Goal: Consume media (video, audio)

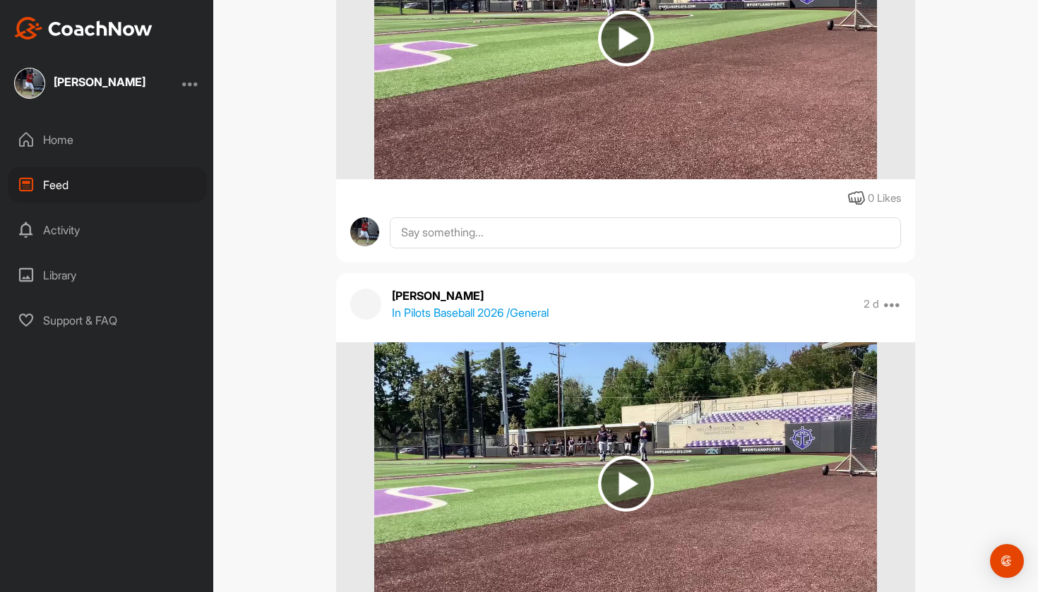
scroll to position [25015, 0]
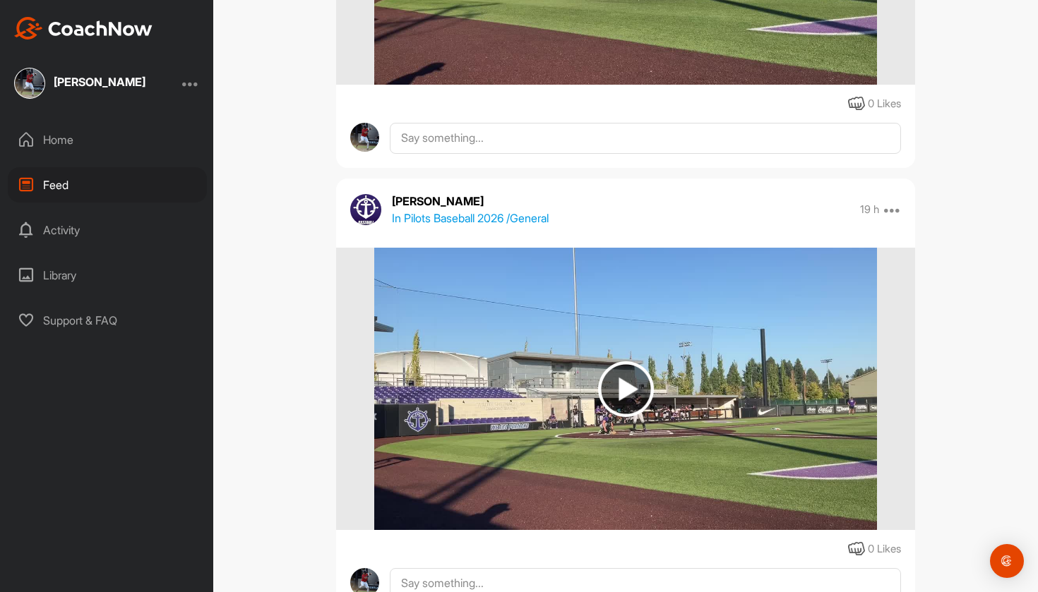
scroll to position [894, 0]
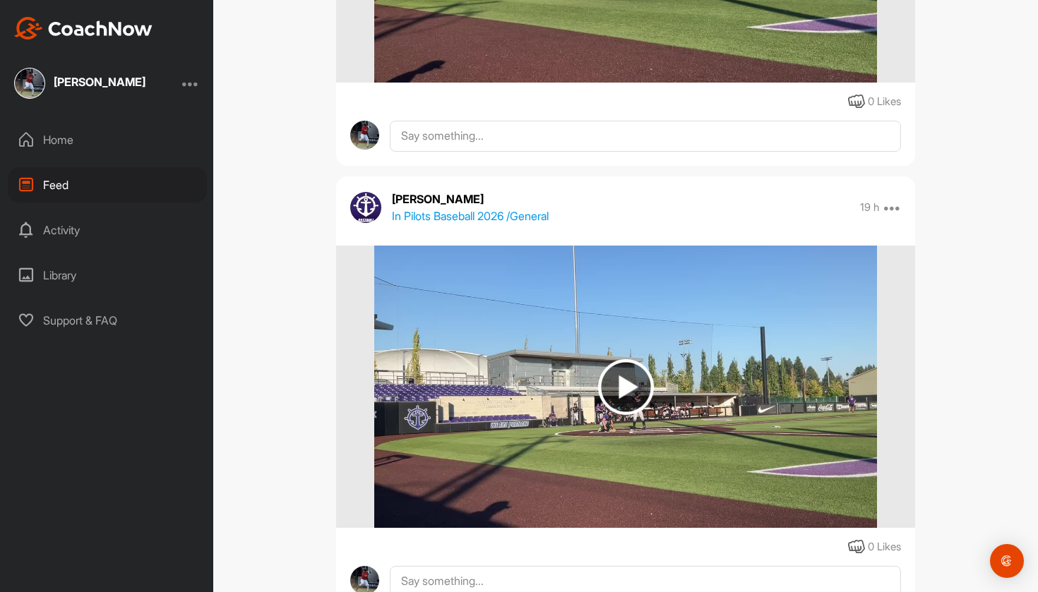
click at [632, 402] on img at bounding box center [626, 387] width 56 height 56
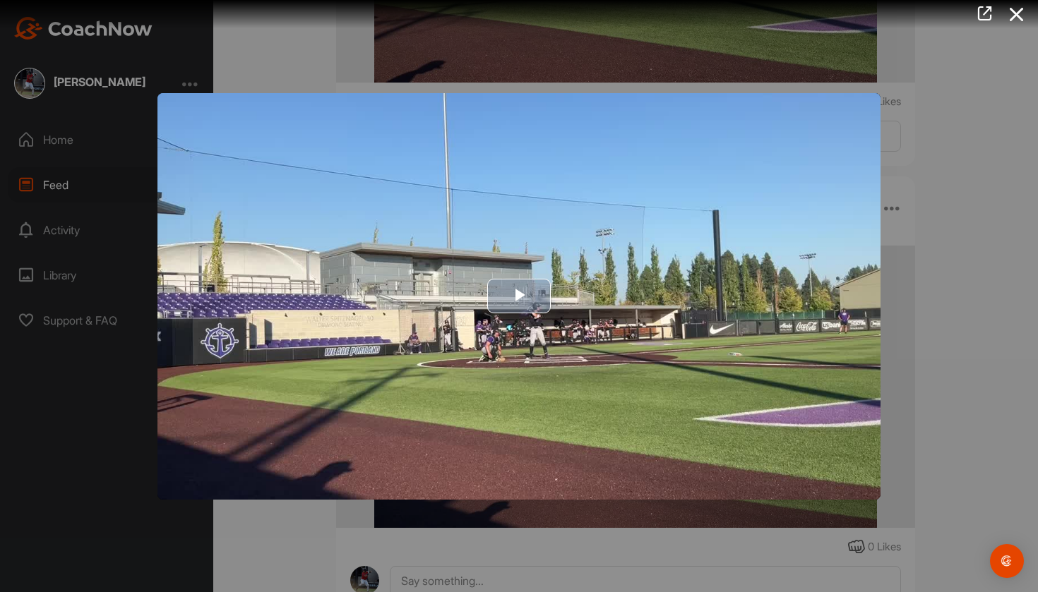
click at [518, 317] on img "Video Player" at bounding box center [518, 296] width 723 height 407
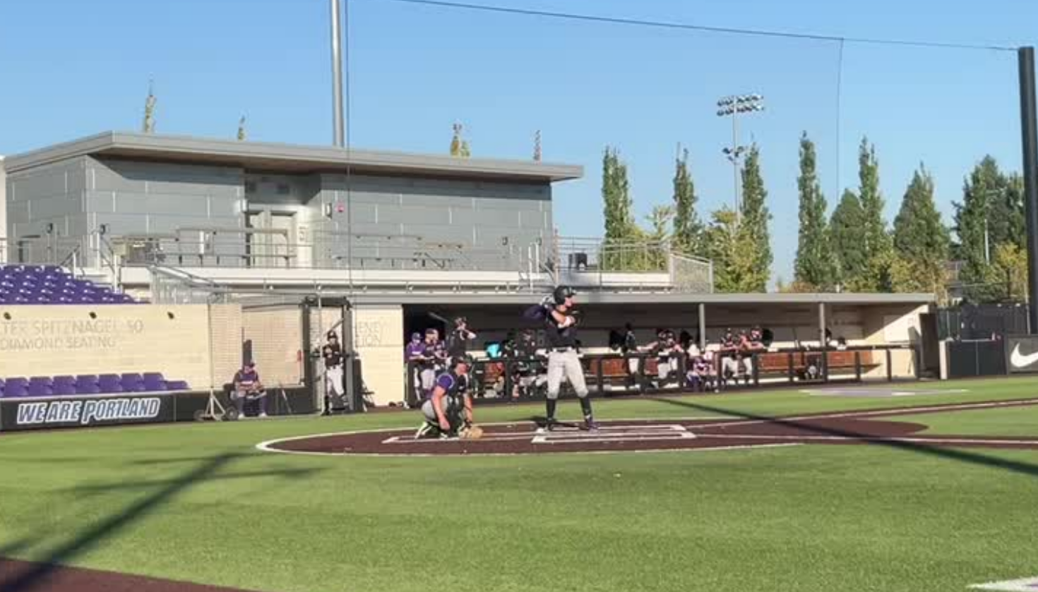
click at [201, 121] on video "Video Player" at bounding box center [518, 296] width 723 height 407
click at [217, 93] on video "Video Player" at bounding box center [518, 296] width 723 height 407
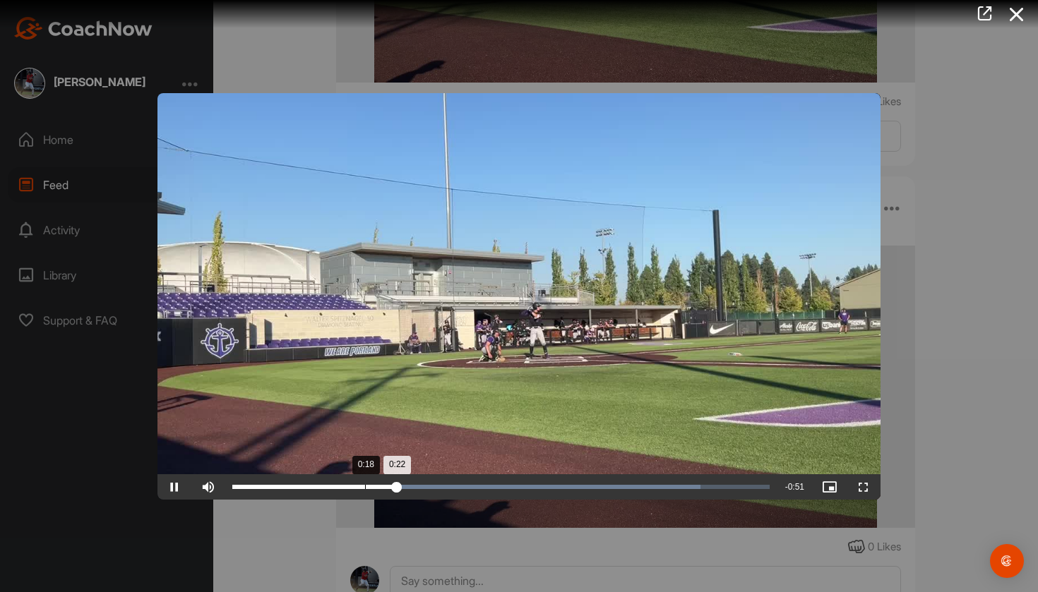
click at [365, 489] on div "0:18" at bounding box center [365, 487] width 1 height 4
click at [328, 498] on div "Loaded : 92.10% 0:13 0:18" at bounding box center [500, 486] width 551 height 25
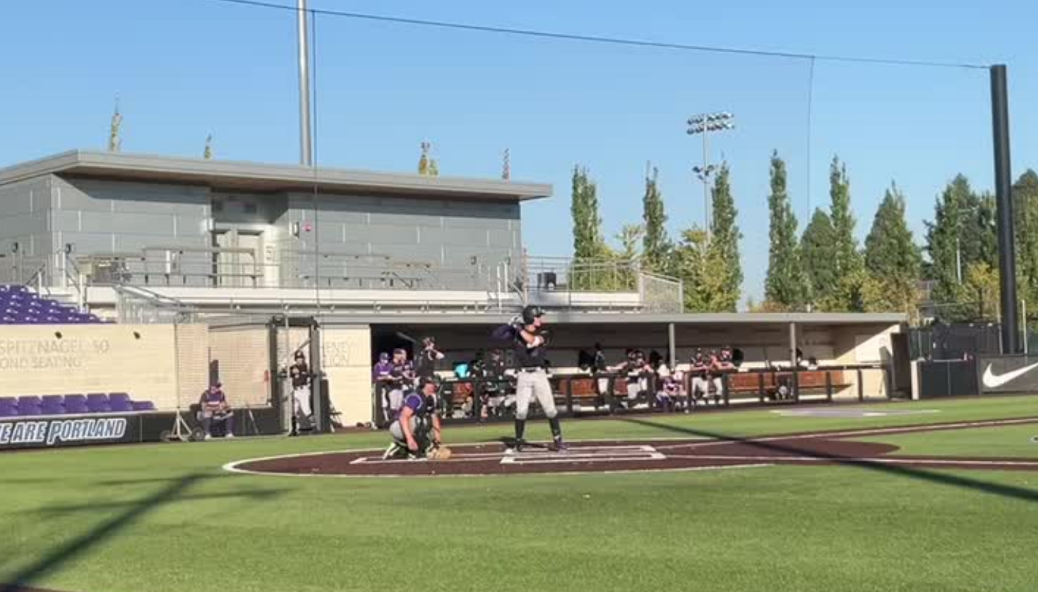
click at [207, 115] on video "Video Player" at bounding box center [518, 296] width 723 height 407
click at [239, 93] on video "Video Player" at bounding box center [518, 296] width 723 height 407
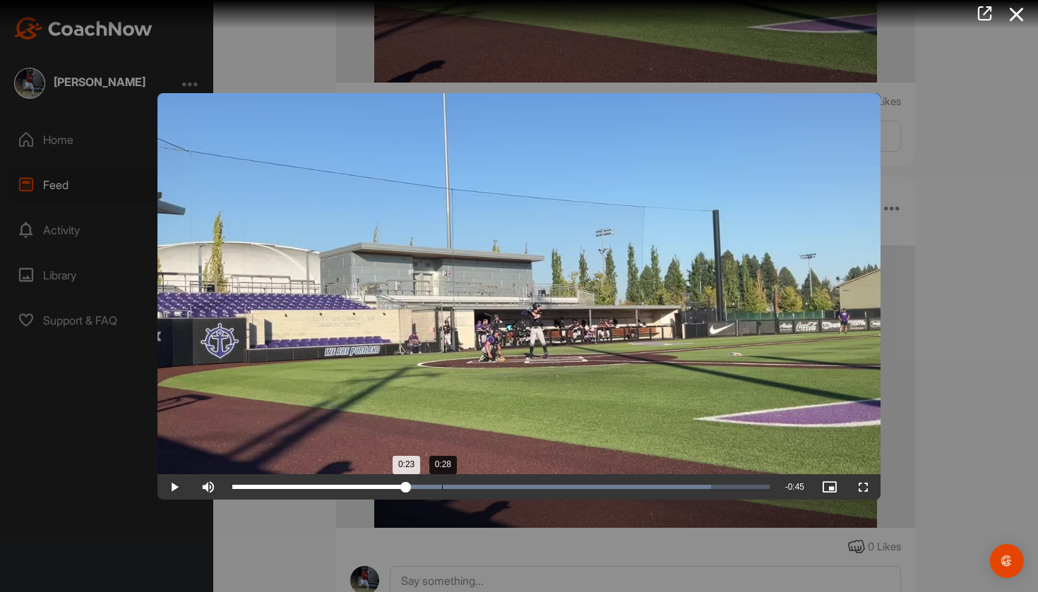
click at [442, 482] on div "Loaded : 89.15% 0:28 0:23" at bounding box center [500, 486] width 551 height 25
click at [475, 480] on div "Loaded : 100.00% 0:33 0:33" at bounding box center [500, 486] width 551 height 25
click at [498, 478] on div "Loaded : 100.00% 0:35 0:33" at bounding box center [500, 486] width 551 height 25
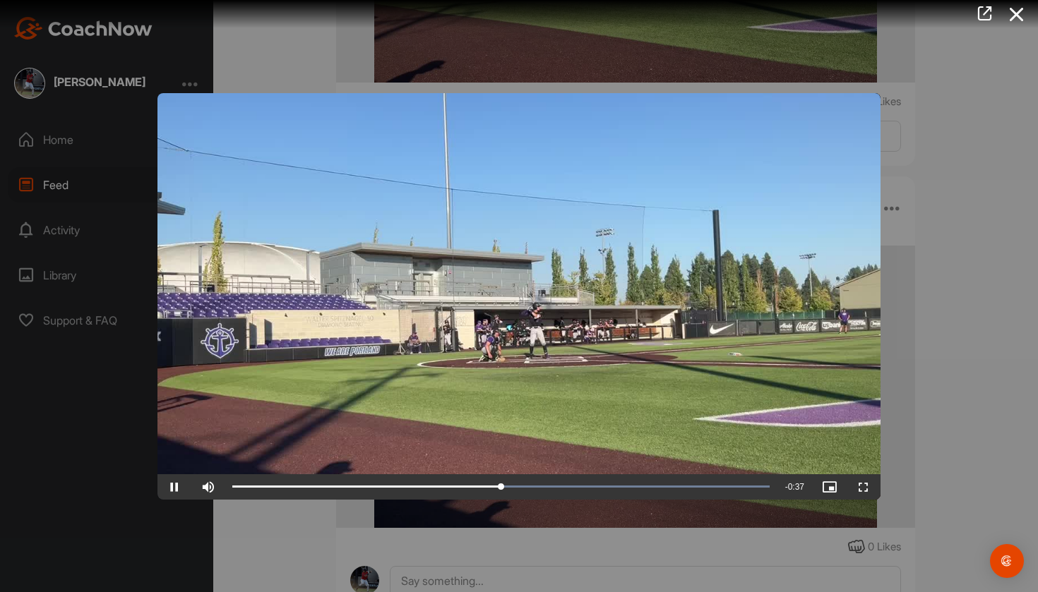
click at [532, 474] on video "Video Player" at bounding box center [518, 296] width 723 height 407
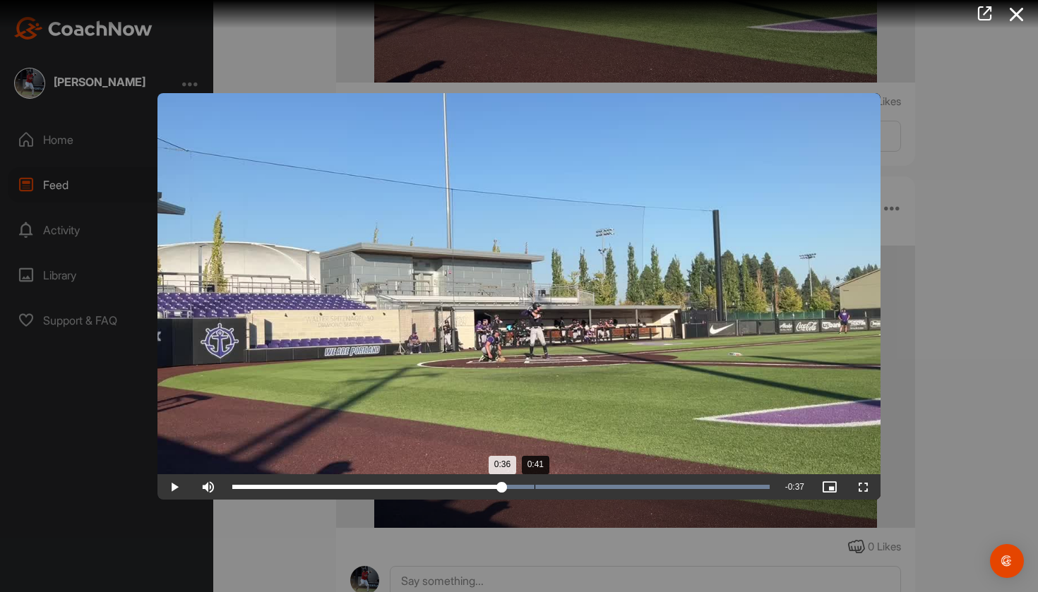
click at [534, 484] on div "Loaded : 100.00% 0:41 0:36" at bounding box center [500, 486] width 551 height 25
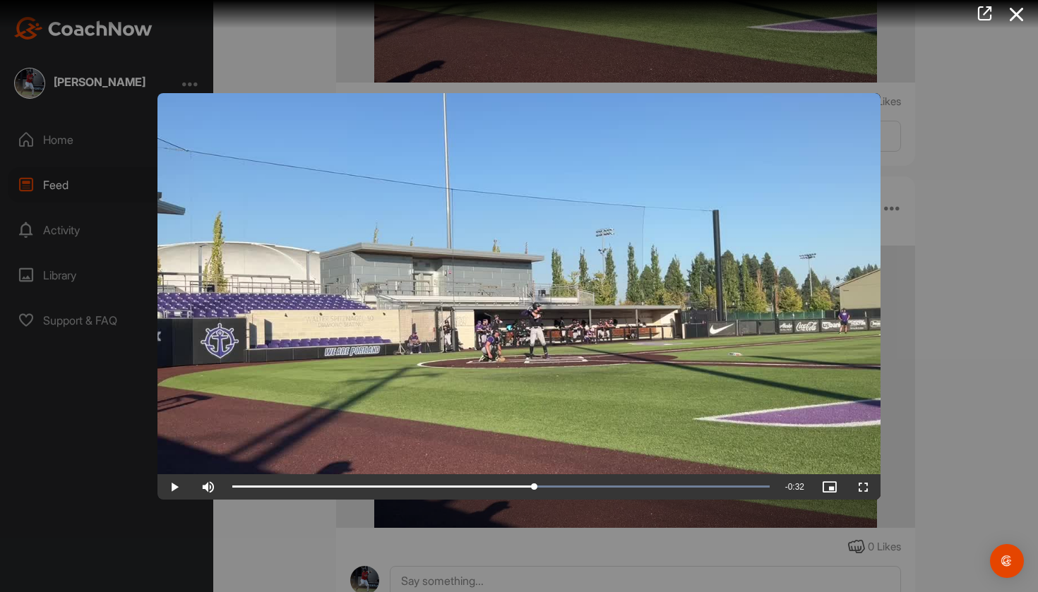
click at [498, 405] on video "Video Player" at bounding box center [518, 296] width 723 height 407
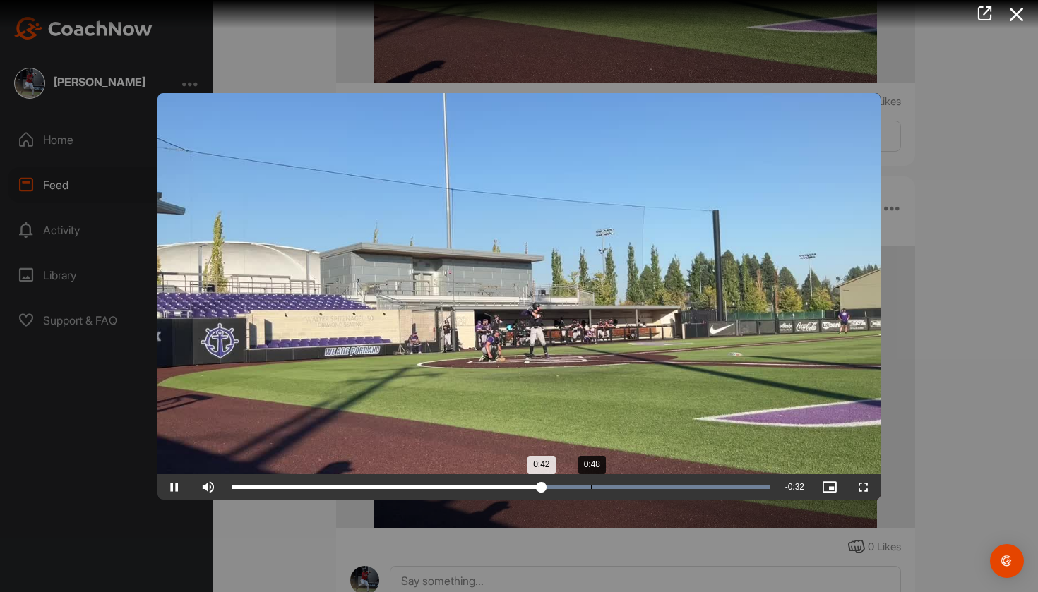
click at [581, 492] on div "Loaded : 100.00% 0:48 0:42" at bounding box center [500, 486] width 551 height 25
click at [682, 486] on div "Loaded : 100.00% 1:01 0:52" at bounding box center [500, 486] width 551 height 25
click at [733, 487] on div "Loaded : 100.00% 1:08 1:02" at bounding box center [500, 487] width 537 height 4
click at [710, 488] on div "Loaded : 100.00% 1:05 1:08" at bounding box center [500, 487] width 537 height 4
click at [703, 482] on div "Loaded : 100.00% 1:04 1:04" at bounding box center [500, 486] width 551 height 25
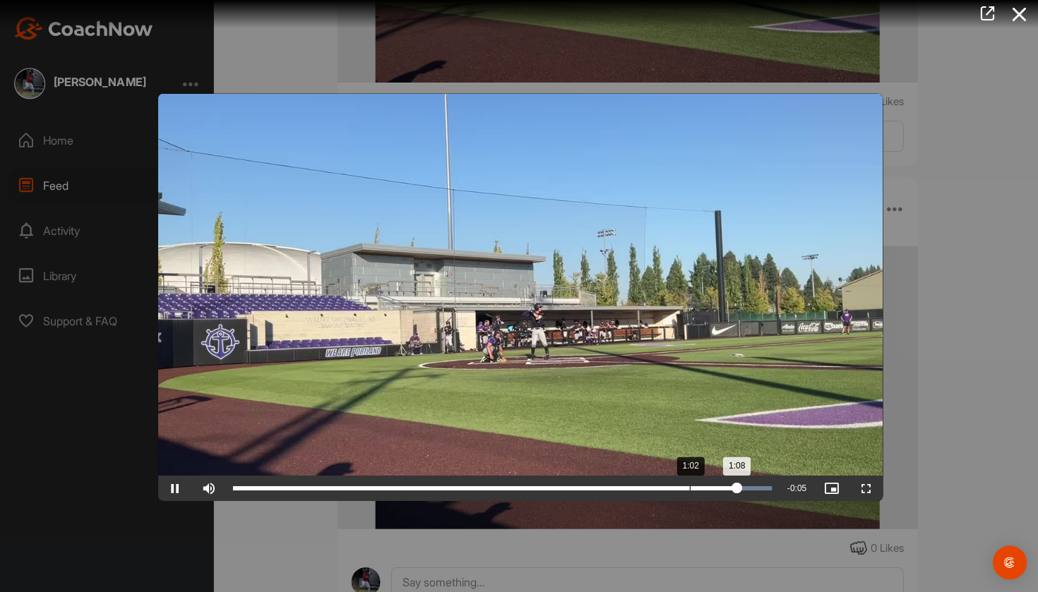
click at [687, 489] on div "1:08" at bounding box center [483, 487] width 502 height 4
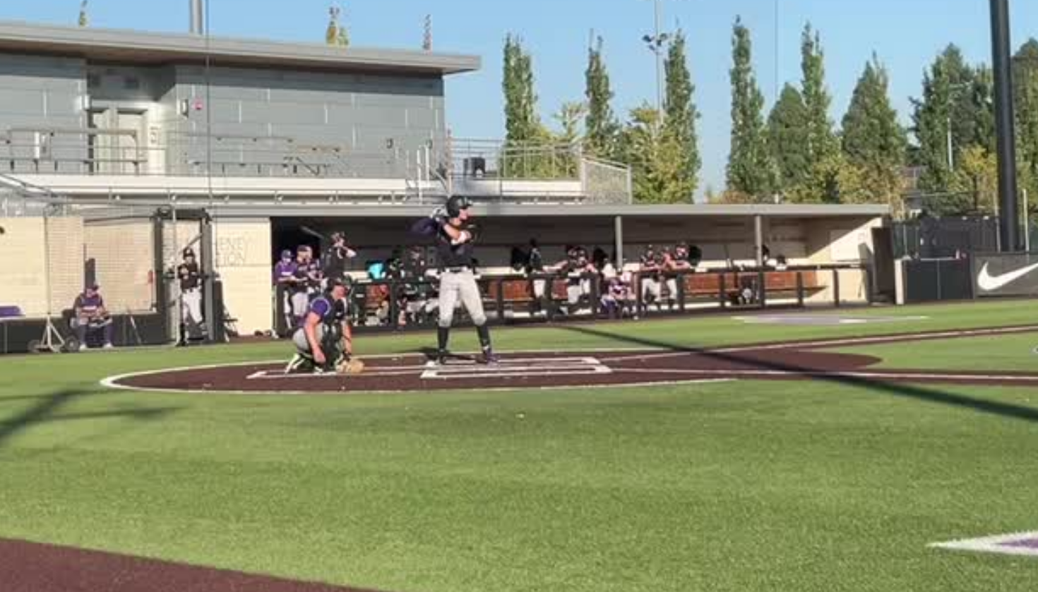
click at [192, 119] on video "Video Player" at bounding box center [518, 296] width 723 height 407
click at [193, 119] on video "Video Player" at bounding box center [518, 296] width 723 height 407
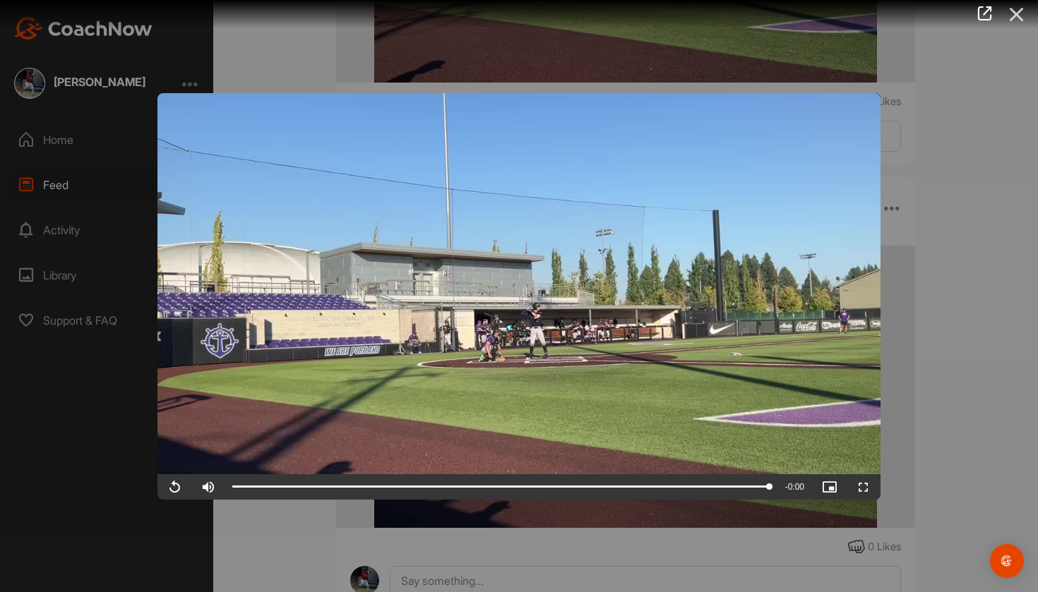
click at [1016, 6] on icon at bounding box center [1016, 14] width 32 height 26
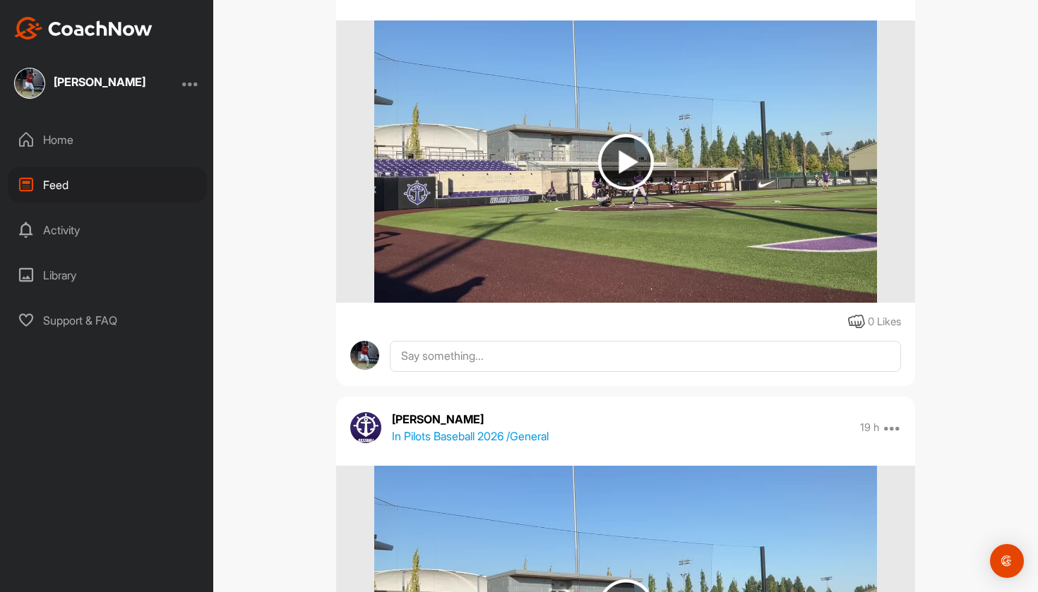
scroll to position [1899, 0]
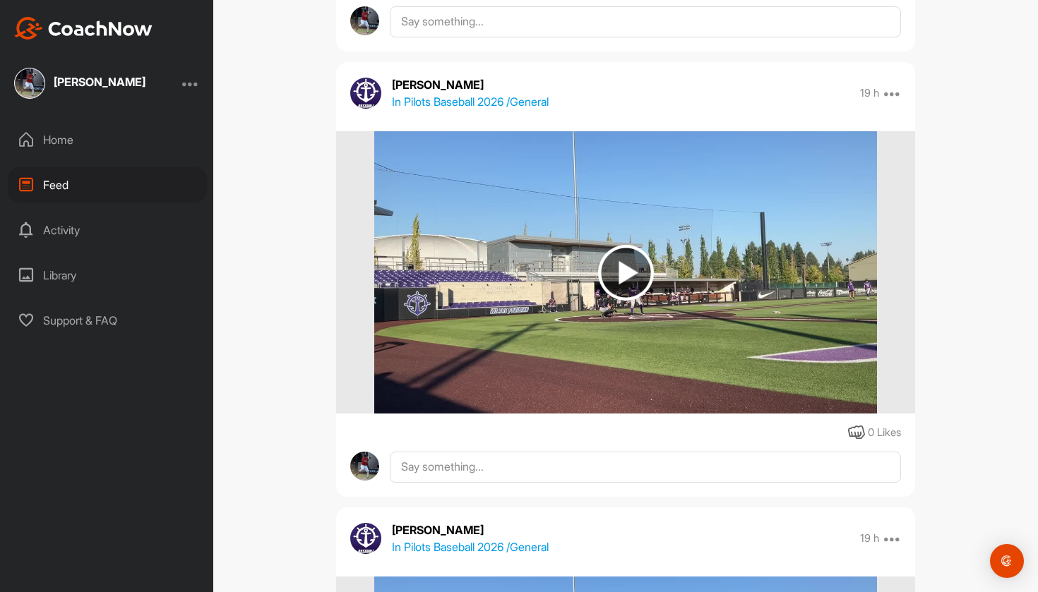
click at [717, 285] on img at bounding box center [625, 272] width 502 height 282
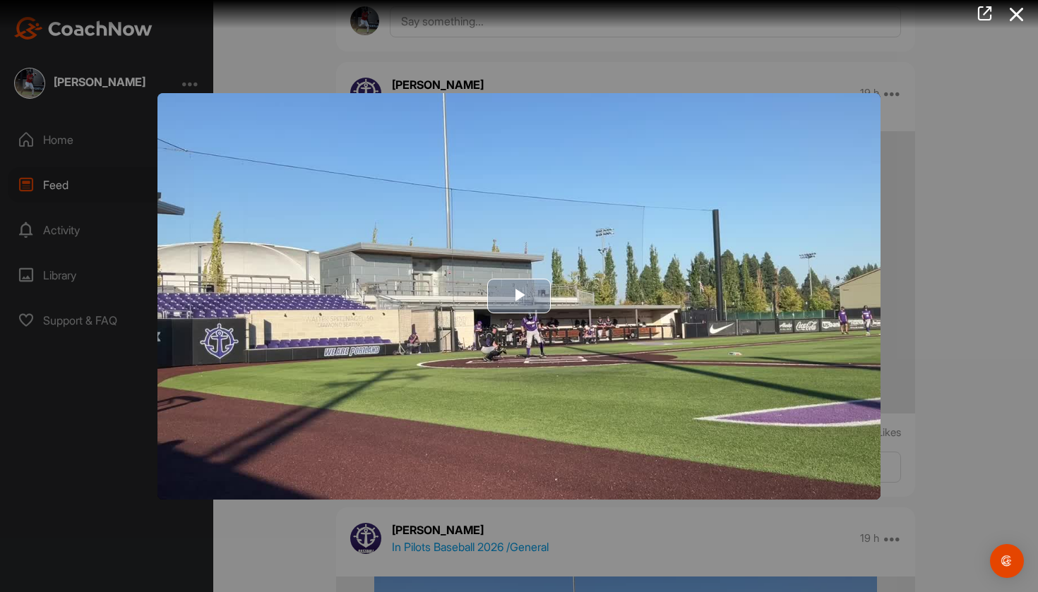
click at [519, 297] on span "Video Player" at bounding box center [519, 297] width 0 height 0
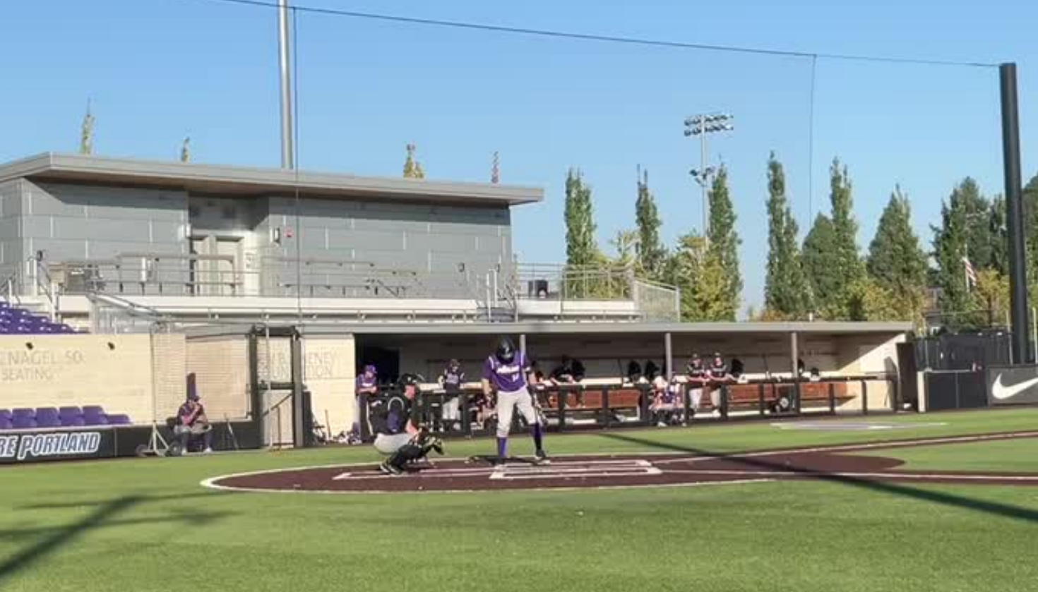
click at [197, 100] on video "Video Player" at bounding box center [518, 296] width 723 height 407
click at [269, 95] on video "Video Player" at bounding box center [518, 296] width 723 height 407
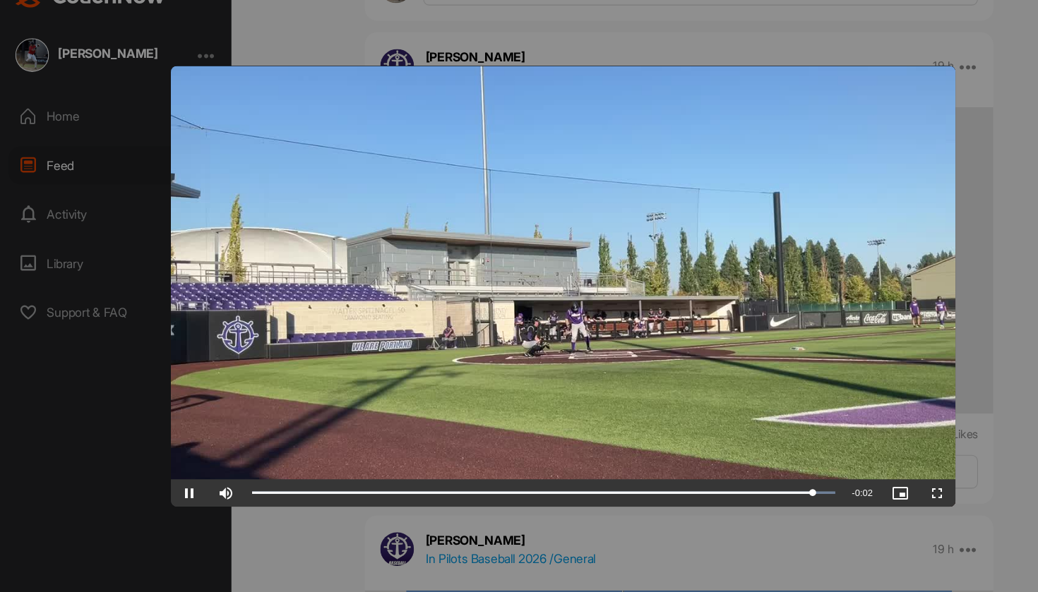
click at [902, 137] on div at bounding box center [519, 296] width 1038 height 592
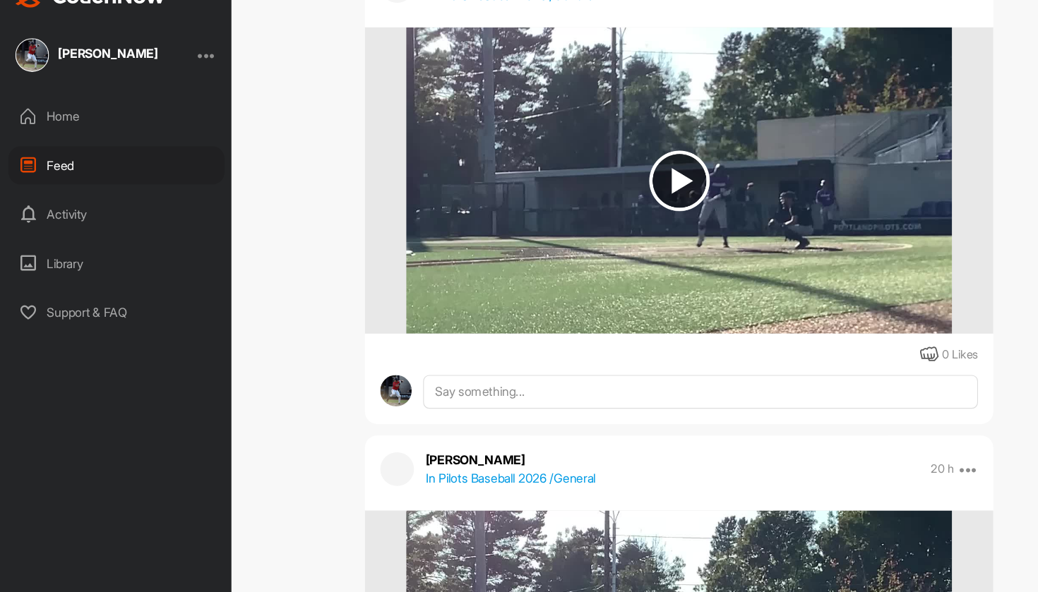
scroll to position [13592, 0]
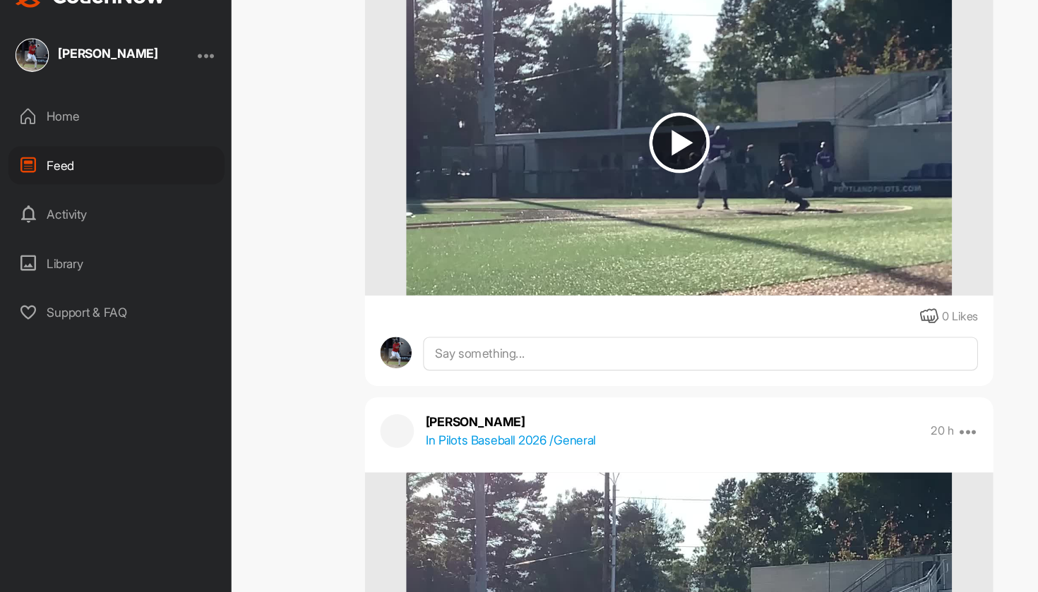
click at [793, 253] on img at bounding box center [625, 164] width 502 height 282
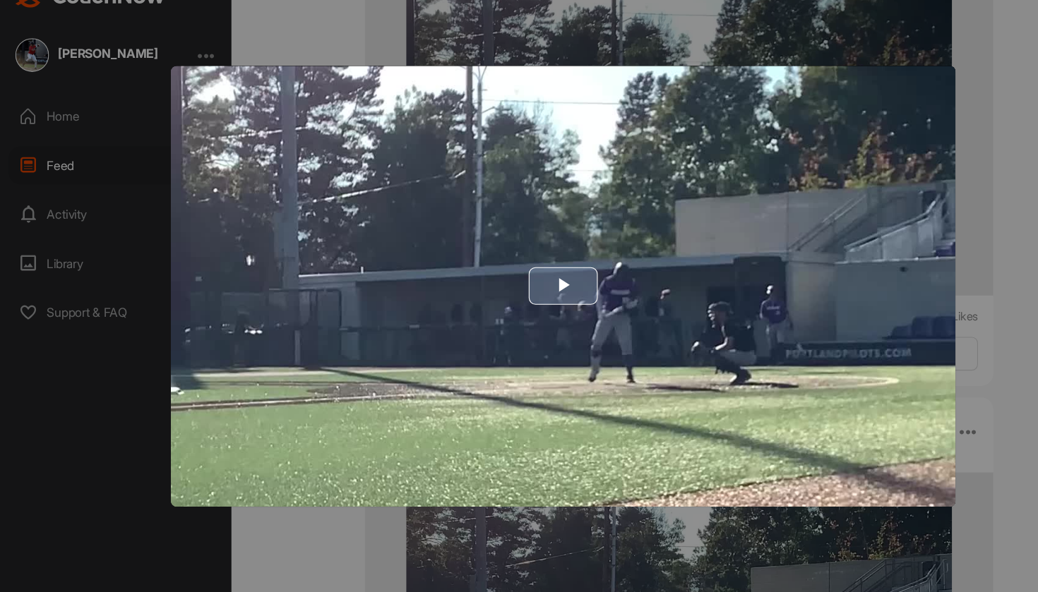
click at [590, 332] on img "Video Player" at bounding box center [518, 296] width 723 height 407
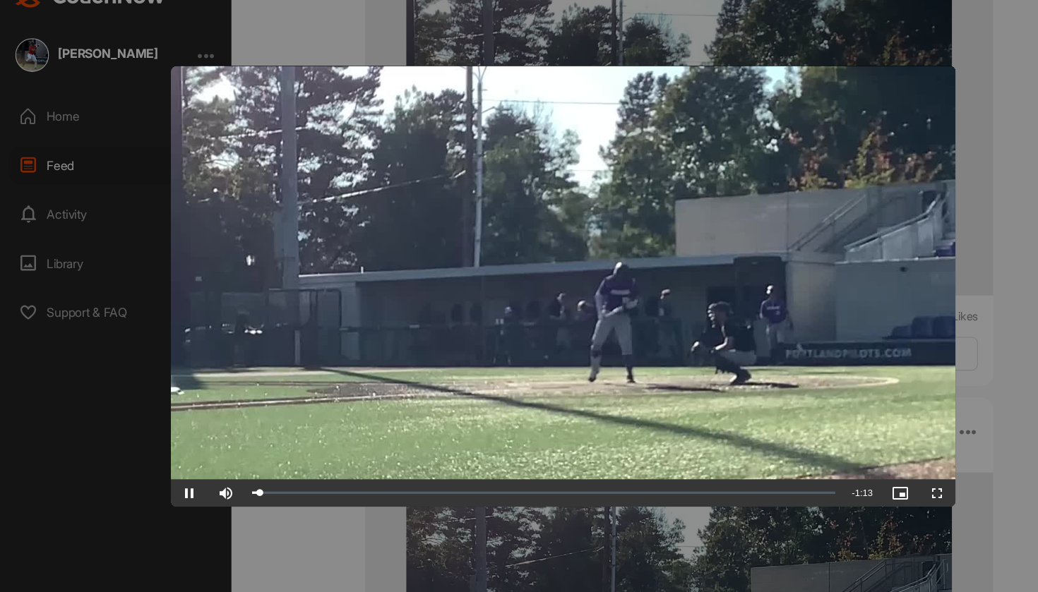
click at [943, 189] on div at bounding box center [519, 296] width 1038 height 592
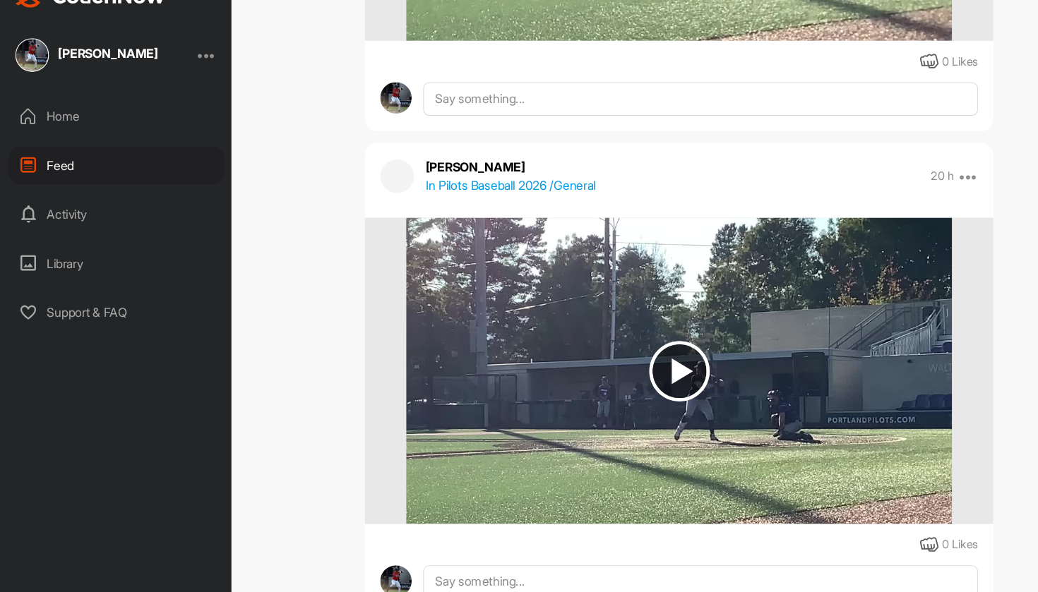
scroll to position [13830, 0]
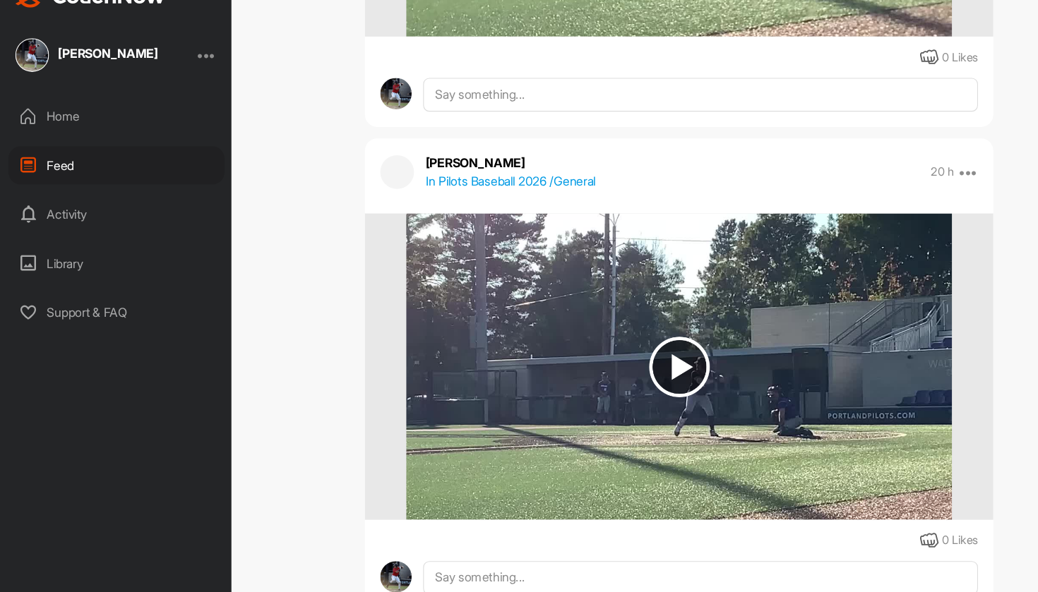
click at [679, 338] on img at bounding box center [625, 370] width 502 height 282
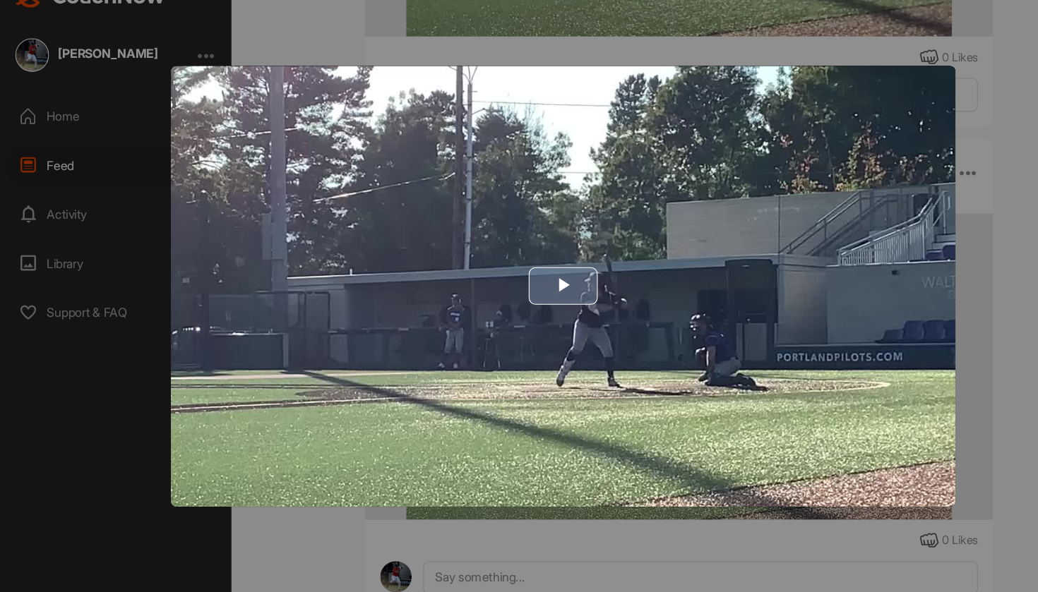
click at [680, 337] on img "Video Player" at bounding box center [518, 296] width 723 height 407
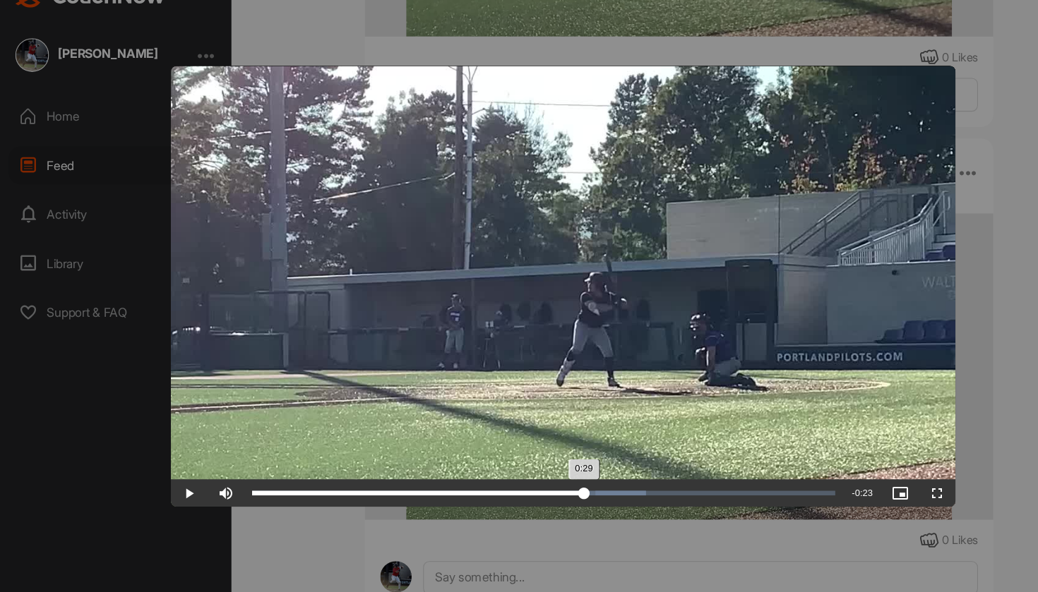
drag, startPoint x: 496, startPoint y: 453, endPoint x: 561, endPoint y: 451, distance: 65.0
click at [562, 474] on div "Loaded : 67.60% 0:29 0:29" at bounding box center [500, 486] width 551 height 25
click at [618, 474] on div "Loaded : 71.03% 0:34 0:32" at bounding box center [500, 486] width 551 height 25
click at [635, 474] on div "Loaded : 87.48% 0:35 0:35" at bounding box center [500, 486] width 551 height 25
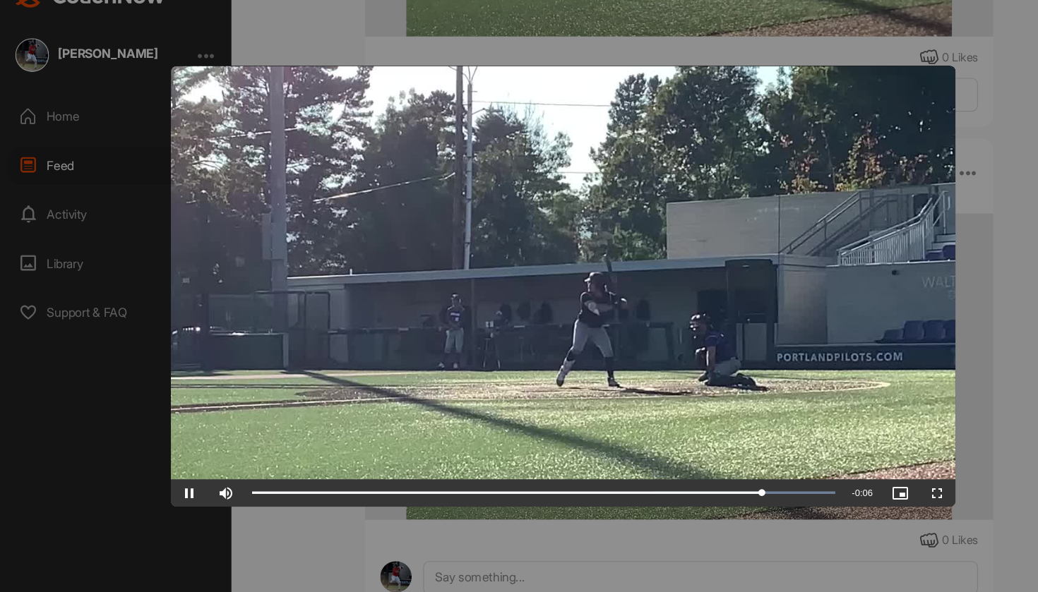
click at [501, 470] on div at bounding box center [519, 296] width 1038 height 592
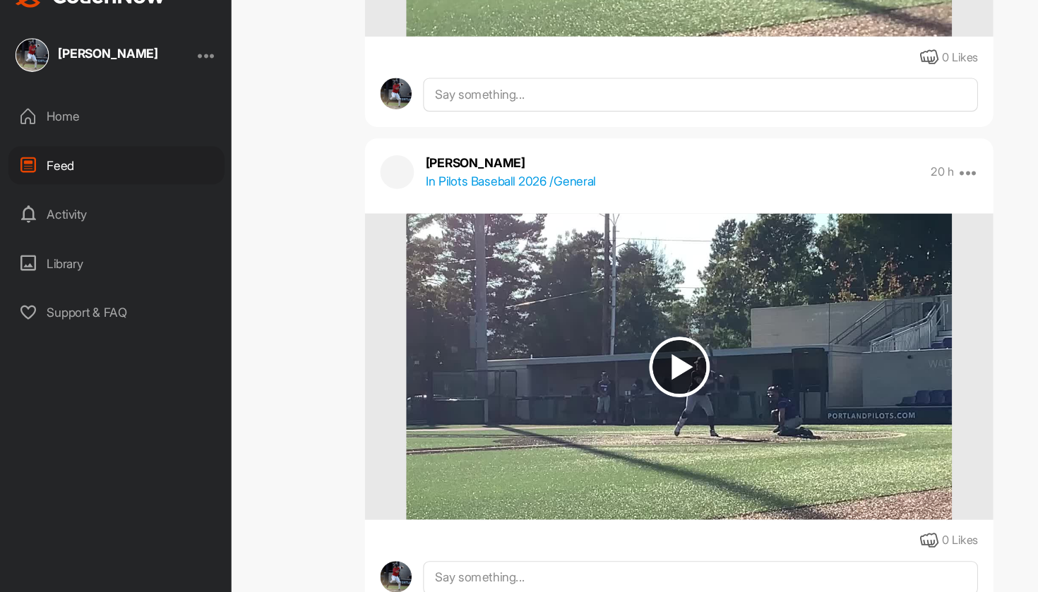
click at [556, 401] on img at bounding box center [625, 370] width 502 height 282
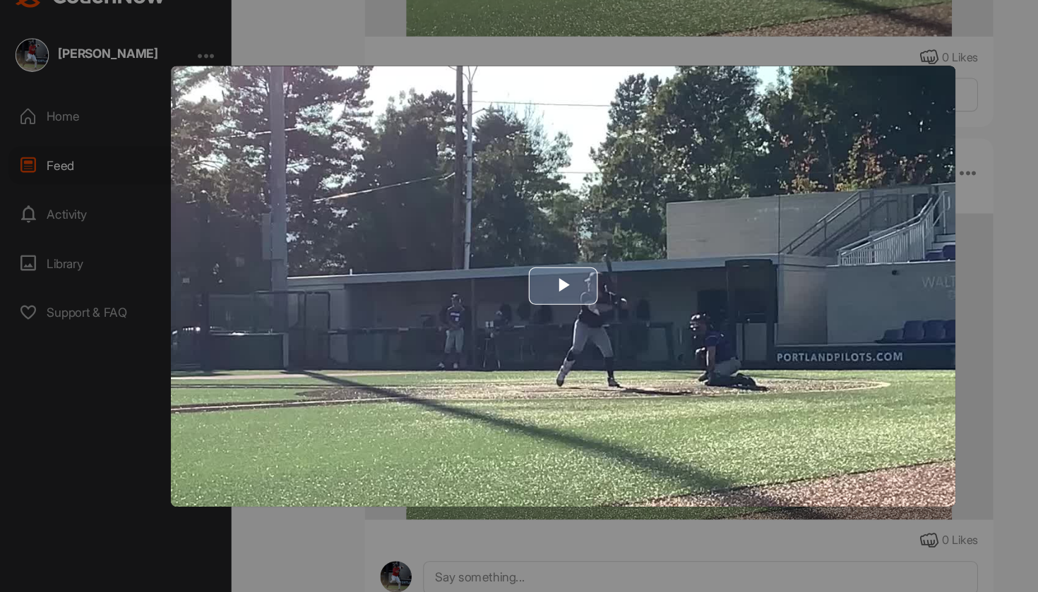
click at [450, 441] on img "Video Player" at bounding box center [518, 296] width 723 height 407
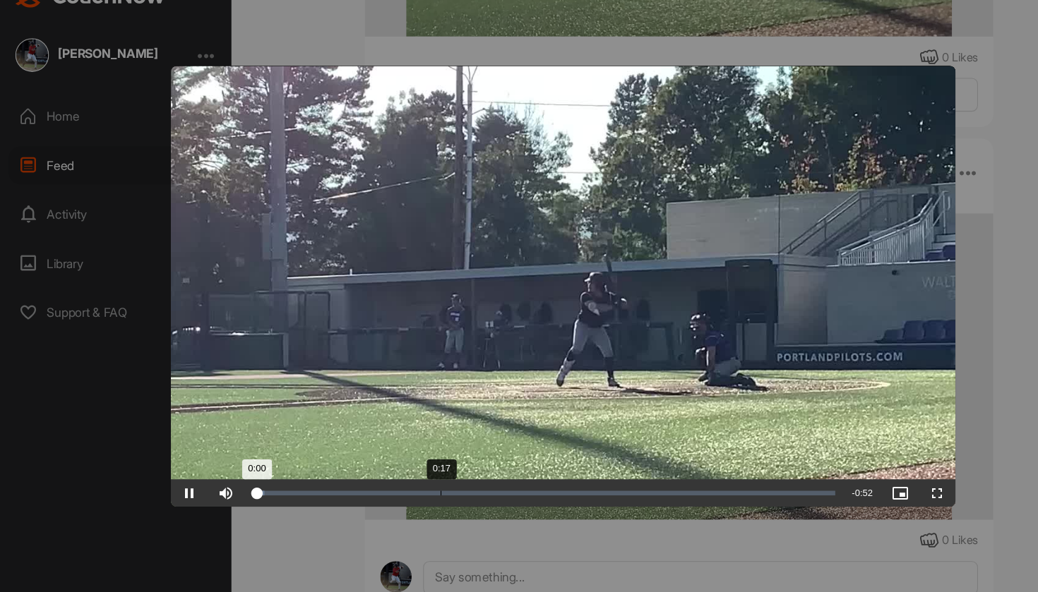
click at [419, 485] on div "Loaded : 2.09% 0:17 0:00" at bounding box center [500, 487] width 537 height 4
drag, startPoint x: 419, startPoint y: 455, endPoint x: 395, endPoint y: 452, distance: 25.0
click at [395, 474] on div "Loaded : 58.73% 0:14 0:14" at bounding box center [500, 486] width 551 height 25
click at [470, 325] on video "Video Player" at bounding box center [518, 296] width 723 height 407
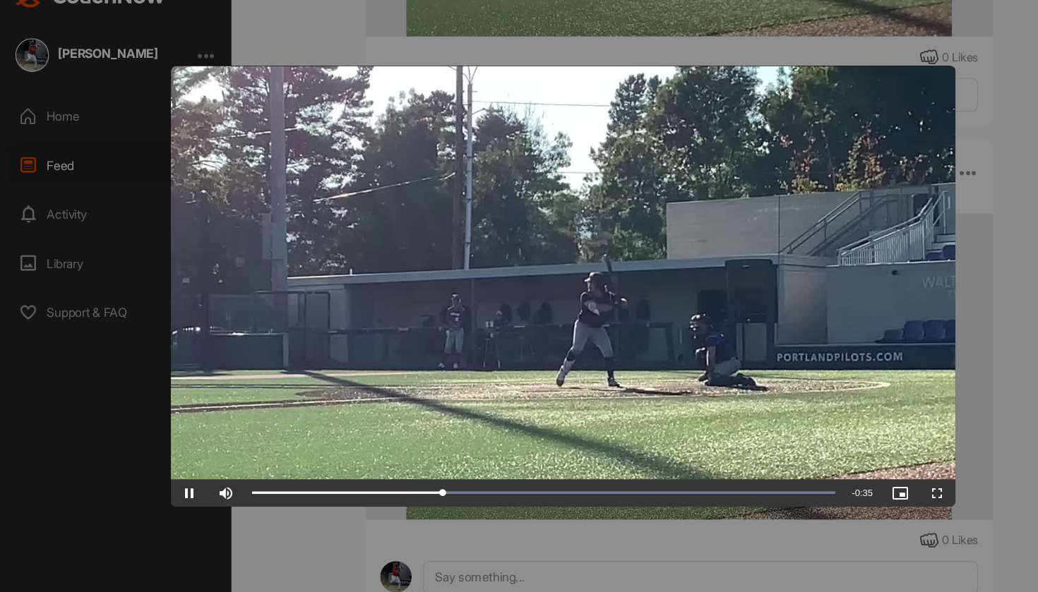
click at [901, 39] on div at bounding box center [519, 296] width 1038 height 592
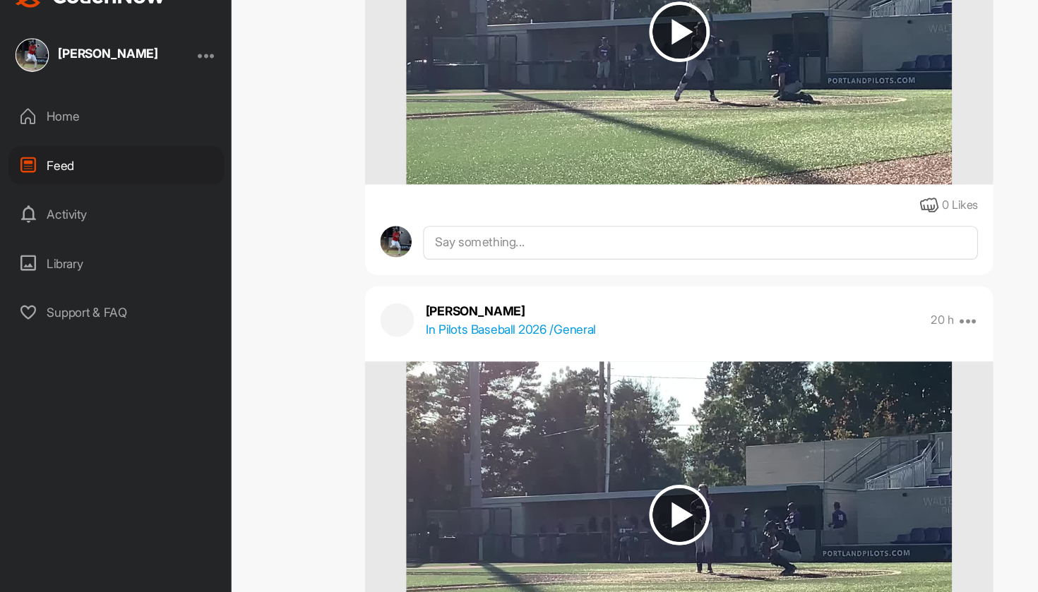
scroll to position [14491, 0]
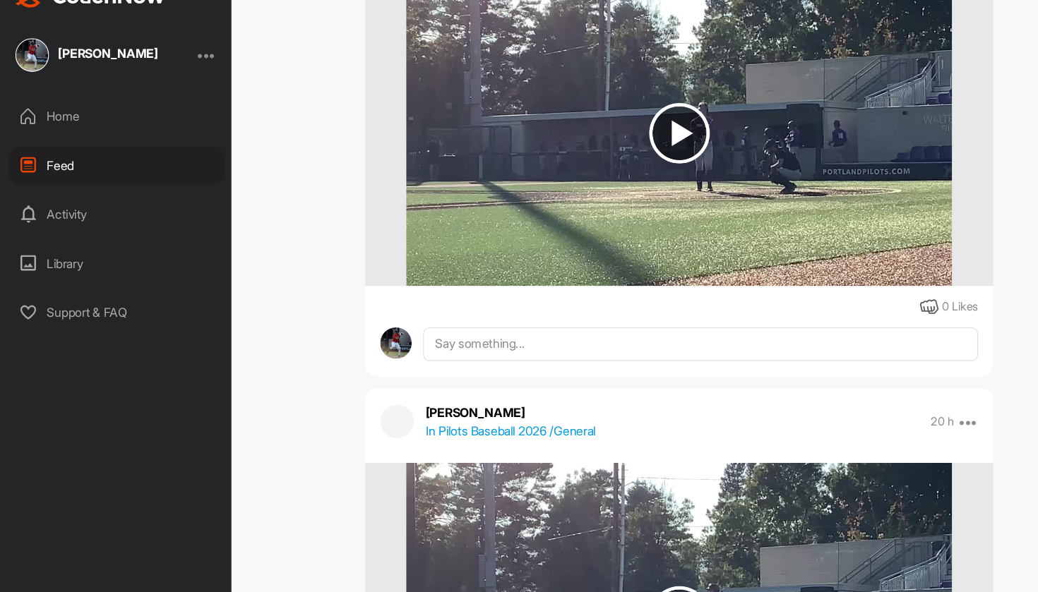
click at [785, 154] on img at bounding box center [625, 155] width 502 height 282
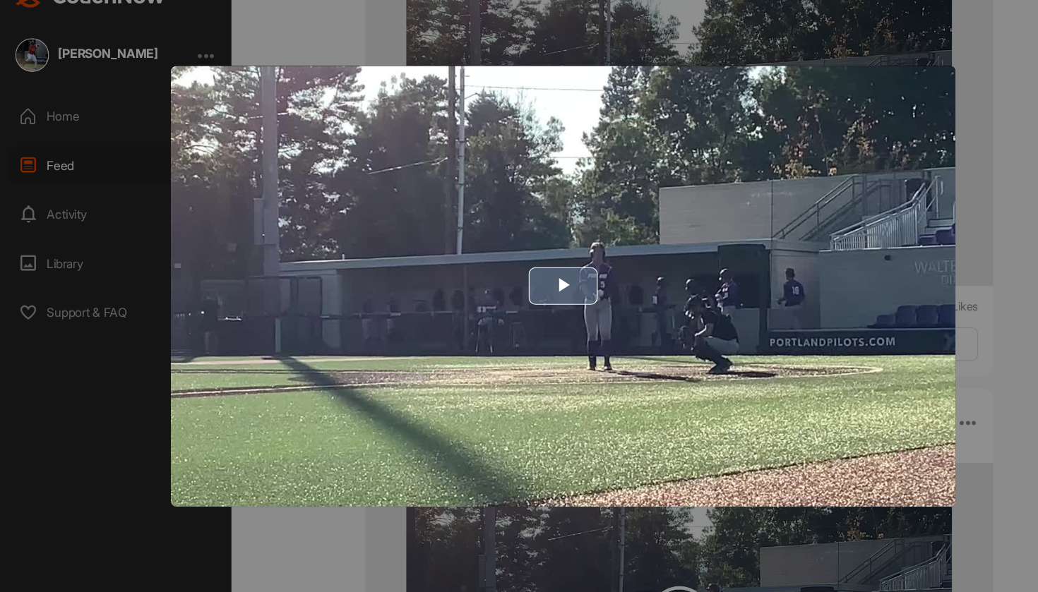
click at [706, 215] on img "Video Player" at bounding box center [518, 296] width 723 height 407
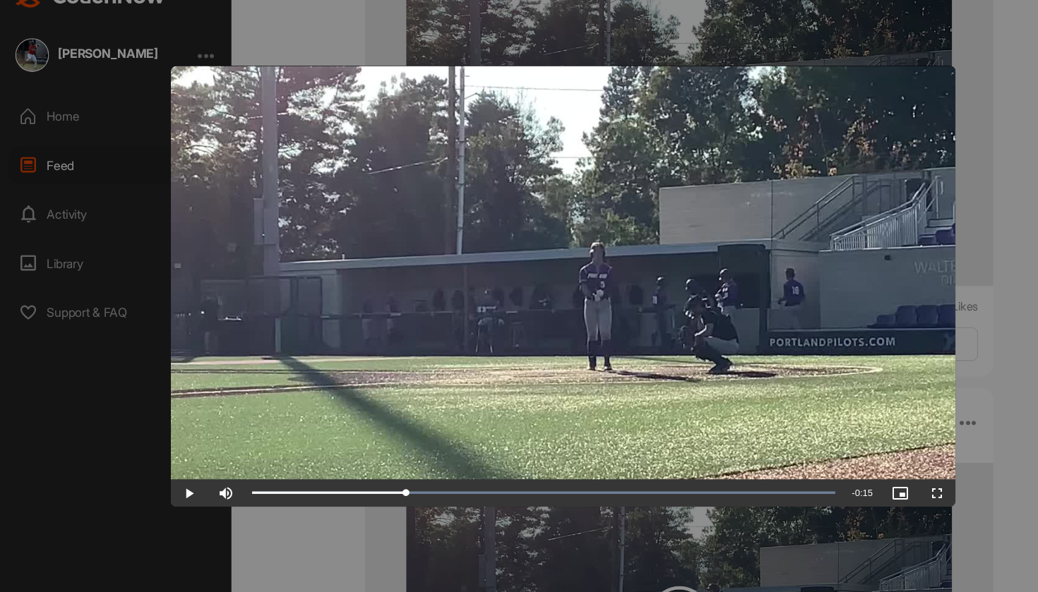
drag, startPoint x: 253, startPoint y: 449, endPoint x: 431, endPoint y: 439, distance: 178.2
click at [431, 439] on div "Video Player is loading. Play Video Play Skip Backward Skip Forward Mute Curren…" at bounding box center [518, 296] width 723 height 407
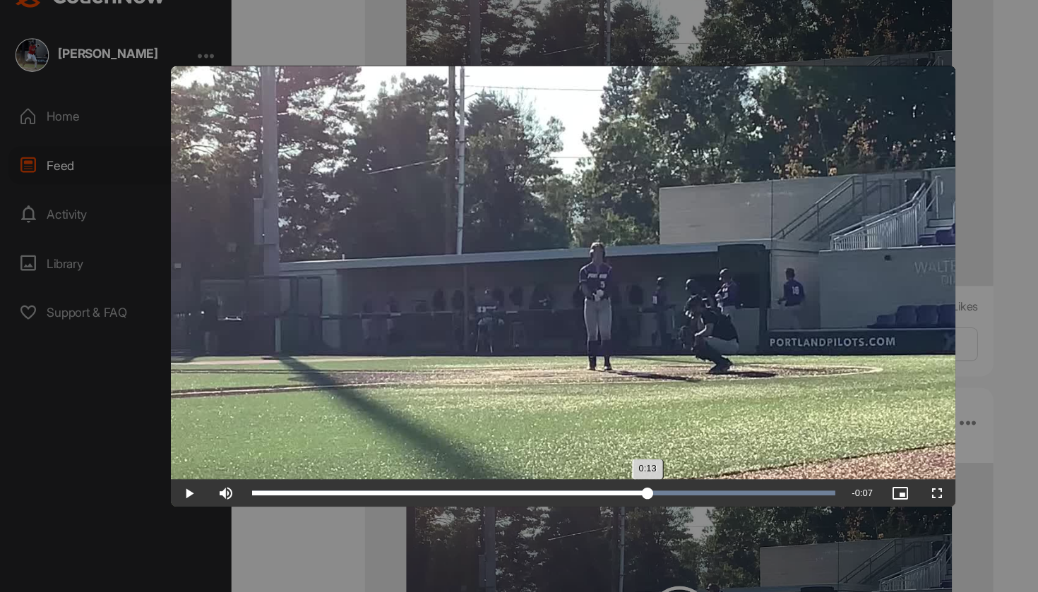
drag, startPoint x: 439, startPoint y: 450, endPoint x: 627, endPoint y: 458, distance: 188.0
click at [627, 474] on div "Loaded : 100.00% 0:13 0:13" at bounding box center [500, 486] width 551 height 25
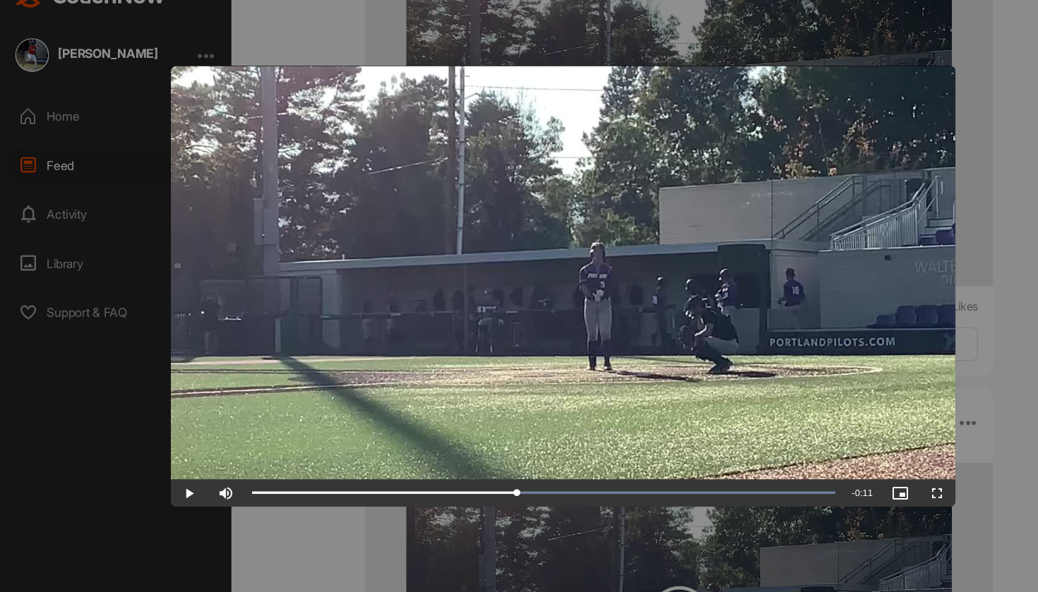
drag, startPoint x: 607, startPoint y: 452, endPoint x: 504, endPoint y: 440, distance: 103.8
click at [504, 440] on div "Video Player is loading. Play Video Play Skip Backward Skip Forward Mute Curren…" at bounding box center [518, 296] width 723 height 407
drag, startPoint x: 518, startPoint y: 457, endPoint x: 614, endPoint y: 441, distance: 98.1
click at [614, 441] on div "Video Player is loading. Play Video Play Skip Backward Skip Forward Mute Curren…" at bounding box center [518, 296] width 723 height 407
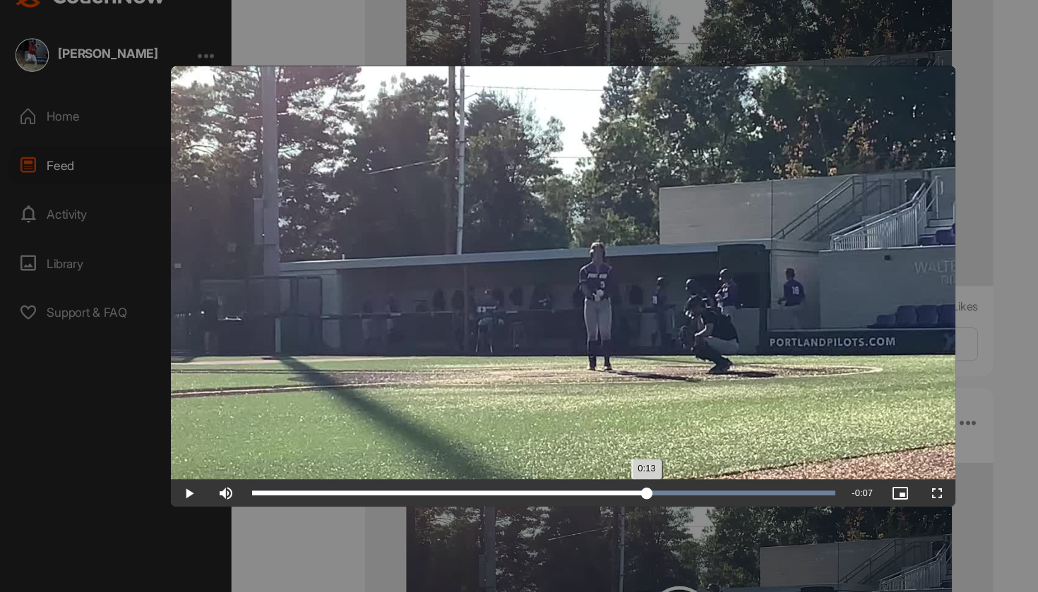
drag, startPoint x: 563, startPoint y: 455, endPoint x: 628, endPoint y: 453, distance: 64.3
click at [628, 474] on div "Loaded : 100.00% 0:13 0:13" at bounding box center [500, 486] width 551 height 25
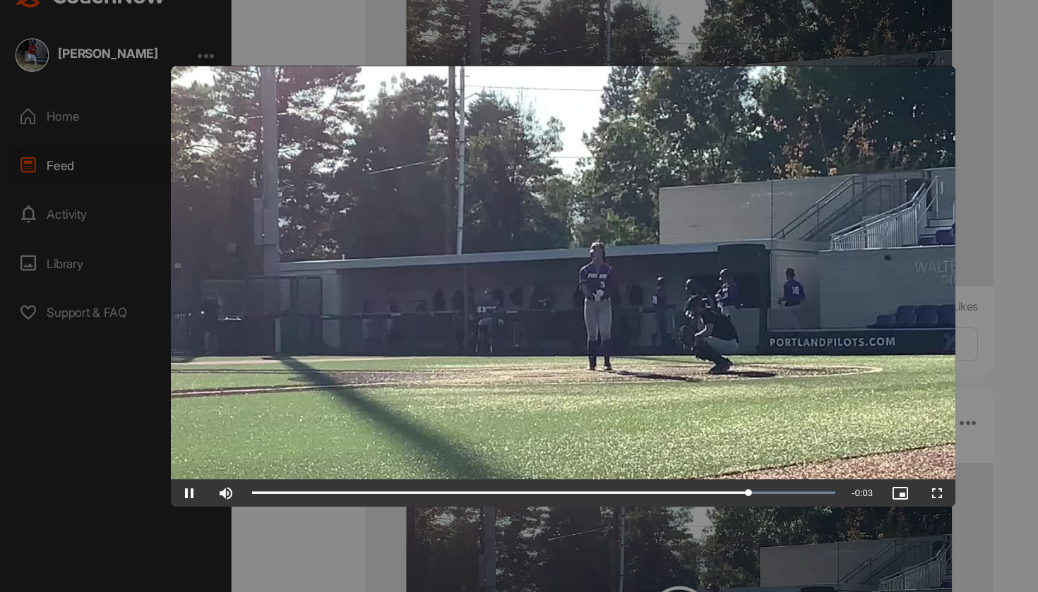
click at [861, 487] on span "Video Player" at bounding box center [864, 487] width 34 height 0
click at [916, 119] on div at bounding box center [519, 296] width 1038 height 592
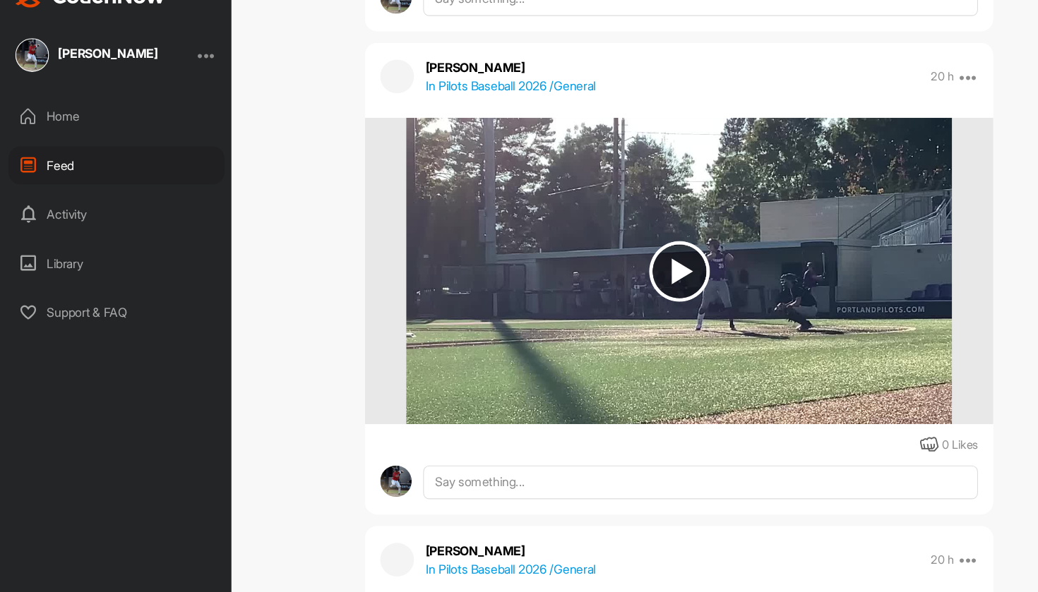
scroll to position [14811, 0]
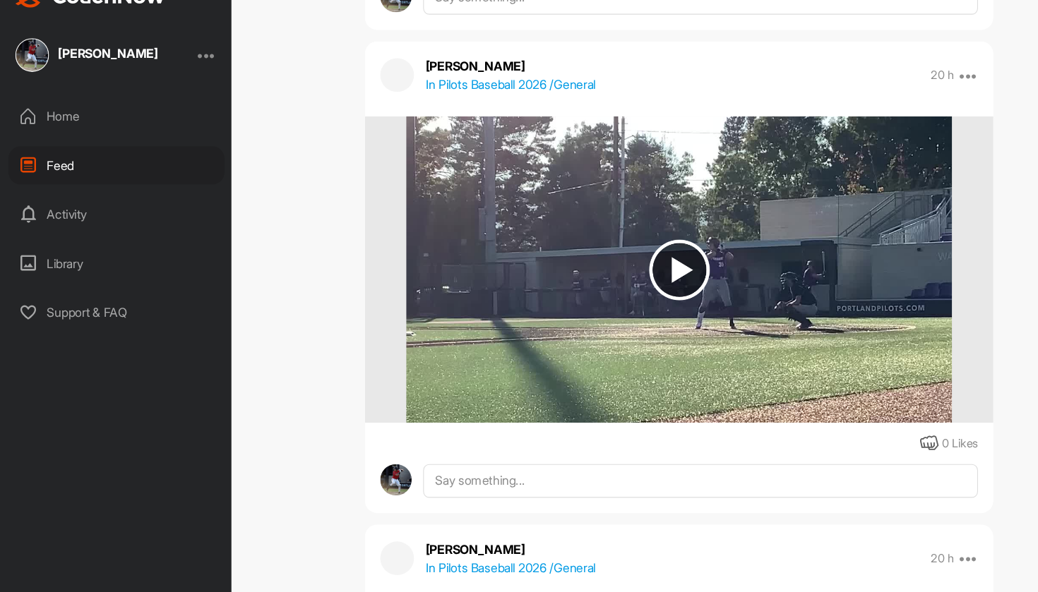
click at [740, 231] on img at bounding box center [625, 281] width 502 height 282
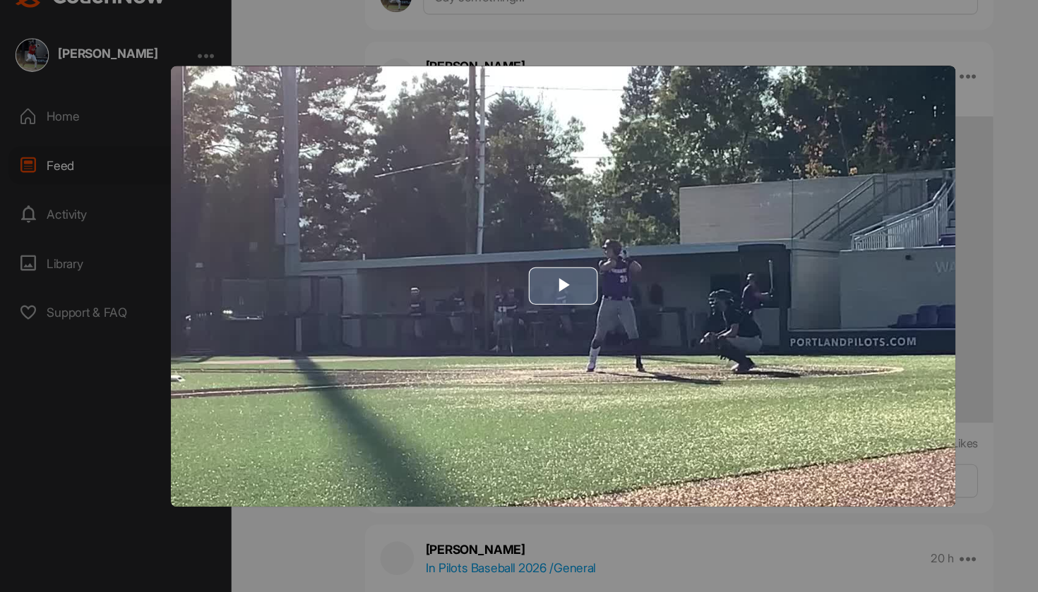
click at [607, 286] on img "Video Player" at bounding box center [518, 296] width 723 height 407
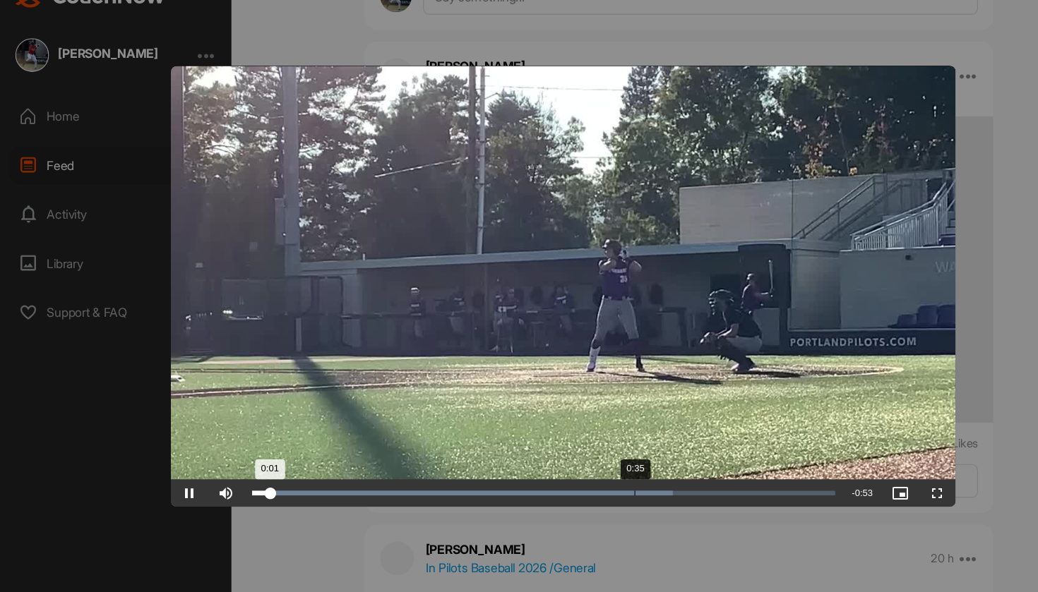
click at [615, 474] on div "Loaded : 72.24% 0:35 0:01" at bounding box center [500, 486] width 551 height 25
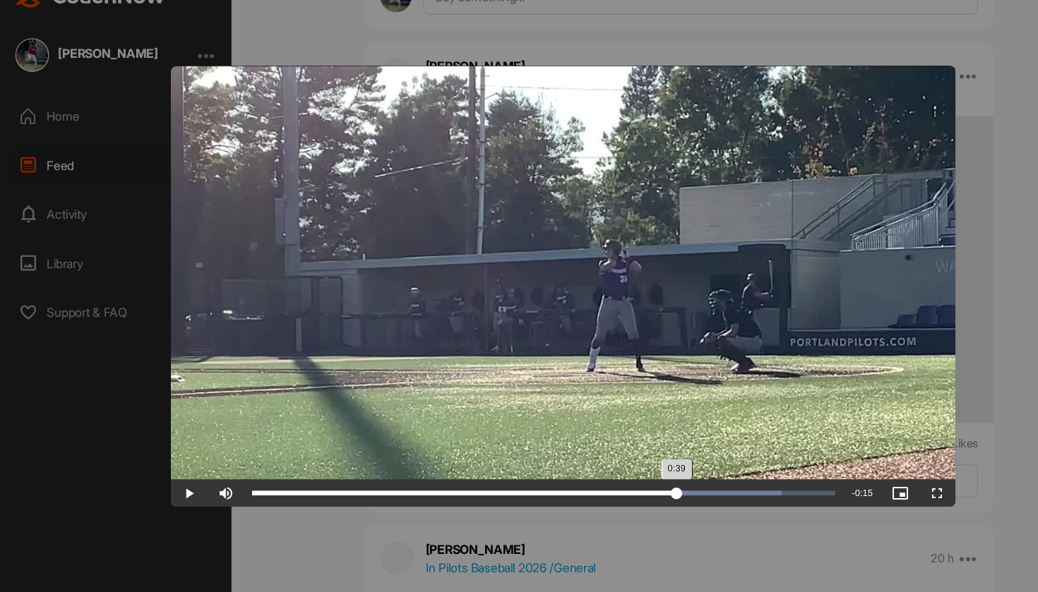
click at [657, 485] on div "Progress Bar" at bounding box center [476, 487] width 488 height 4
click at [611, 474] on div "Loaded : 90.79% 0:35 0:40" at bounding box center [500, 486] width 551 height 25
drag, startPoint x: 640, startPoint y: 449, endPoint x: 653, endPoint y: 451, distance: 12.9
click at [653, 474] on div "Loaded : 90.79% 0:39 0:39" at bounding box center [500, 486] width 551 height 25
click at [631, 474] on div "Loaded : 90.79% 0:37 0:40" at bounding box center [500, 486] width 551 height 25
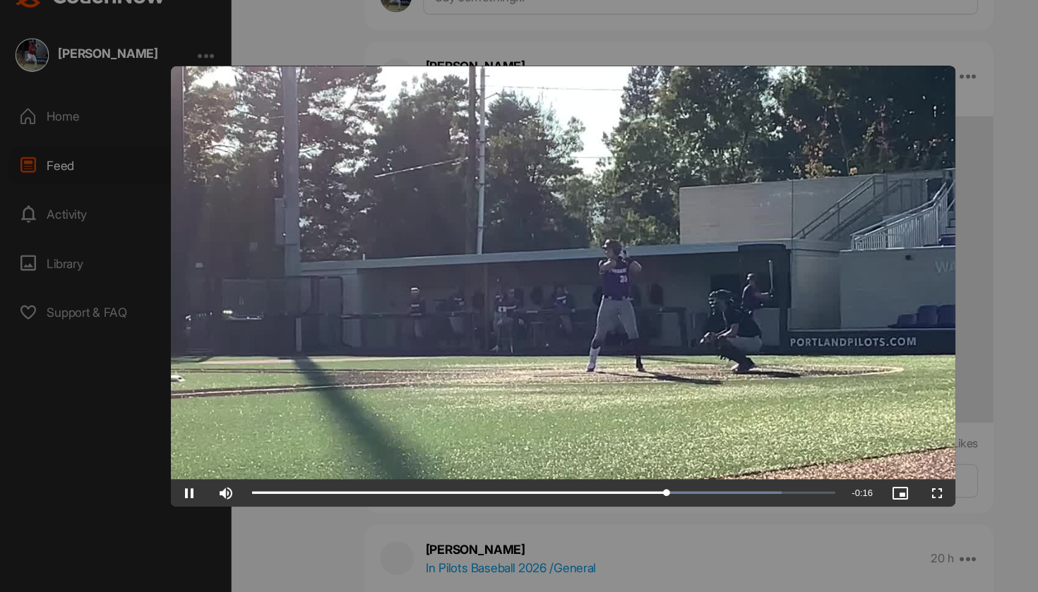
click at [636, 297] on video "Video Player" at bounding box center [518, 296] width 723 height 407
click at [177, 487] on span "Video Player" at bounding box center [174, 487] width 34 height 0
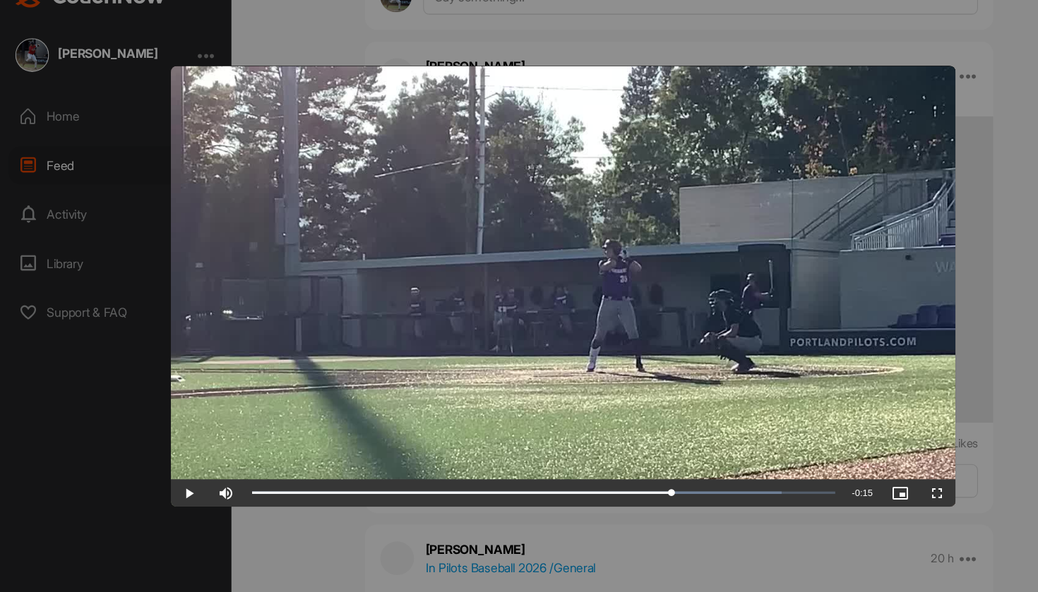
click at [177, 487] on span "Video Player" at bounding box center [174, 487] width 34 height 0
click at [174, 487] on span "Video Player" at bounding box center [174, 487] width 34 height 0
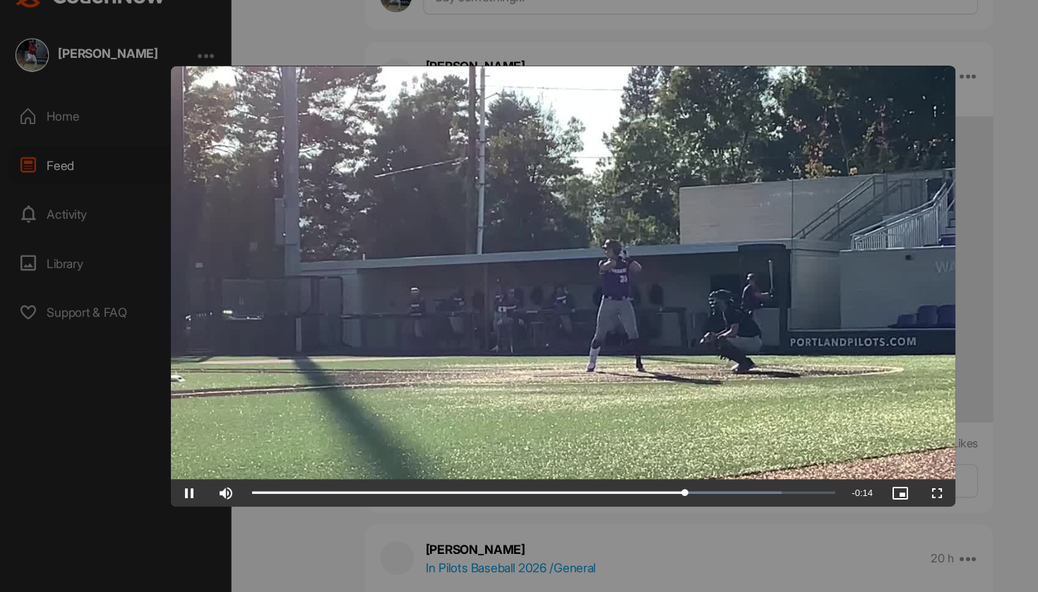
click at [174, 487] on span "Video Player" at bounding box center [174, 487] width 34 height 0
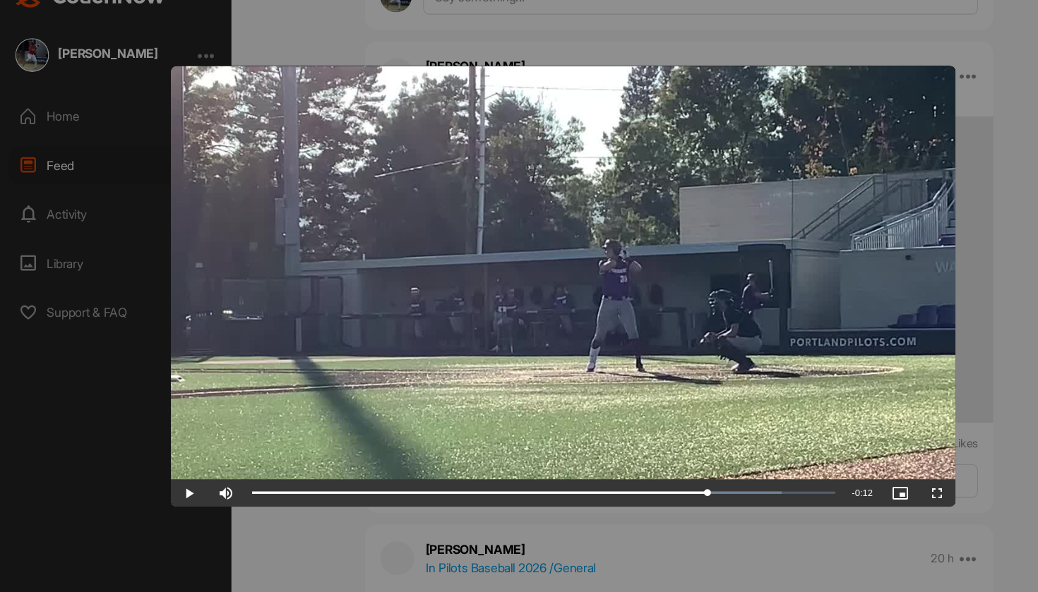
click at [174, 487] on span "Video Player" at bounding box center [174, 487] width 34 height 0
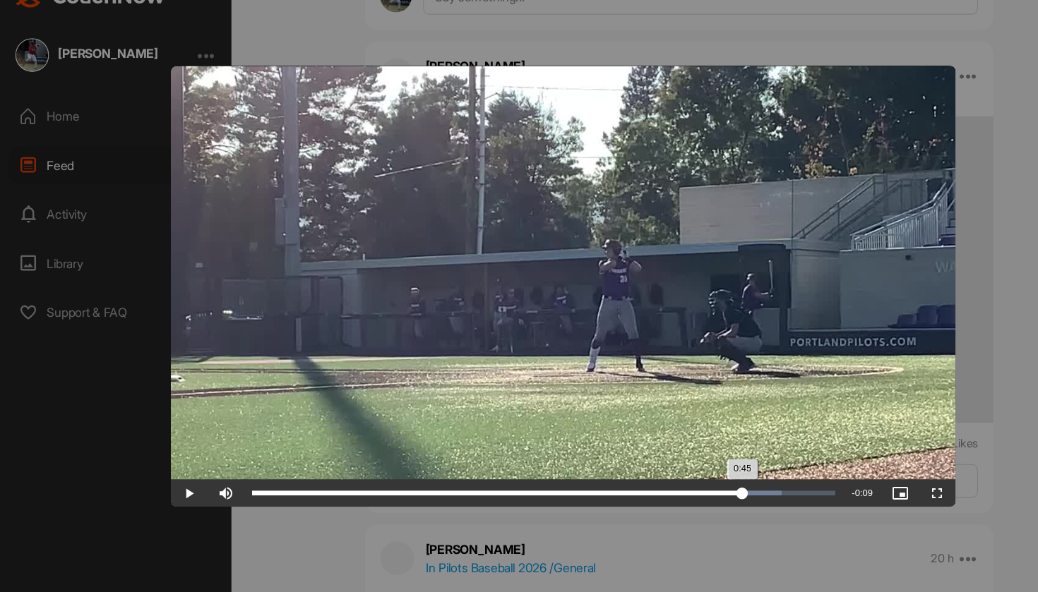
click at [722, 485] on div "Loaded : 90.79% 0:45 0:45" at bounding box center [500, 487] width 537 height 4
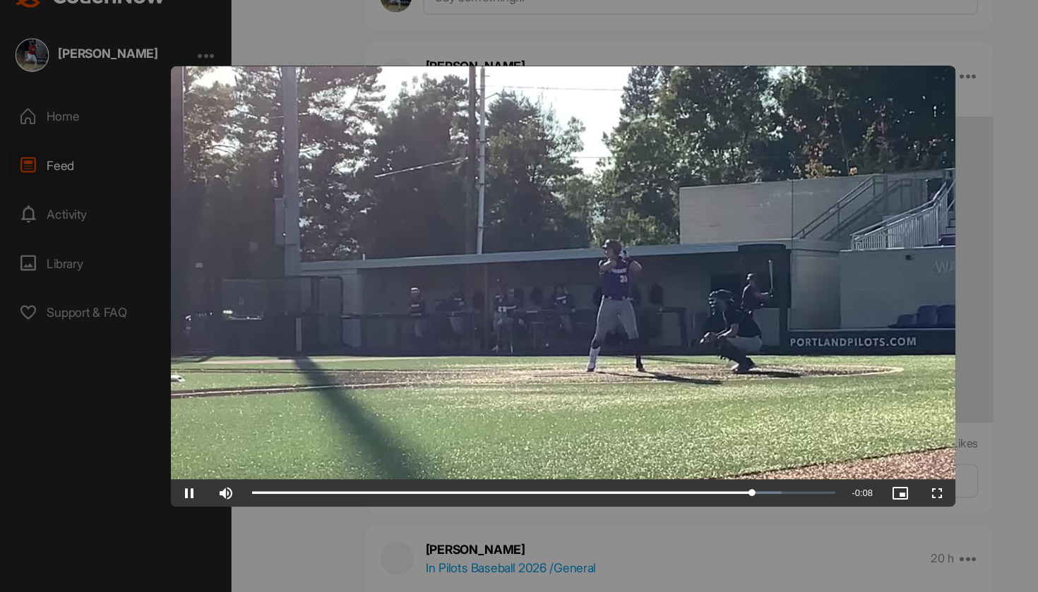
click at [902, 425] on div at bounding box center [519, 296] width 1038 height 592
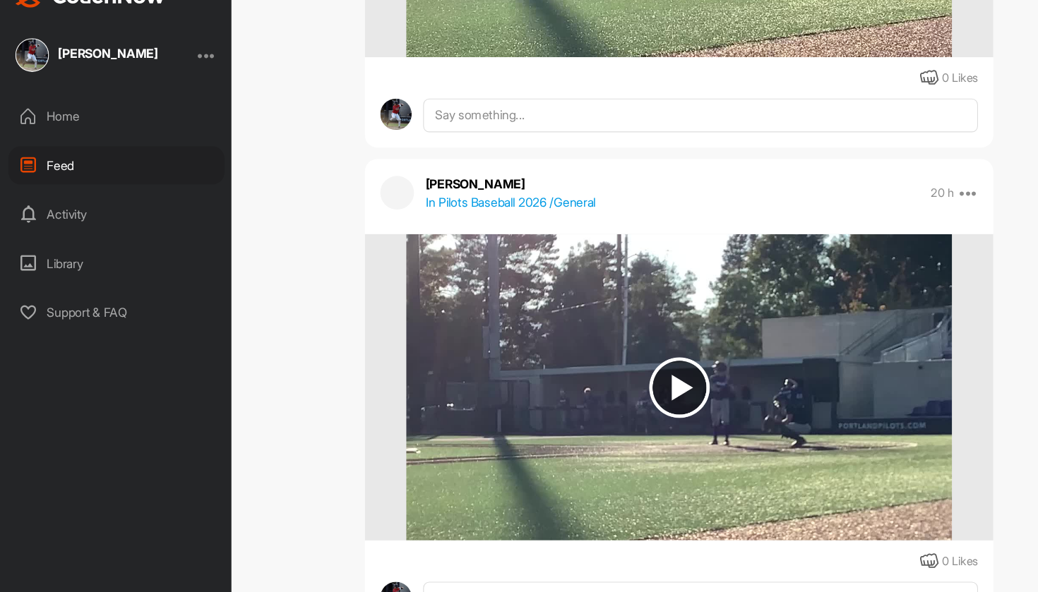
scroll to position [15149, 0]
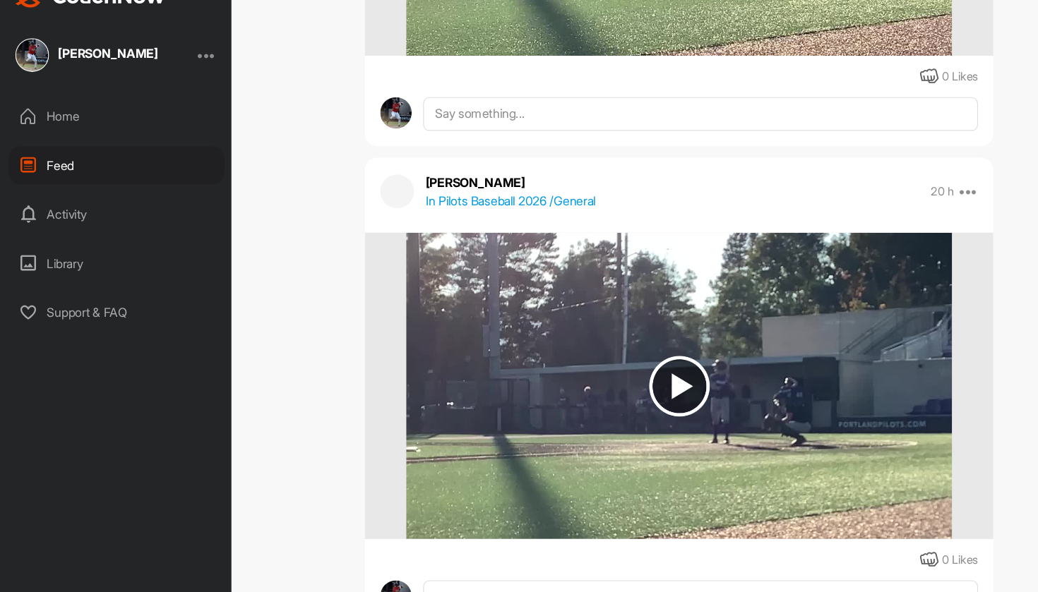
click at [718, 346] on img at bounding box center [625, 388] width 502 height 282
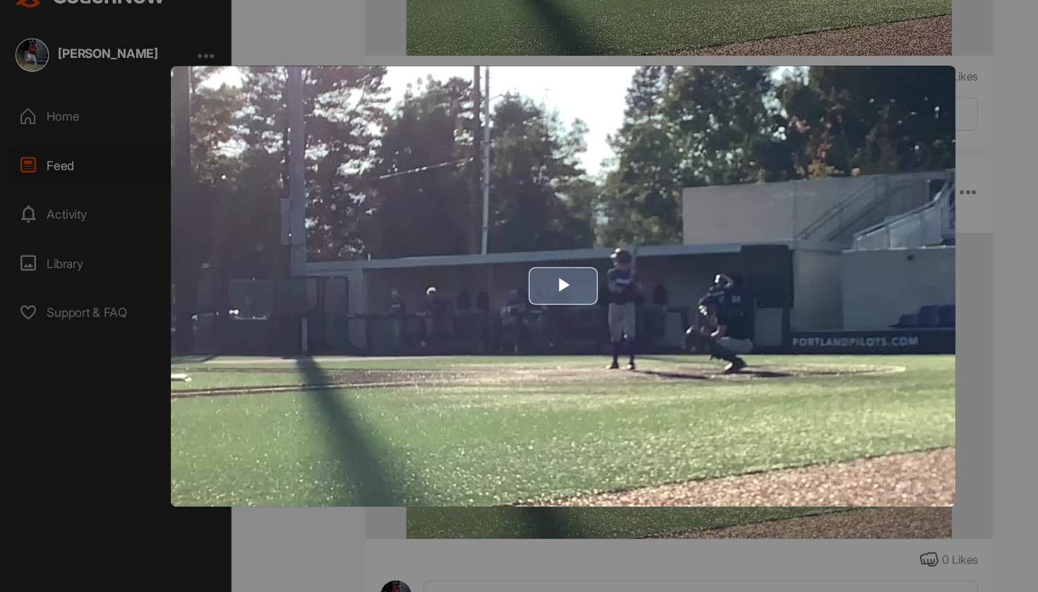
click at [615, 299] on img "Video Player" at bounding box center [518, 296] width 723 height 407
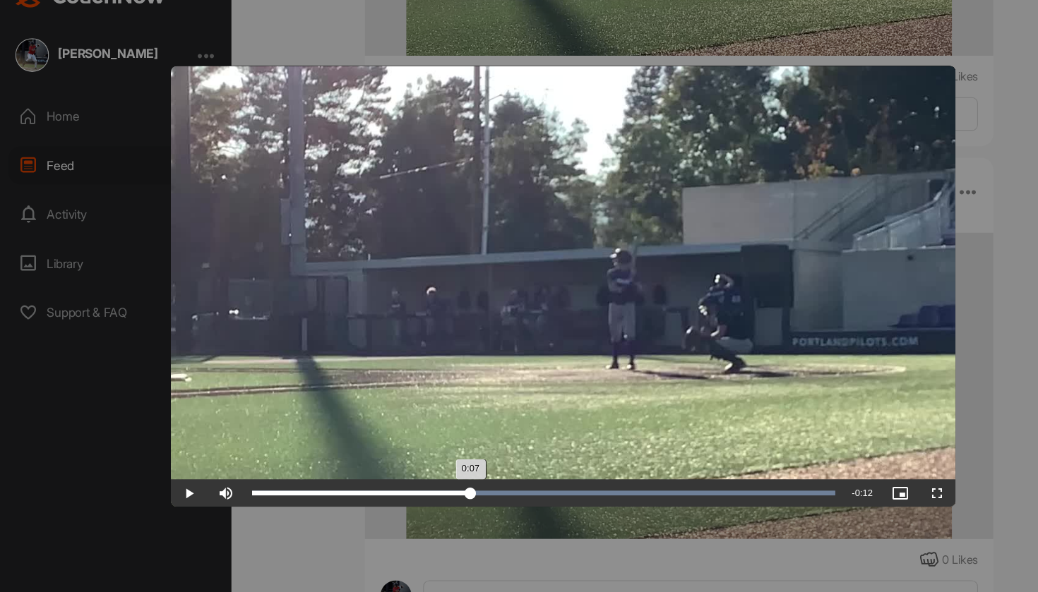
drag, startPoint x: 275, startPoint y: 455, endPoint x: 453, endPoint y: 448, distance: 177.4
click at [453, 474] on div "Loaded : 100.00% 0:07 0:07" at bounding box center [500, 486] width 551 height 25
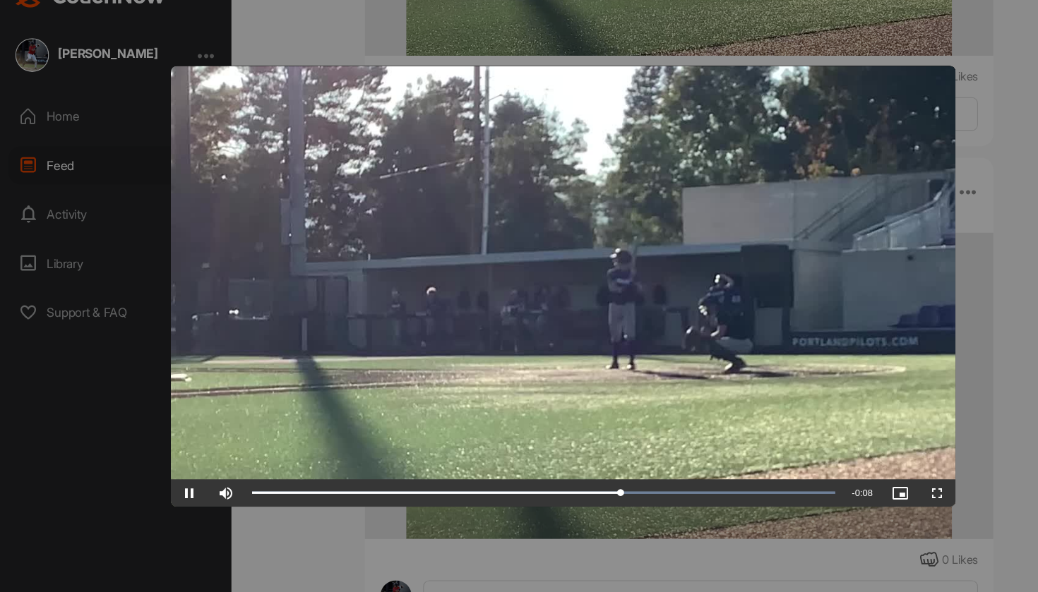
click at [176, 487] on span "Video Player" at bounding box center [174, 487] width 34 height 0
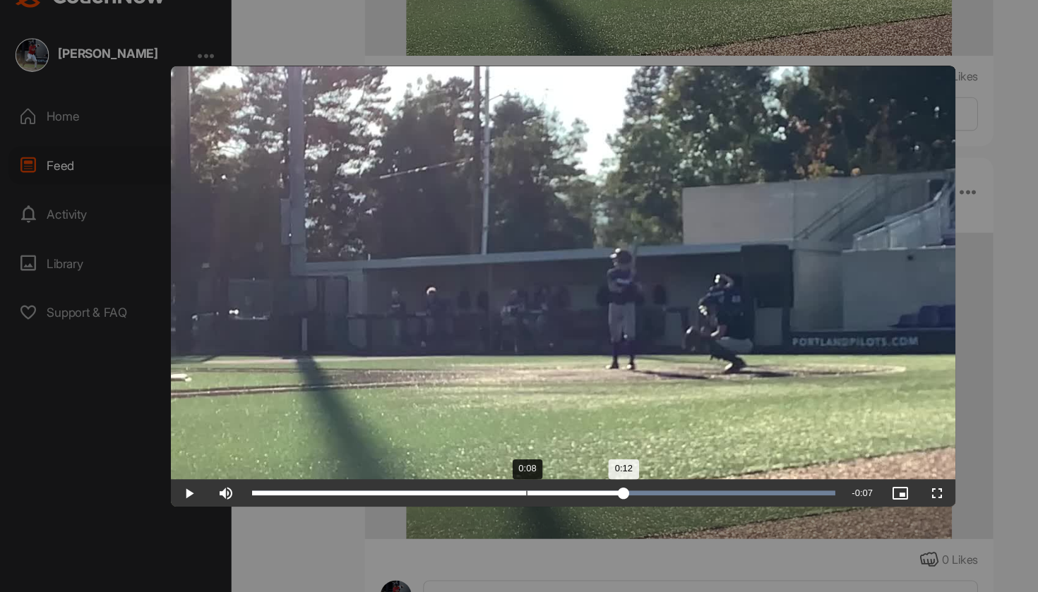
click at [523, 474] on div "Loaded : 100.00% 0:08 0:12" at bounding box center [500, 486] width 551 height 25
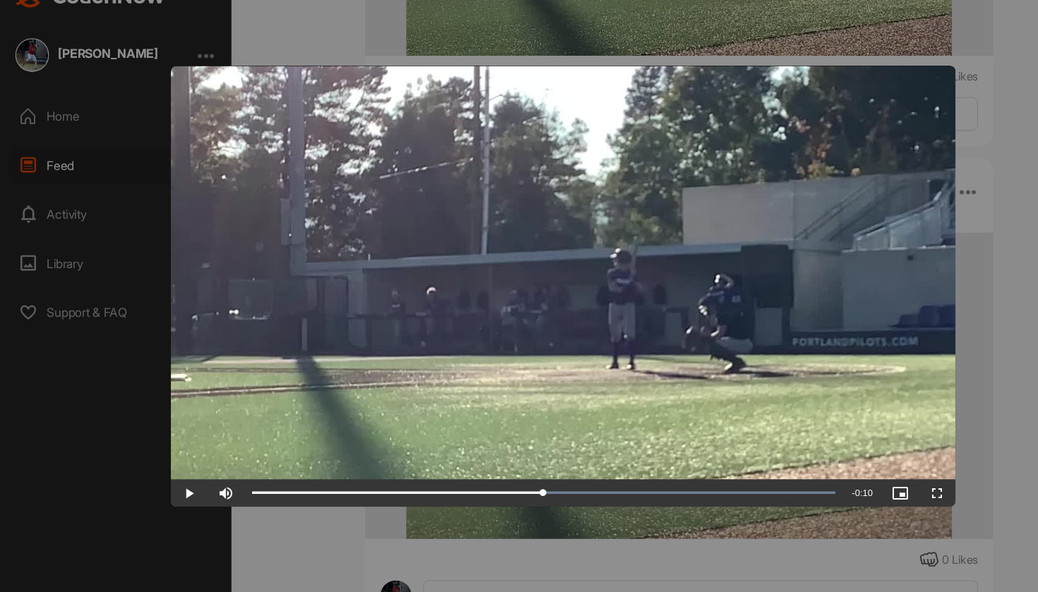
click at [176, 487] on span "Video Player" at bounding box center [174, 487] width 34 height 0
click at [174, 487] on span "Video Player" at bounding box center [174, 487] width 34 height 0
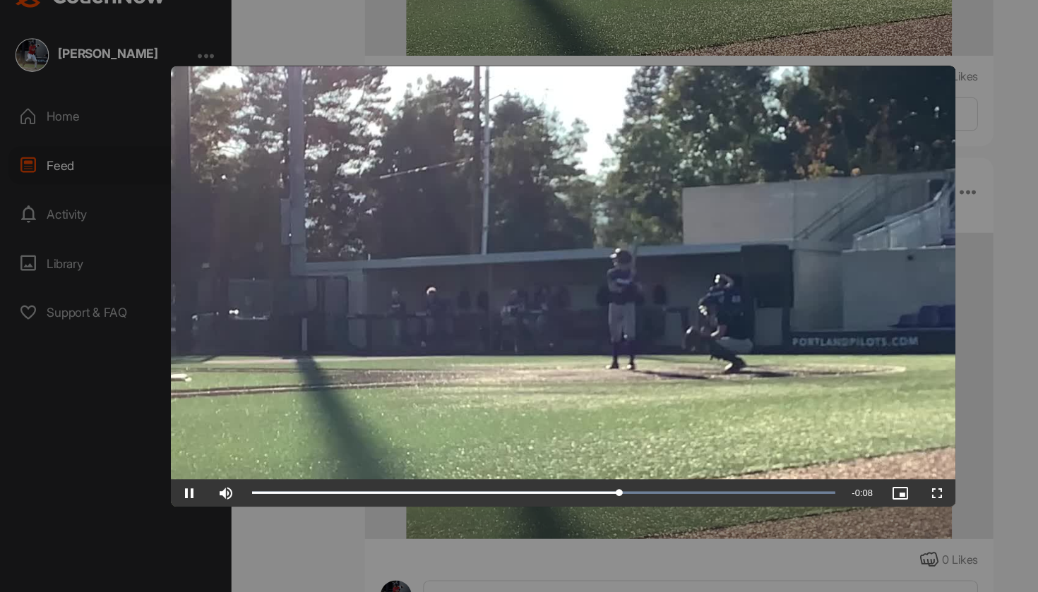
click at [174, 487] on span "Video Player" at bounding box center [174, 487] width 34 height 0
click at [172, 487] on span "Video Player" at bounding box center [174, 487] width 34 height 0
click at [926, 298] on div at bounding box center [519, 296] width 1038 height 592
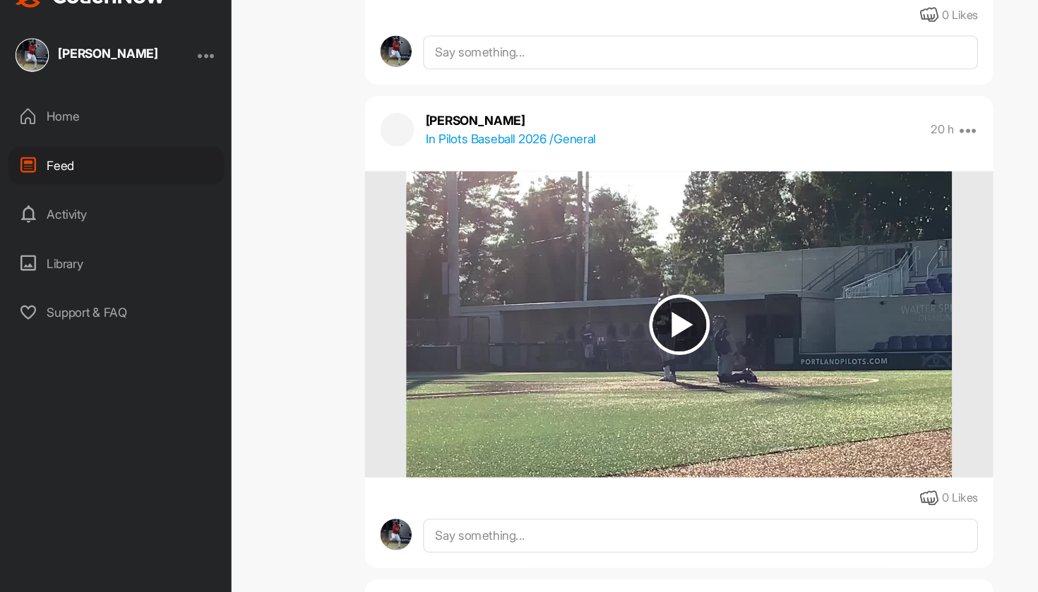
scroll to position [15652, 0]
click at [728, 337] on img at bounding box center [625, 331] width 502 height 282
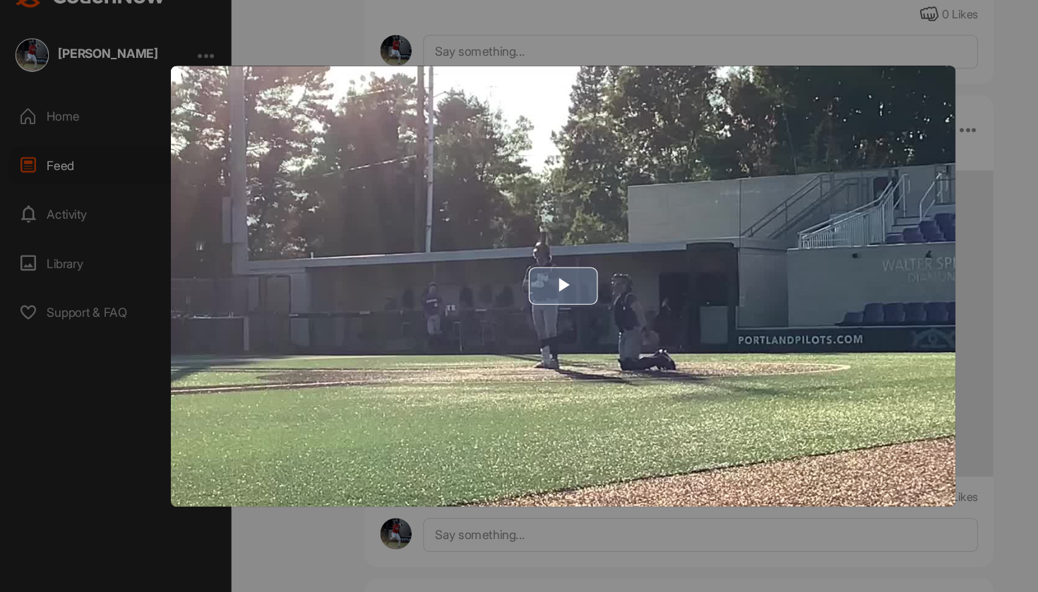
click at [537, 313] on img "Video Player" at bounding box center [518, 296] width 723 height 407
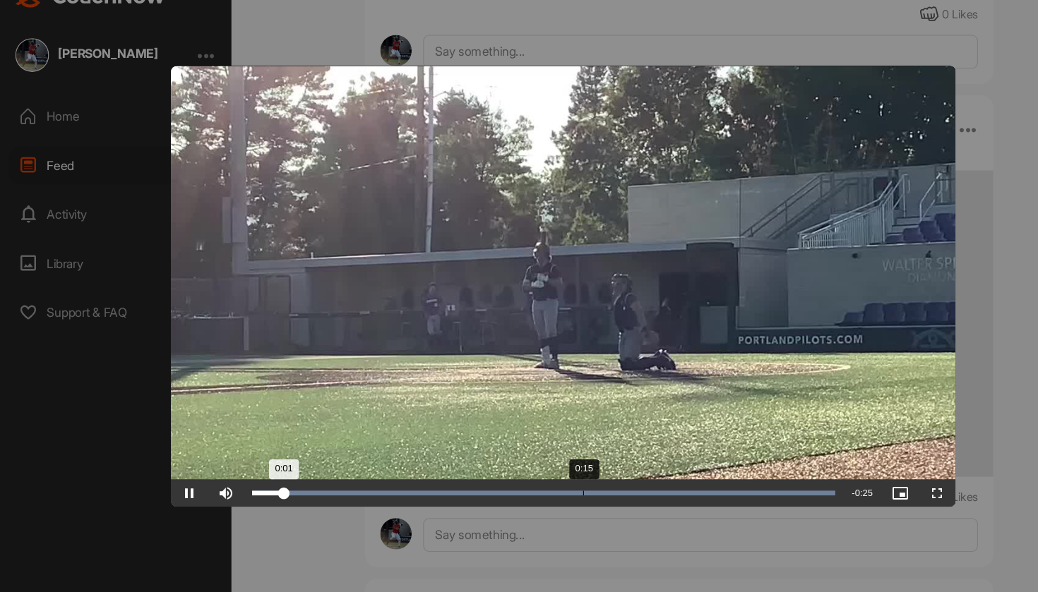
click at [565, 485] on div "Progress Bar" at bounding box center [500, 487] width 537 height 4
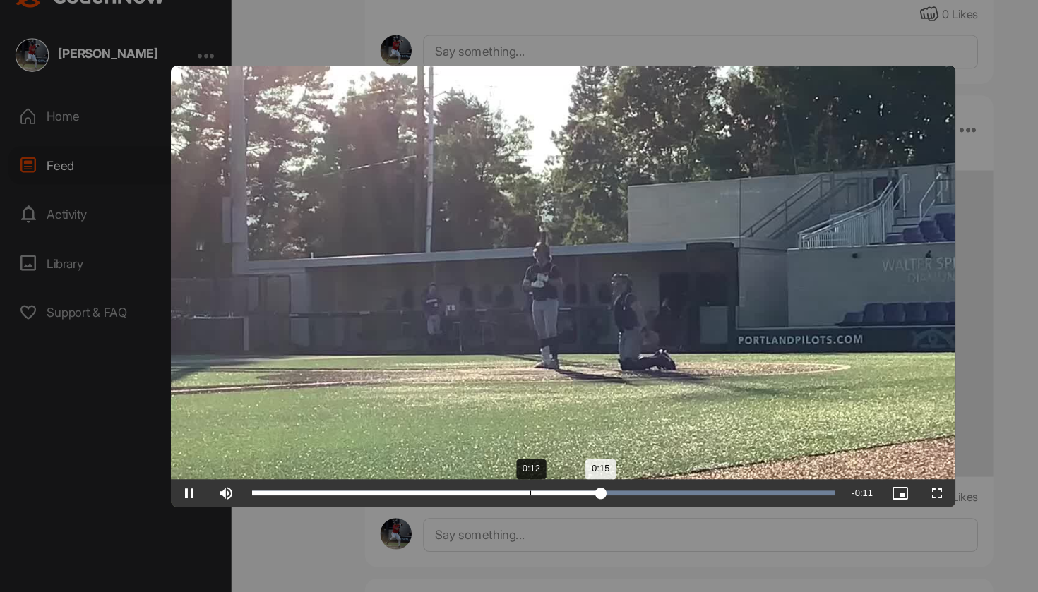
click at [494, 485] on div "Loaded : 100.00% 0:12 0:15" at bounding box center [500, 487] width 537 height 4
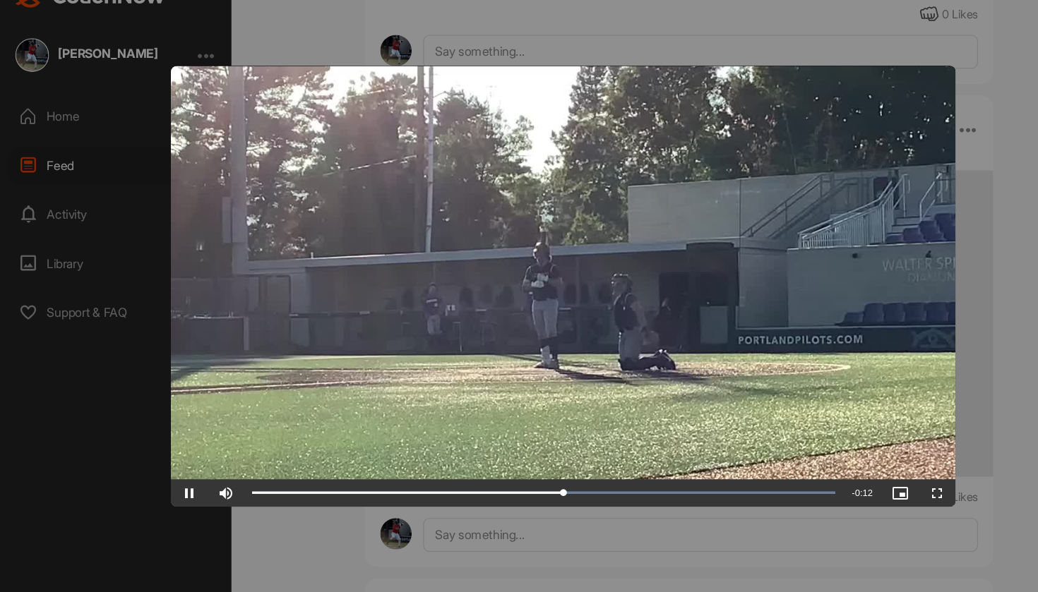
click at [174, 487] on span "Video Player" at bounding box center [174, 487] width 34 height 0
click at [903, 239] on div at bounding box center [519, 296] width 1038 height 592
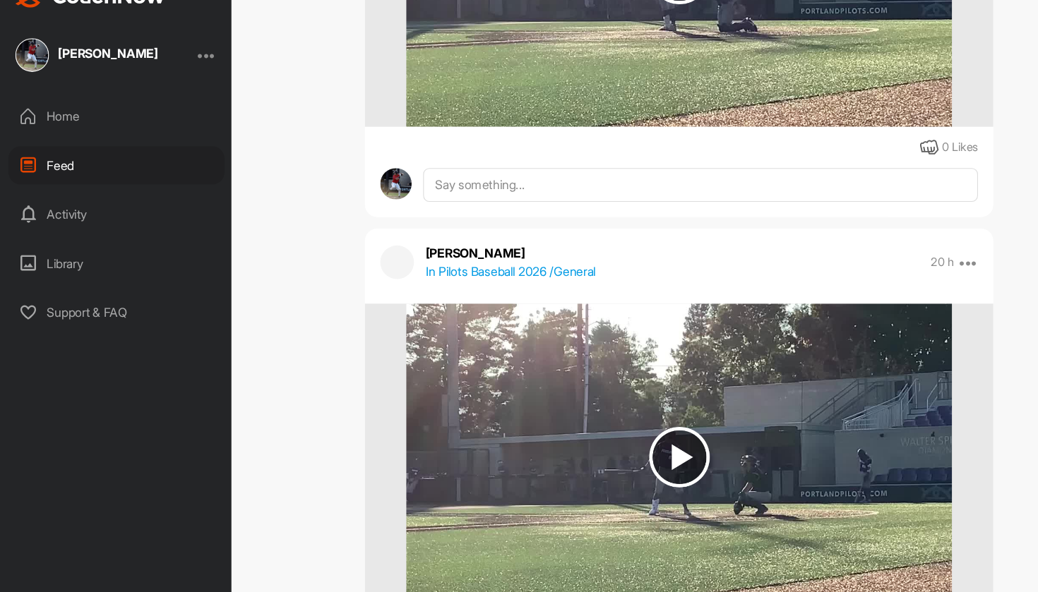
scroll to position [16079, 0]
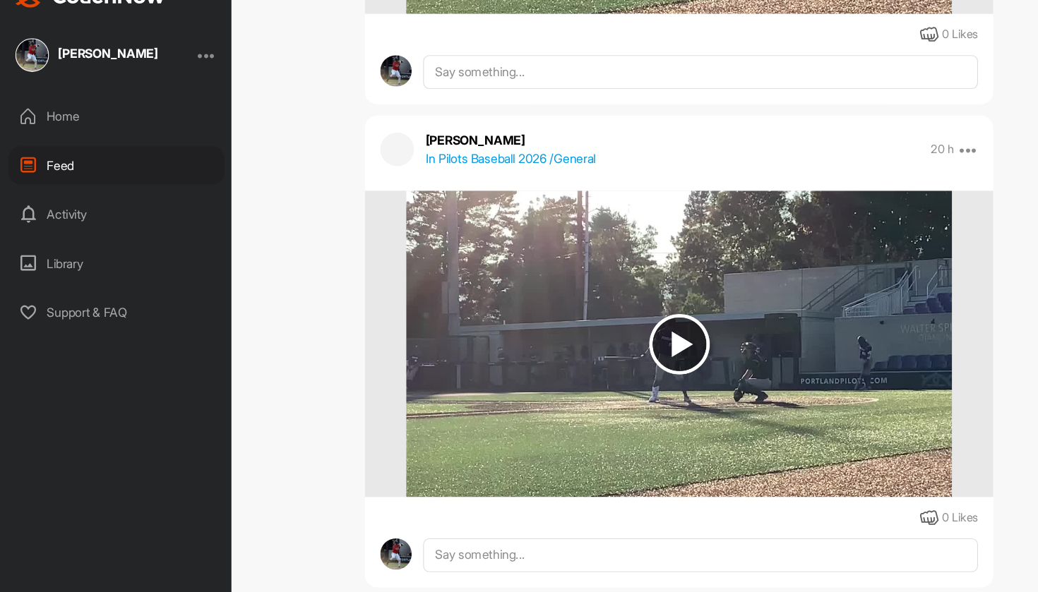
click at [717, 289] on img at bounding box center [625, 349] width 502 height 282
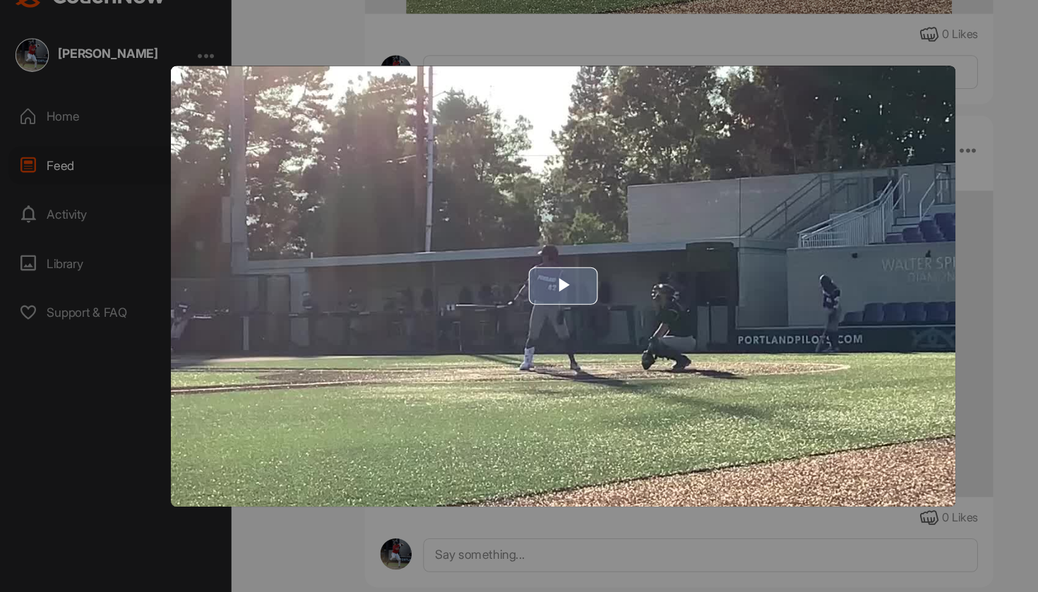
click at [710, 289] on img "Video Player" at bounding box center [518, 296] width 723 height 407
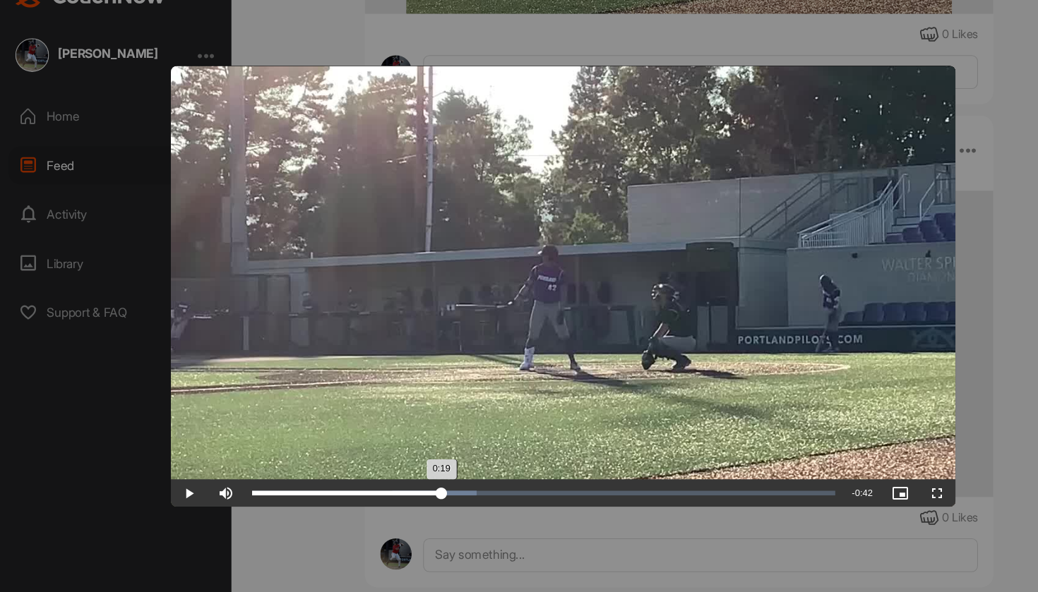
drag, startPoint x: 263, startPoint y: 446, endPoint x: 422, endPoint y: 452, distance: 159.0
click at [422, 474] on div "Loaded : 38.47% 0:19 0:19" at bounding box center [500, 486] width 551 height 25
click at [171, 487] on span "Video Player" at bounding box center [174, 487] width 34 height 0
click at [550, 474] on div "Loaded : 100.00% 0:33 0:23" at bounding box center [500, 486] width 551 height 25
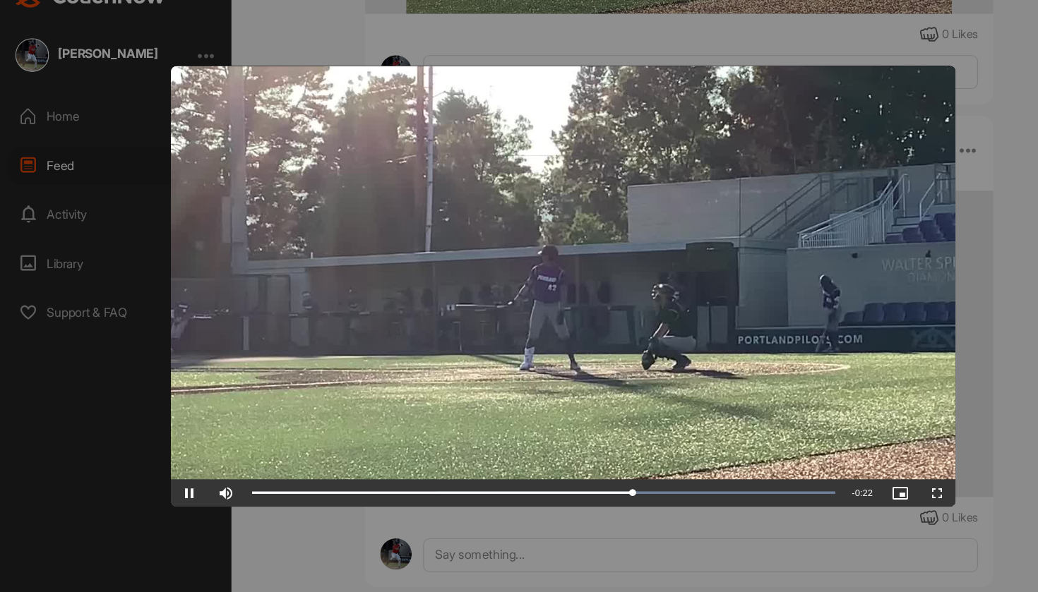
click at [174, 487] on span "Video Player" at bounding box center [174, 487] width 34 height 0
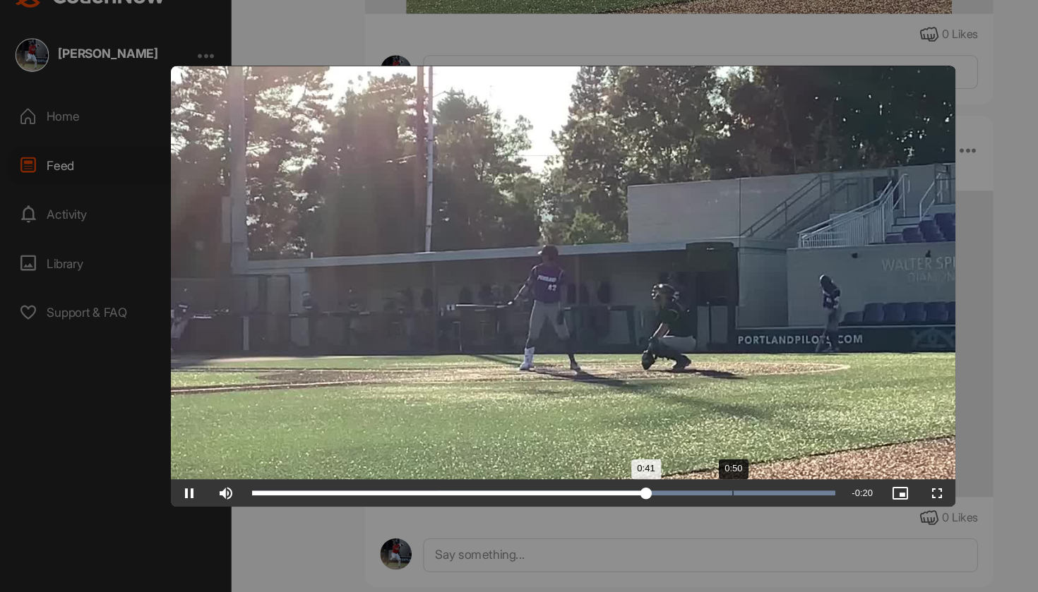
click at [698, 485] on div "Progress Bar" at bounding box center [585, 487] width 366 height 4
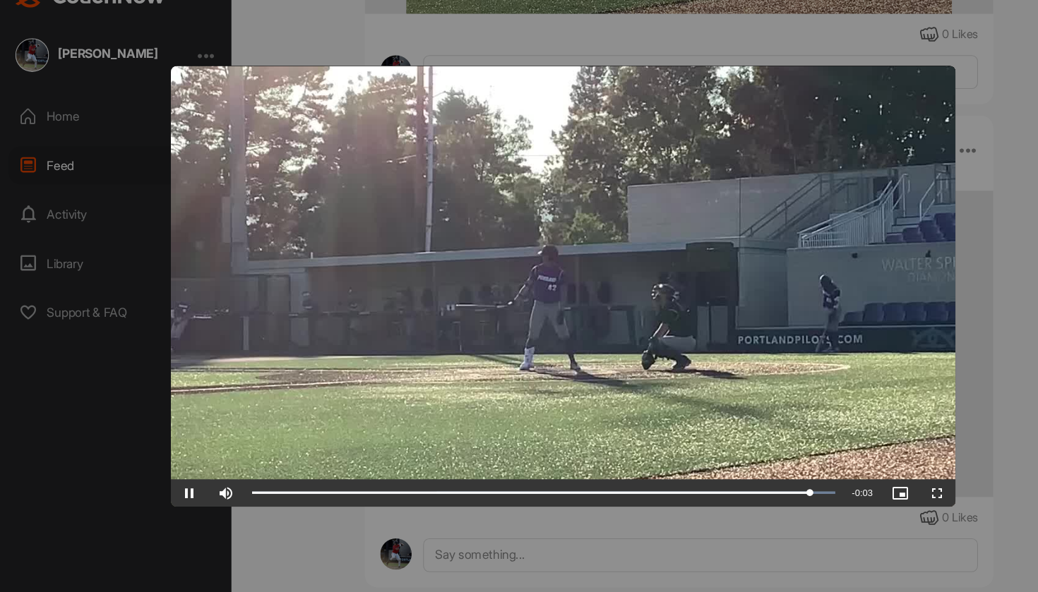
click at [174, 487] on span "Video Player" at bounding box center [174, 487] width 34 height 0
click at [919, 364] on div at bounding box center [519, 296] width 1038 height 592
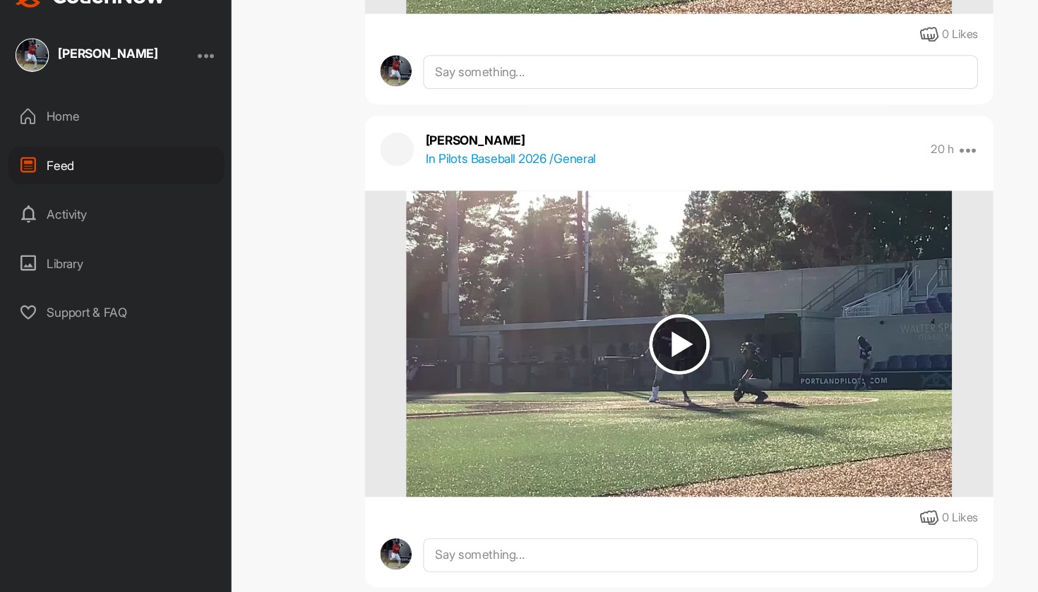
scroll to position [16533, 0]
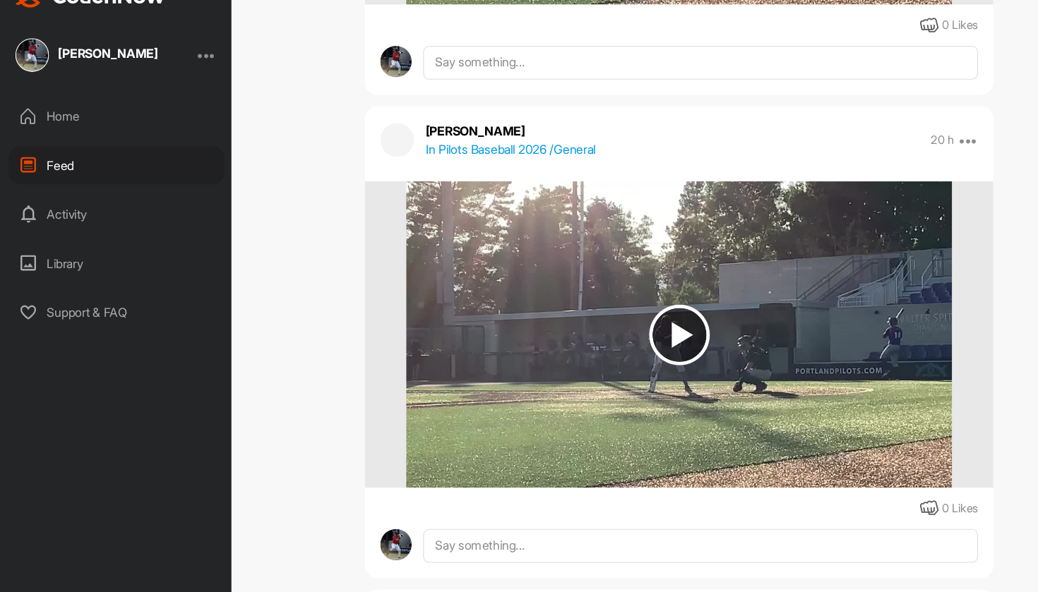
click at [707, 389] on img at bounding box center [625, 341] width 502 height 282
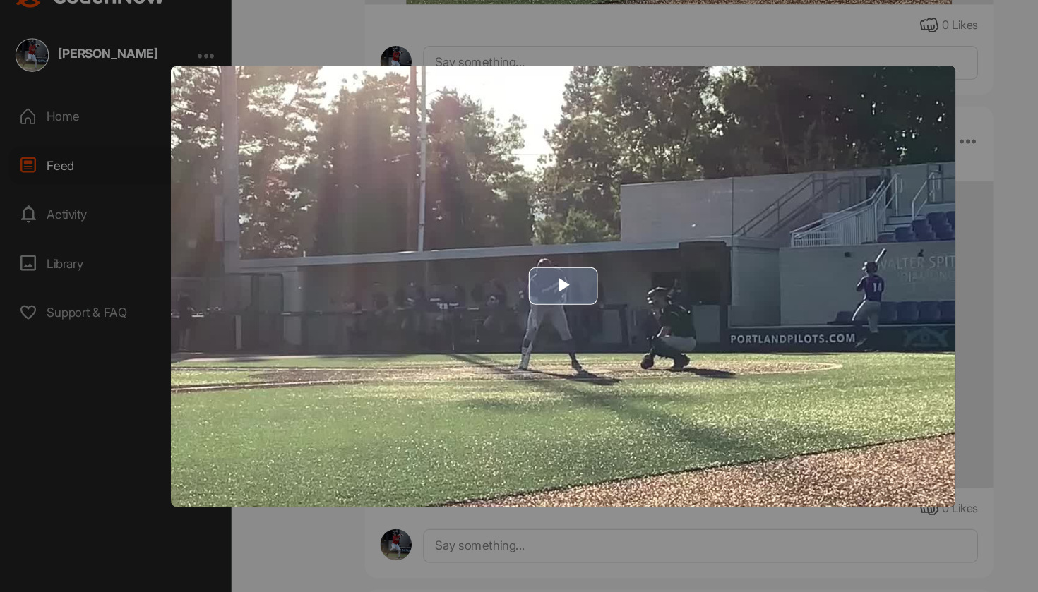
click at [515, 323] on img "Video Player" at bounding box center [518, 296] width 723 height 407
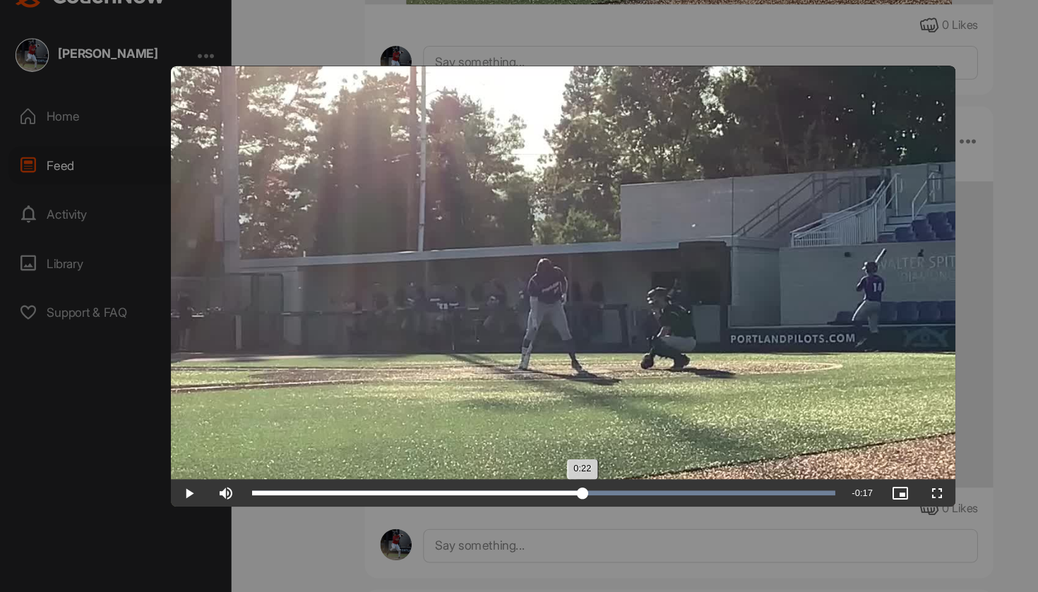
drag, startPoint x: 268, startPoint y: 456, endPoint x: 563, endPoint y: 447, distance: 294.6
click at [563, 474] on div "Loaded : 100.00% 0:22 0:22" at bounding box center [500, 486] width 551 height 25
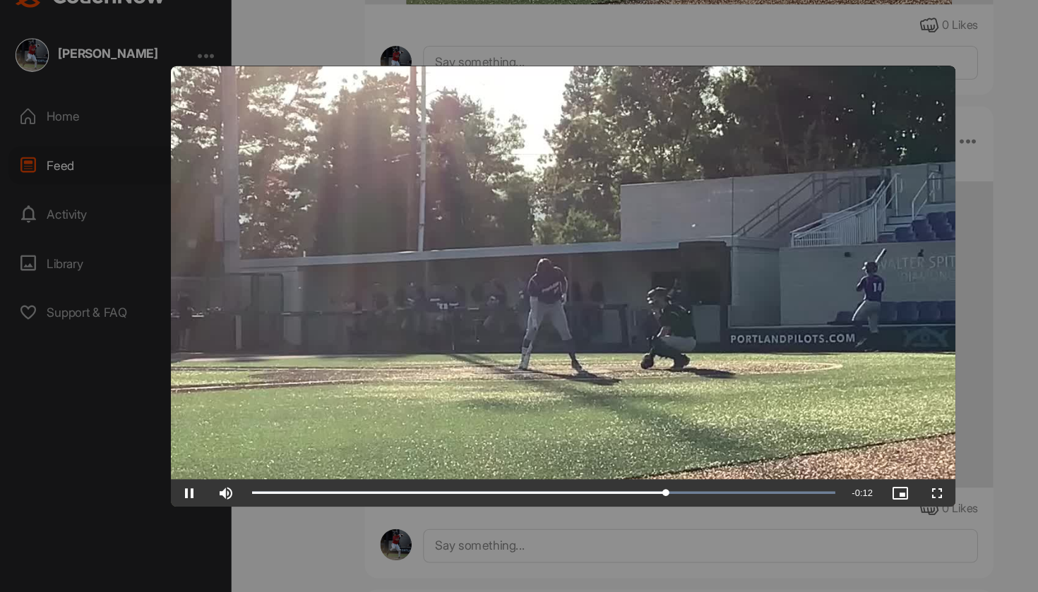
click at [174, 487] on span "Video Player" at bounding box center [174, 487] width 34 height 0
click at [902, 360] on div at bounding box center [519, 296] width 1038 height 592
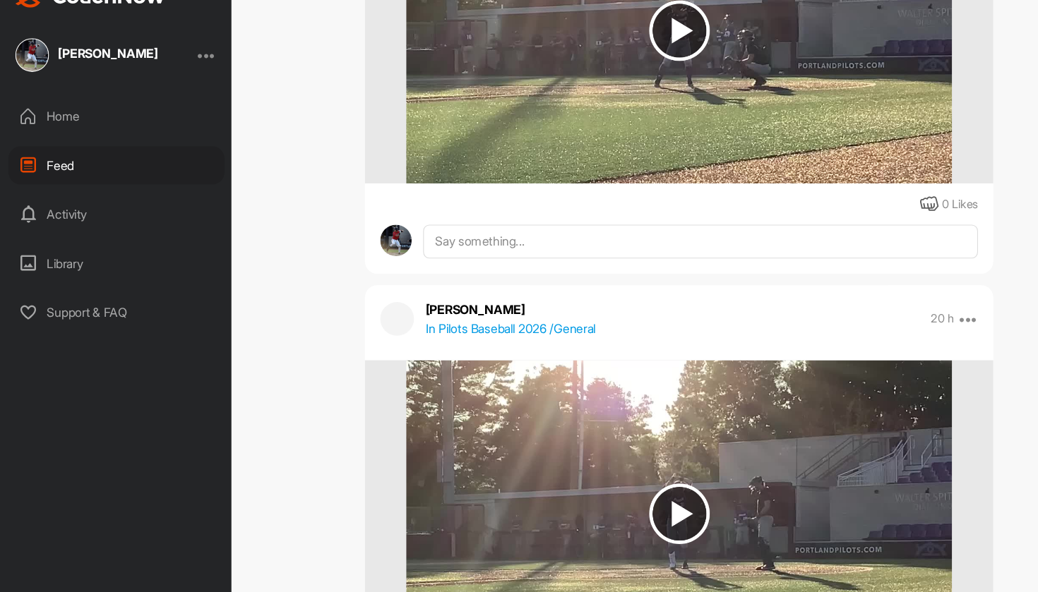
scroll to position [17423, 0]
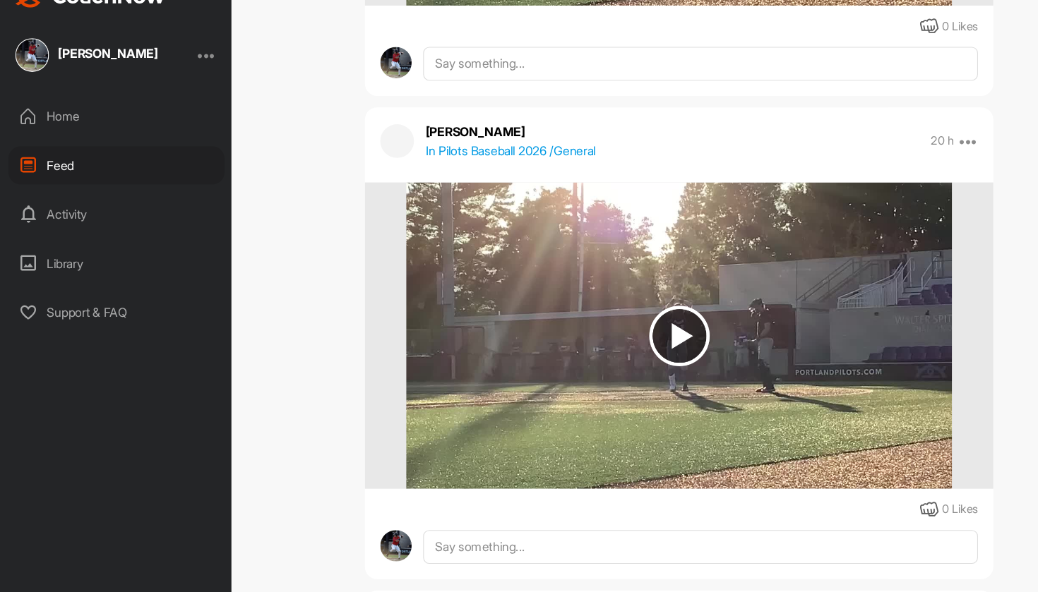
click at [747, 237] on img at bounding box center [625, 342] width 502 height 282
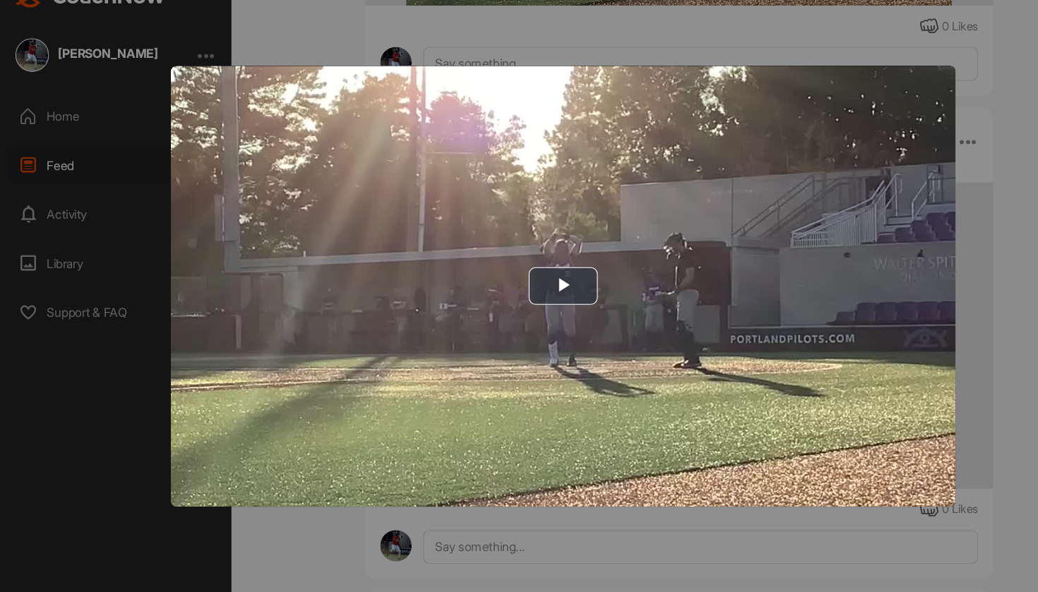
click at [907, 207] on div at bounding box center [519, 296] width 1038 height 592
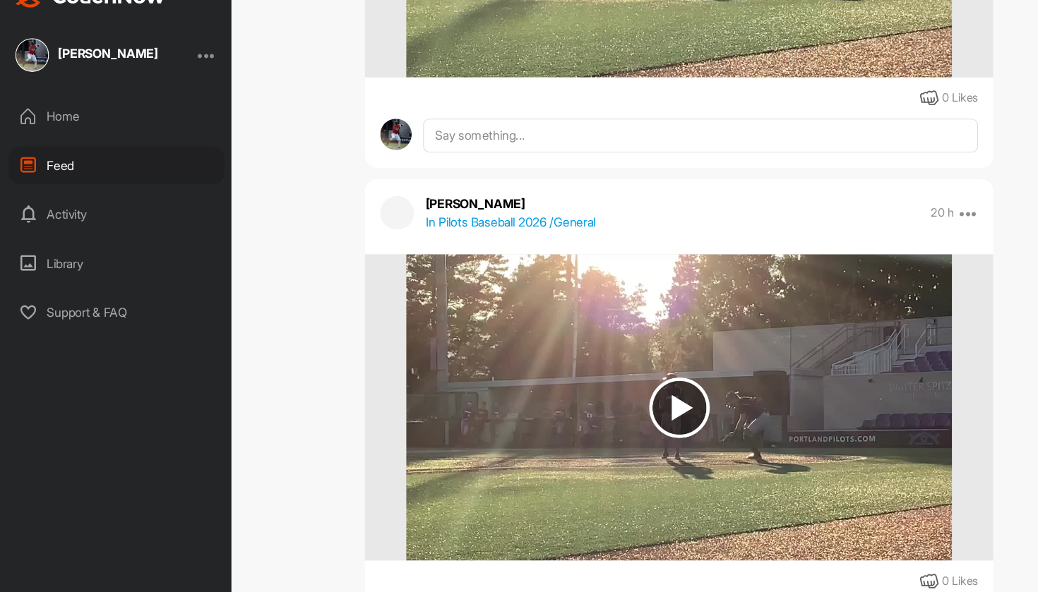
scroll to position [17924, 0]
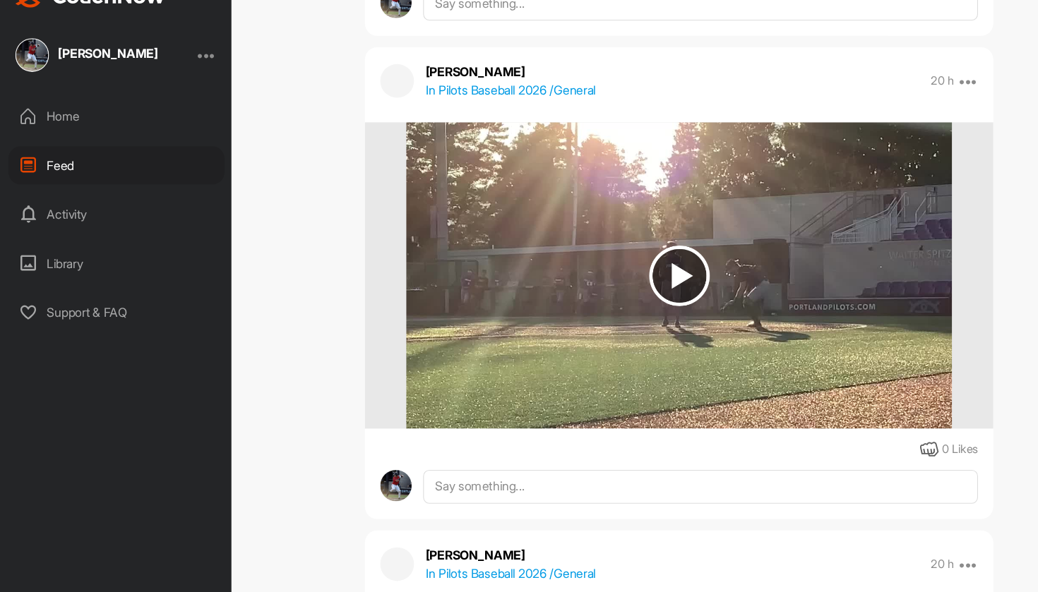
click at [823, 236] on img at bounding box center [625, 286] width 502 height 282
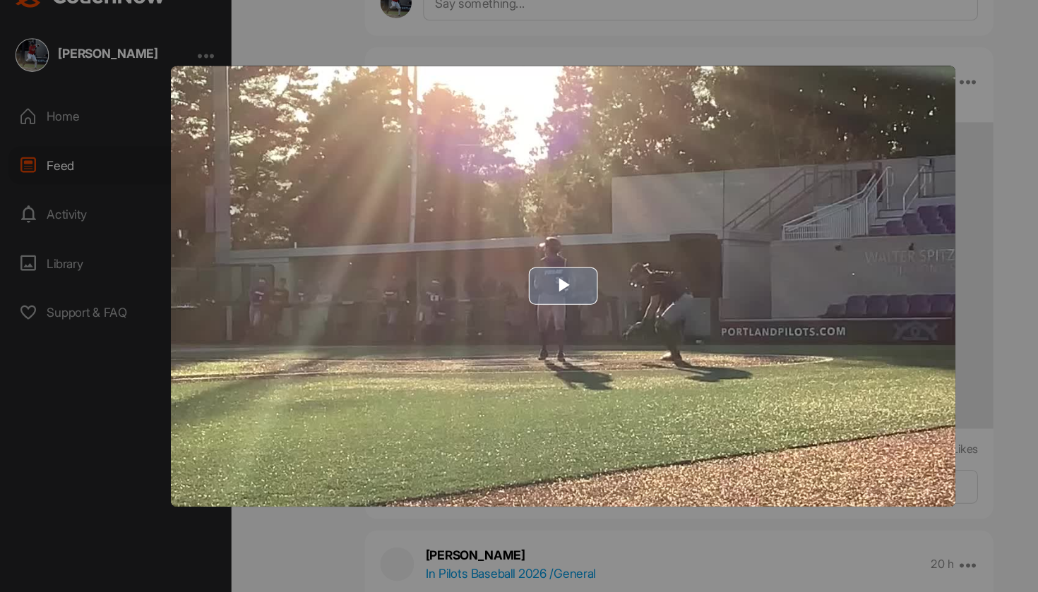
click at [466, 315] on img "Video Player" at bounding box center [518, 296] width 723 height 407
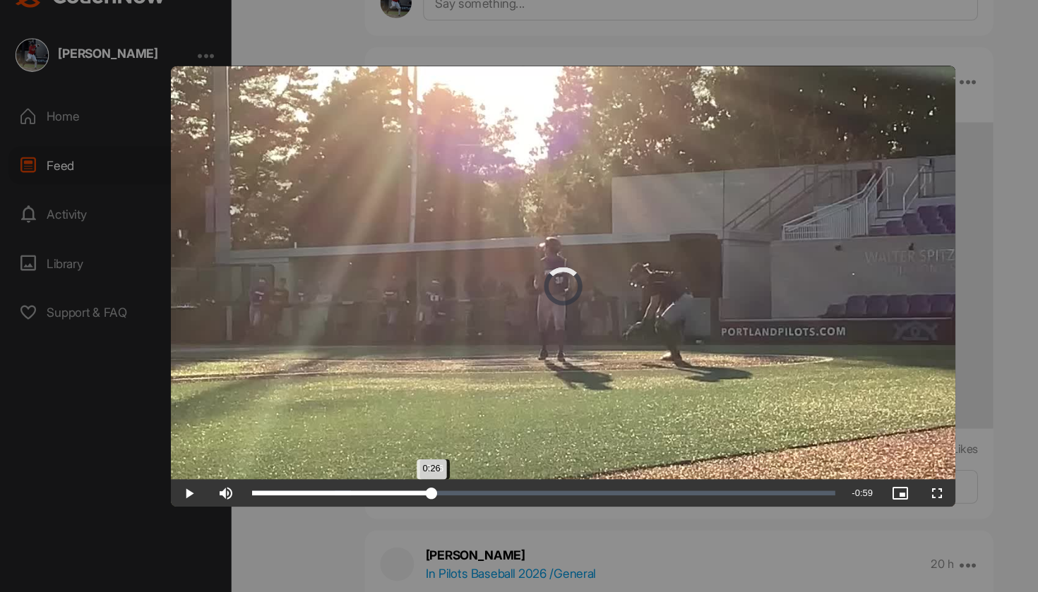
drag, startPoint x: 312, startPoint y: 459, endPoint x: 436, endPoint y: 466, distance: 124.5
click at [437, 474] on div "Loaded : 16.92% 0:26 0:26" at bounding box center [500, 486] width 551 height 25
click at [398, 474] on div "Loaded : 42.74% 0:24 0:30" at bounding box center [500, 486] width 551 height 25
click at [172, 487] on span "Video Player" at bounding box center [174, 487] width 34 height 0
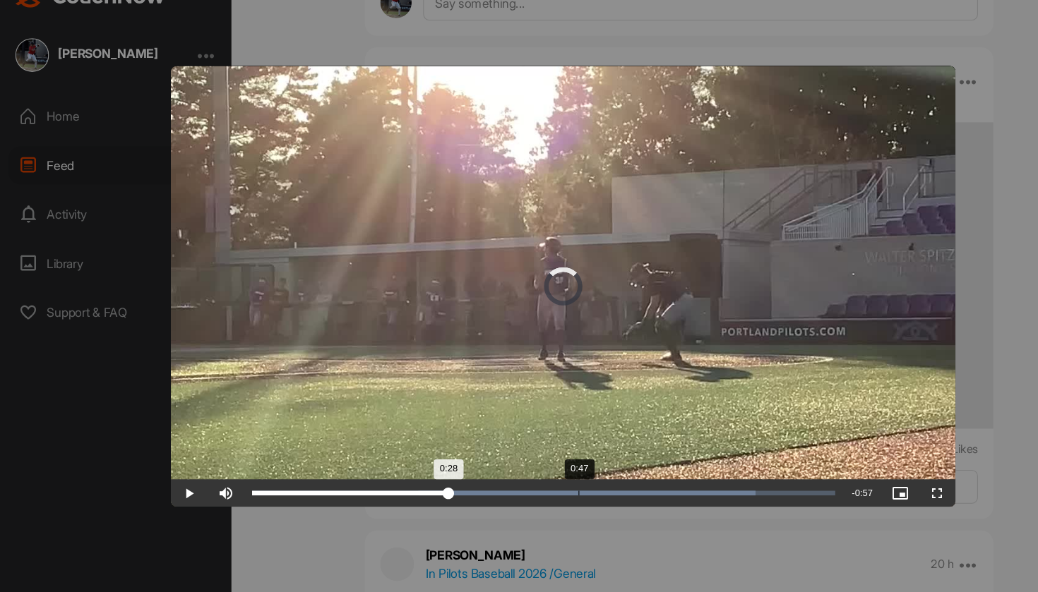
click at [559, 474] on div "Loaded : 86.38% 0:47 0:28" at bounding box center [500, 486] width 551 height 25
click at [629, 474] on div "Loaded : 86.38% 0:57 0:48" at bounding box center [500, 486] width 551 height 25
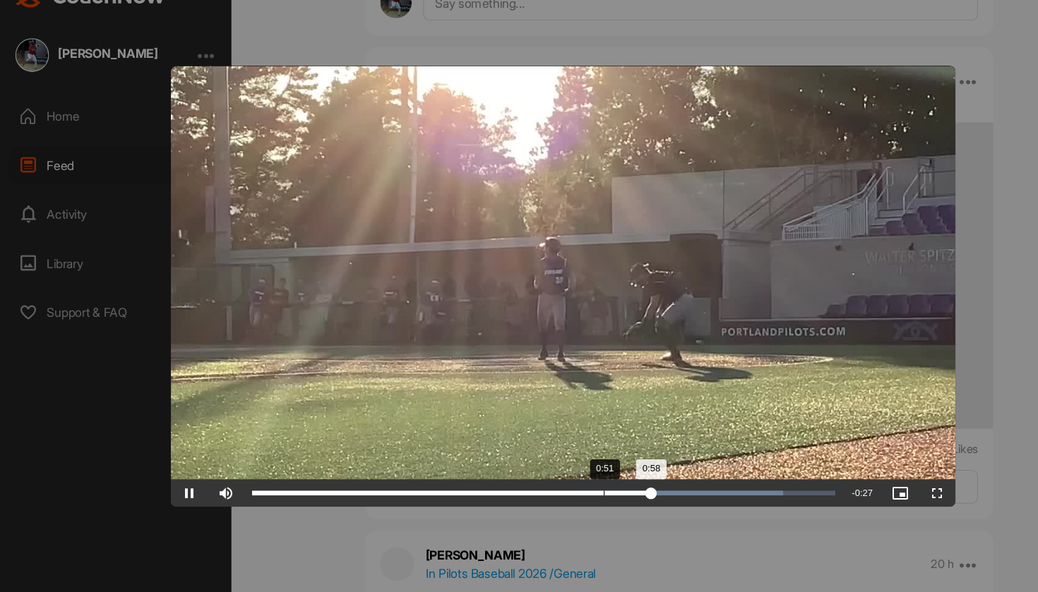
click at [584, 474] on div "Loaded : 91.05% 0:51 0:58" at bounding box center [500, 486] width 551 height 25
click at [534, 474] on div "Loaded : 91.05% 0:44 0:54" at bounding box center [500, 486] width 551 height 25
click at [478, 485] on div "0:47" at bounding box center [382, 487] width 300 height 4
click at [498, 485] on div "Loaded : 42.18% 0:39 0:39" at bounding box center [500, 487] width 537 height 4
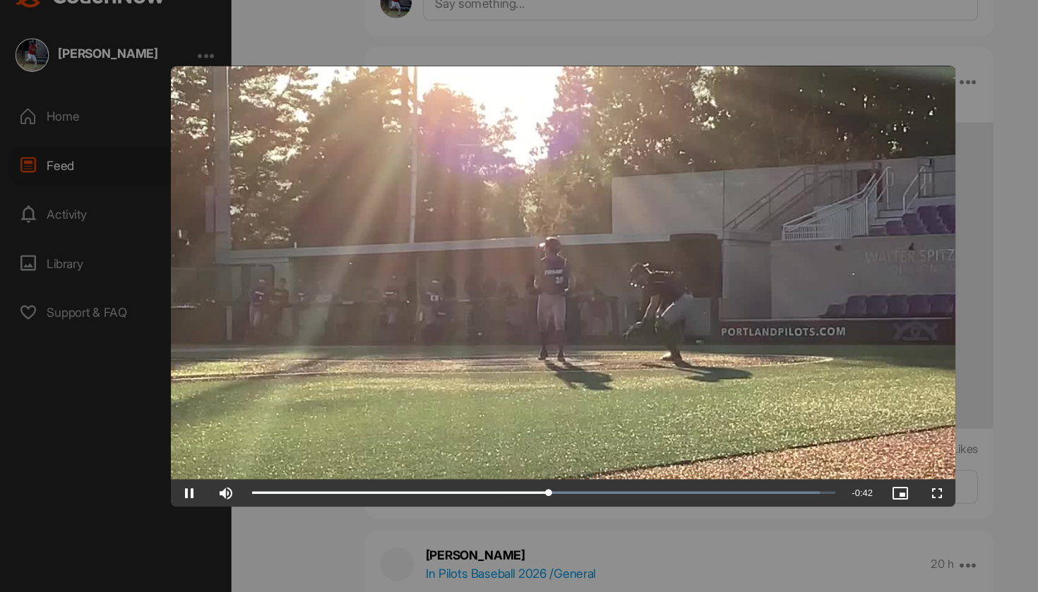
click at [172, 487] on span "Video Player" at bounding box center [174, 487] width 34 height 0
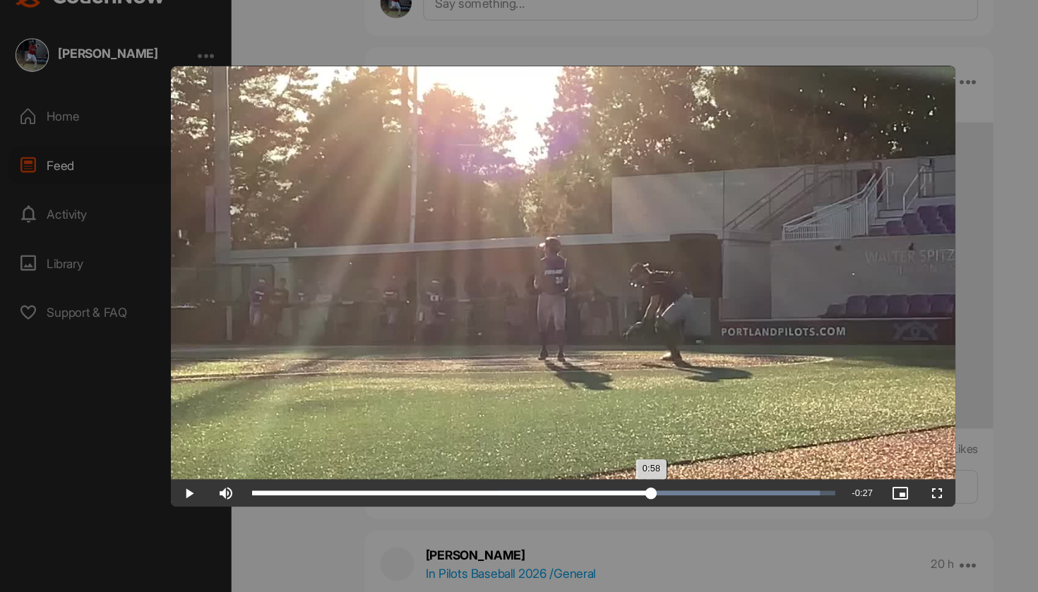
click at [611, 485] on div "Progress Bar" at bounding box center [607, 487] width 297 height 4
click at [650, 474] on div "Loaded : 97.43% 1:01 1:01" at bounding box center [500, 486] width 551 height 25
click at [671, 474] on div "Loaded : 97.43% 1:04 1:04" at bounding box center [500, 486] width 551 height 25
click at [705, 474] on div "Loaded : 97.43% 1:09 1:05" at bounding box center [500, 486] width 551 height 25
click at [731, 485] on div "Progress Bar" at bounding box center [607, 487] width 297 height 4
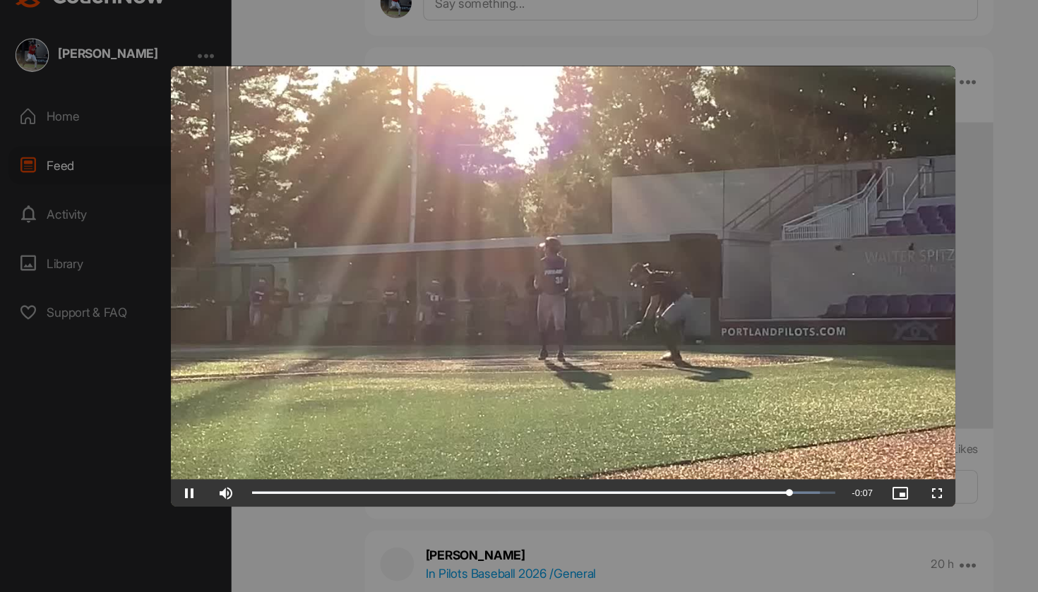
click at [170, 487] on span "Video Player" at bounding box center [174, 487] width 34 height 0
click at [900, 359] on div at bounding box center [519, 296] width 1038 height 592
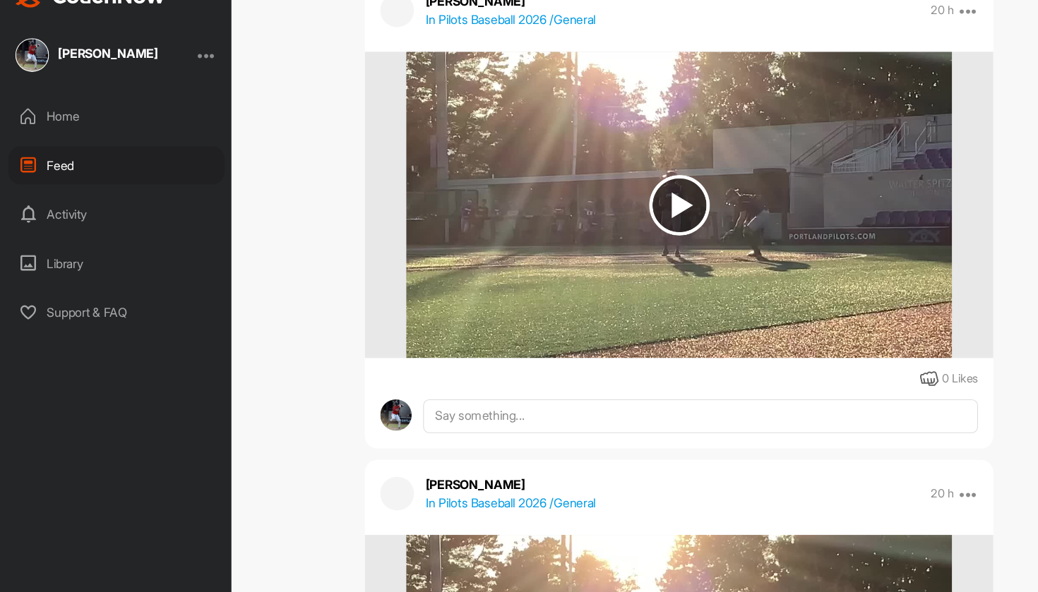
scroll to position [18325, 0]
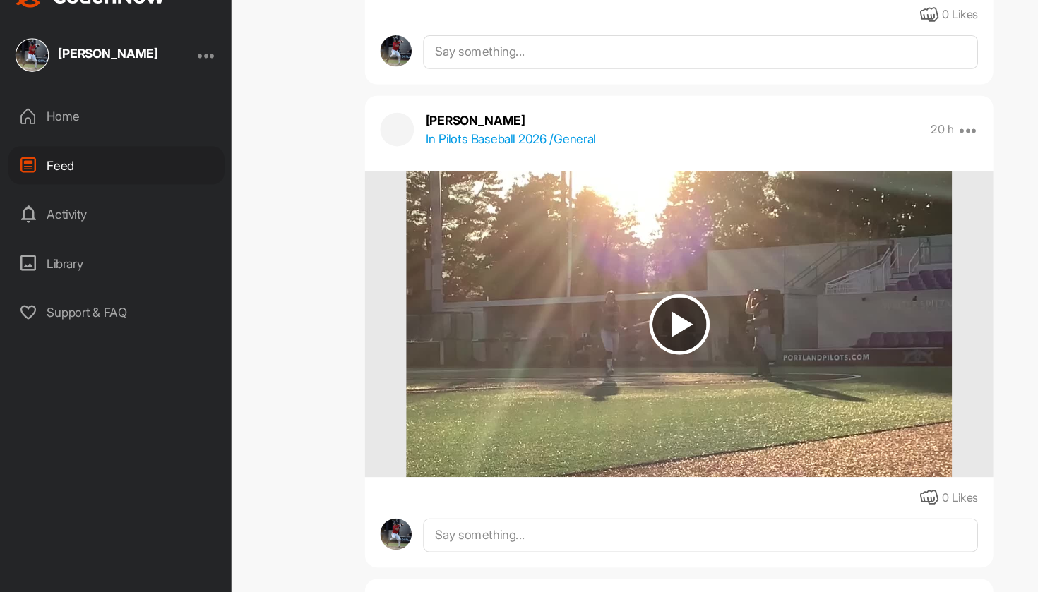
click at [717, 390] on img at bounding box center [625, 331] width 502 height 282
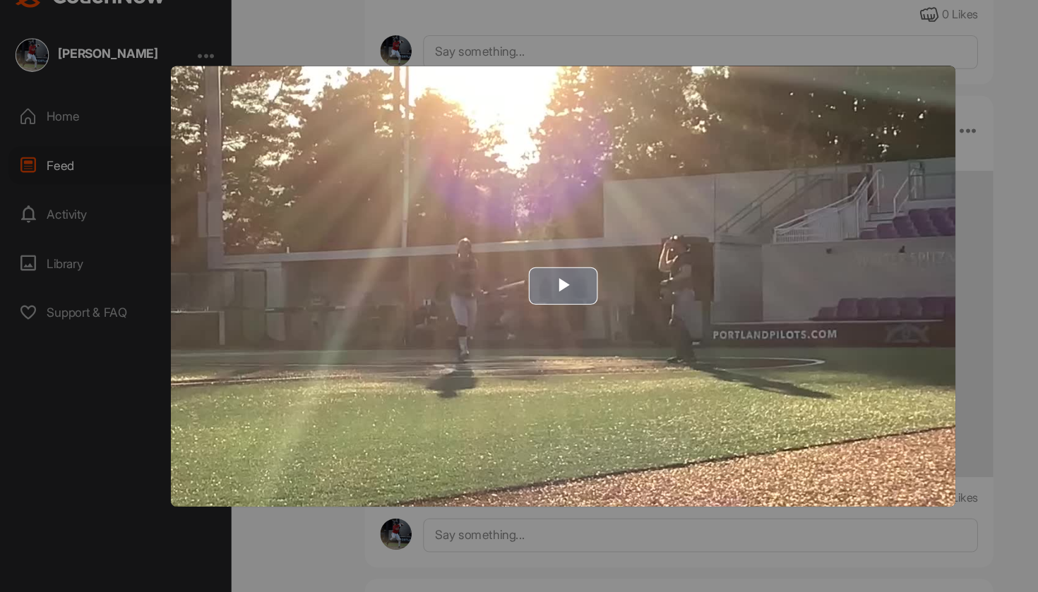
click at [594, 298] on img "Video Player" at bounding box center [518, 296] width 723 height 407
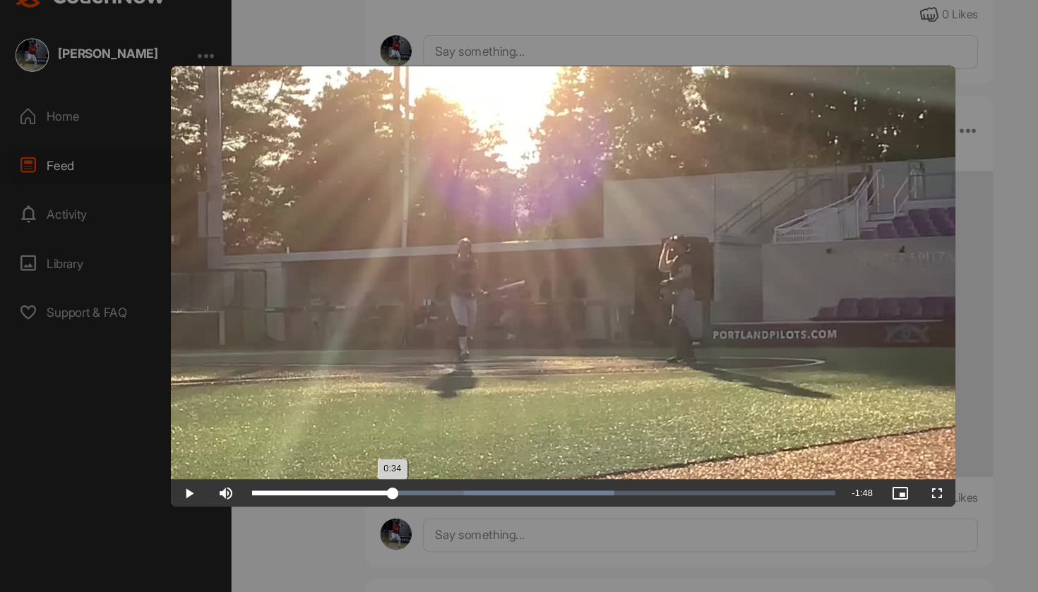
drag, startPoint x: 282, startPoint y: 452, endPoint x: 373, endPoint y: 449, distance: 90.4
click at [373, 474] on div "Loaded : 62.12% 0:34 0:34" at bounding box center [500, 486] width 551 height 25
click at [322, 485] on div "0:35" at bounding box center [298, 487] width 133 height 4
click at [171, 487] on span "Video Player" at bounding box center [174, 487] width 34 height 0
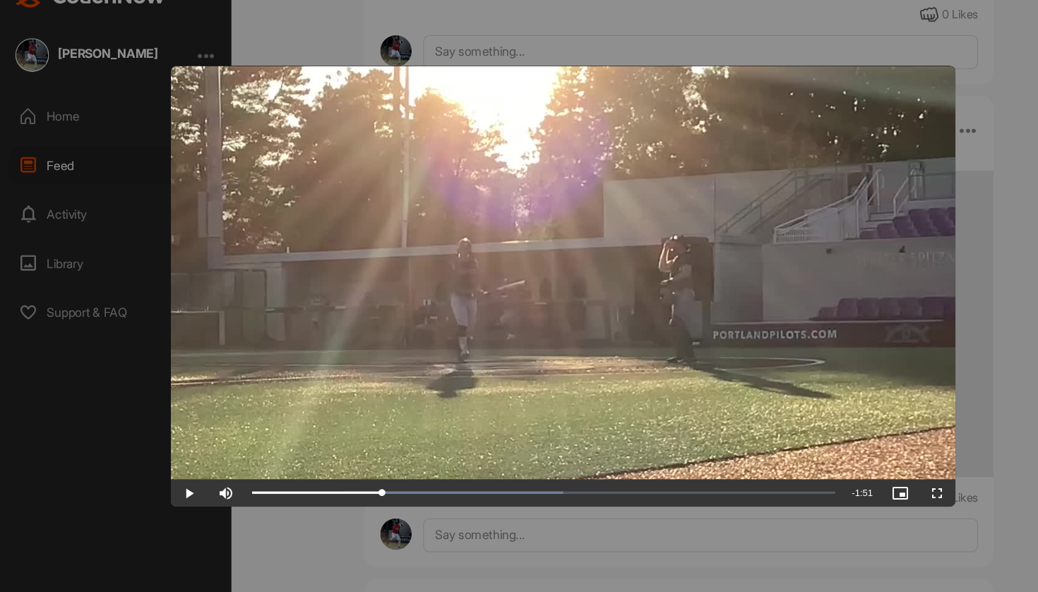
click at [171, 487] on span "Video Player" at bounding box center [174, 487] width 34 height 0
click at [170, 487] on span "Video Player" at bounding box center [174, 487] width 34 height 0
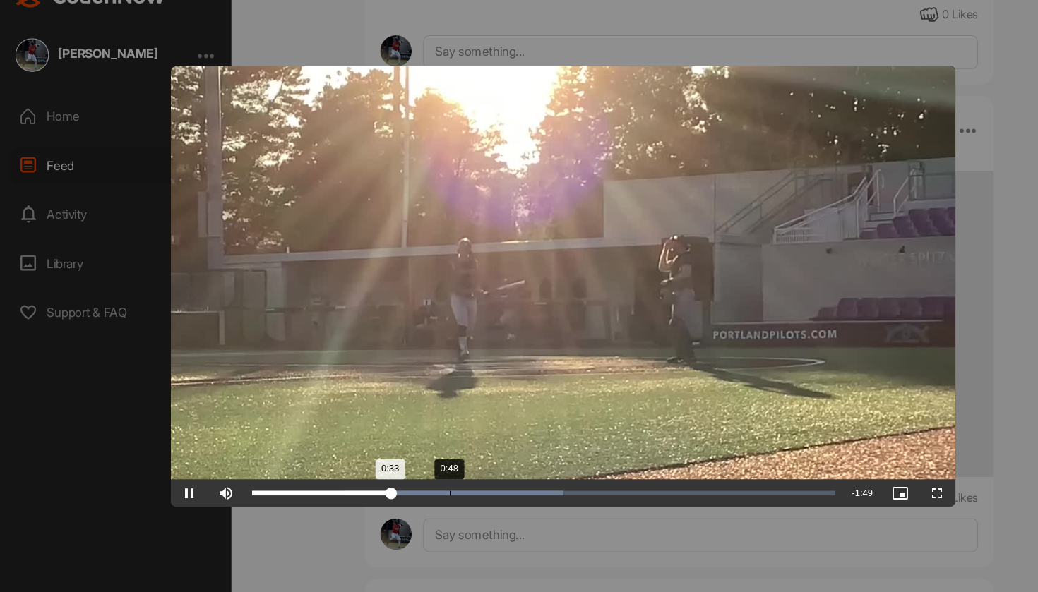
click at [433, 474] on div "Loaded : 53.33% 0:48 0:33" at bounding box center [500, 486] width 551 height 25
click at [404, 474] on div "Loaded : 55.44% 0:41 0:41" at bounding box center [500, 486] width 551 height 25
click at [169, 487] on span "Video Player" at bounding box center [174, 487] width 34 height 0
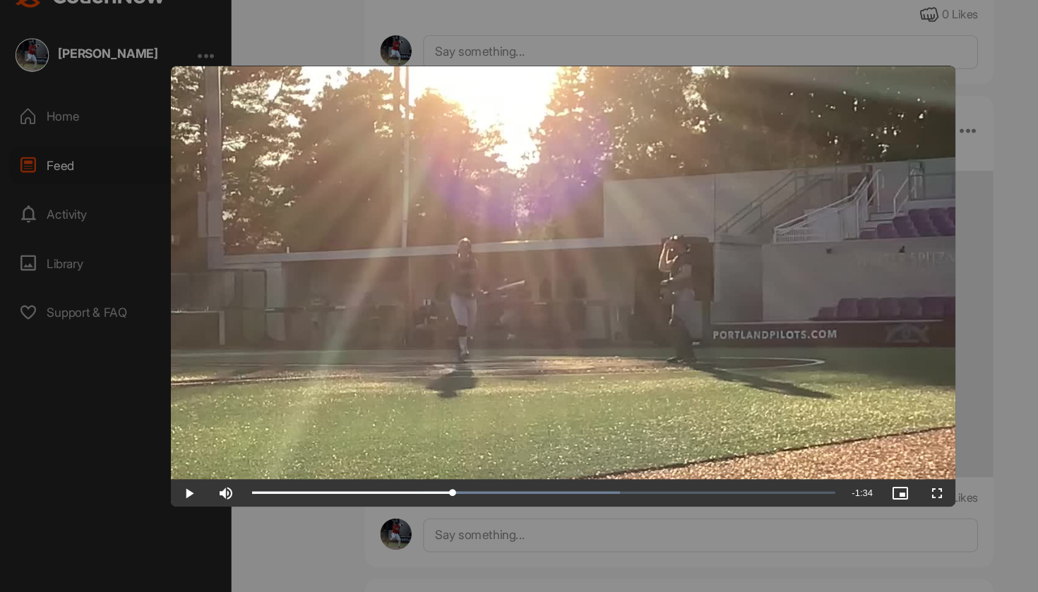
click at [169, 487] on span "Video Player" at bounding box center [174, 487] width 34 height 0
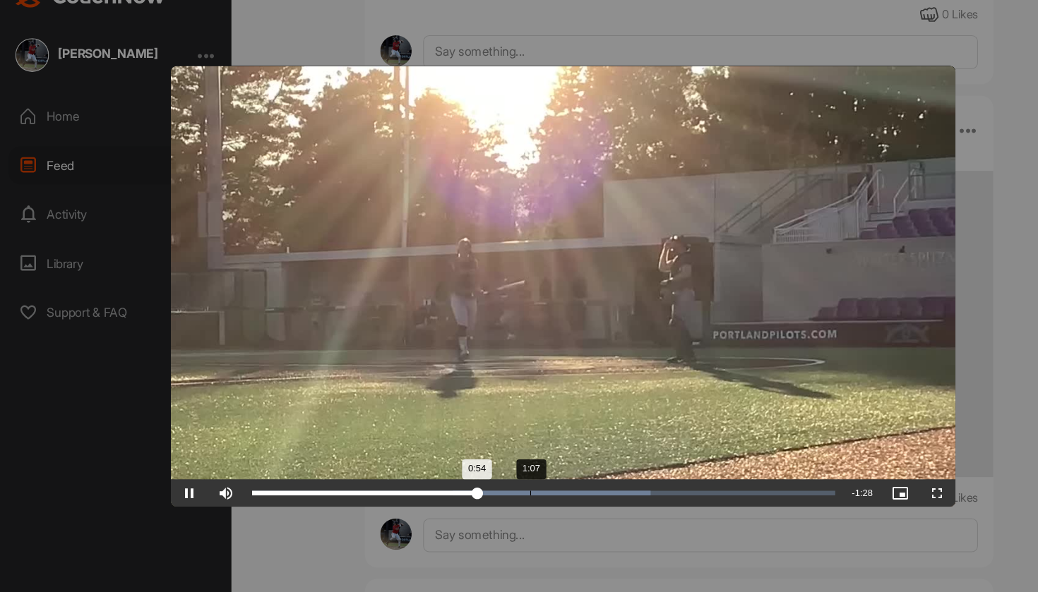
click at [513, 474] on div "Loaded : 68.42% 1:07 0:54" at bounding box center [500, 486] width 551 height 25
click at [486, 474] on div "Loaded : 68.42% 1:02 1:09" at bounding box center [500, 486] width 551 height 25
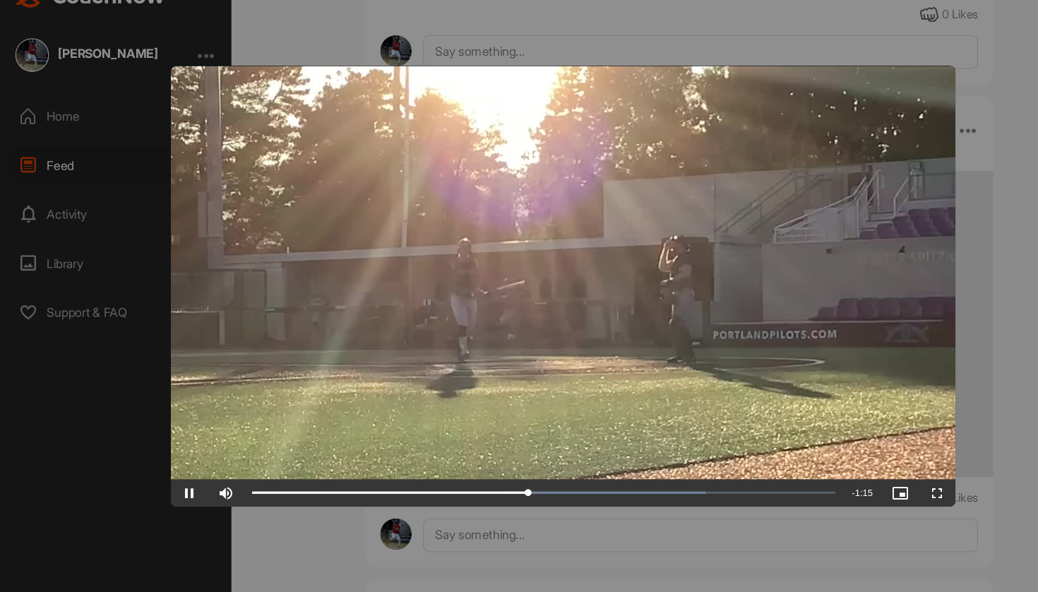
click at [169, 487] on span "Video Player" at bounding box center [174, 487] width 34 height 0
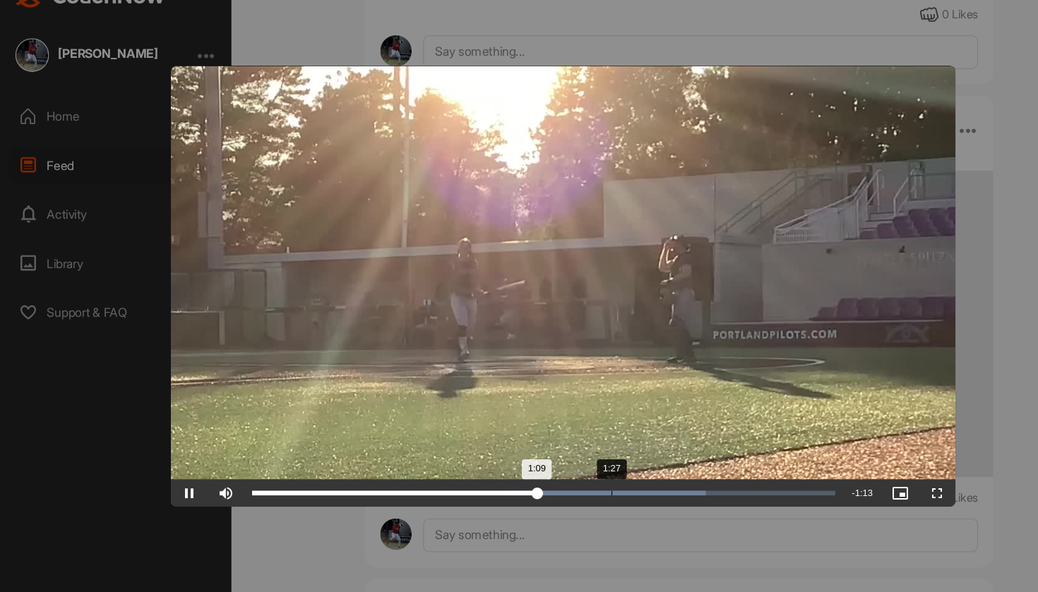
click at [572, 474] on div "Loaded : 77.89% 1:27 1:09" at bounding box center [500, 486] width 551 height 25
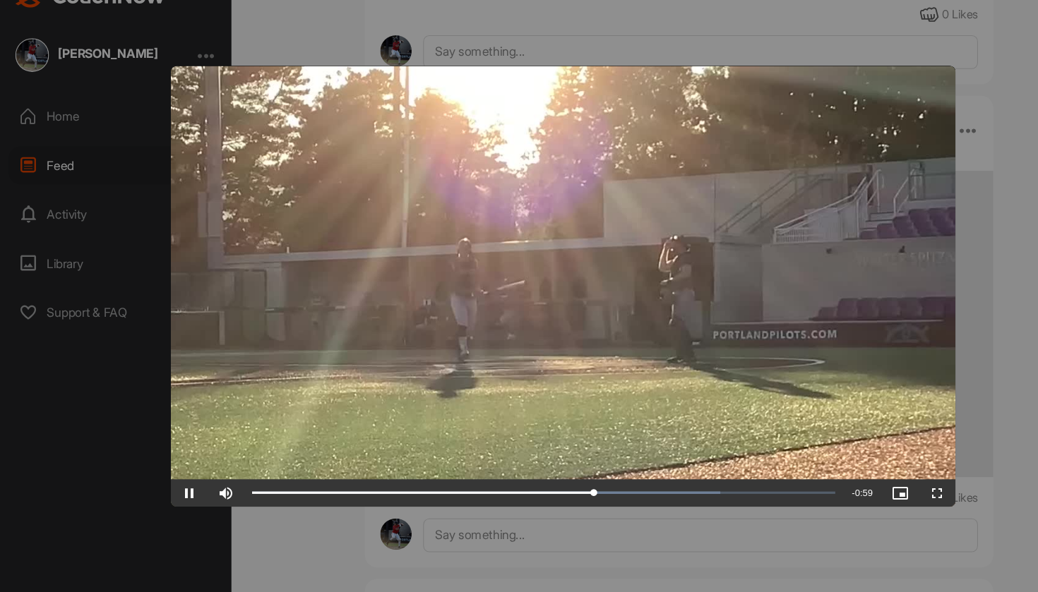
click at [587, 442] on video "Video Player" at bounding box center [518, 296] width 723 height 407
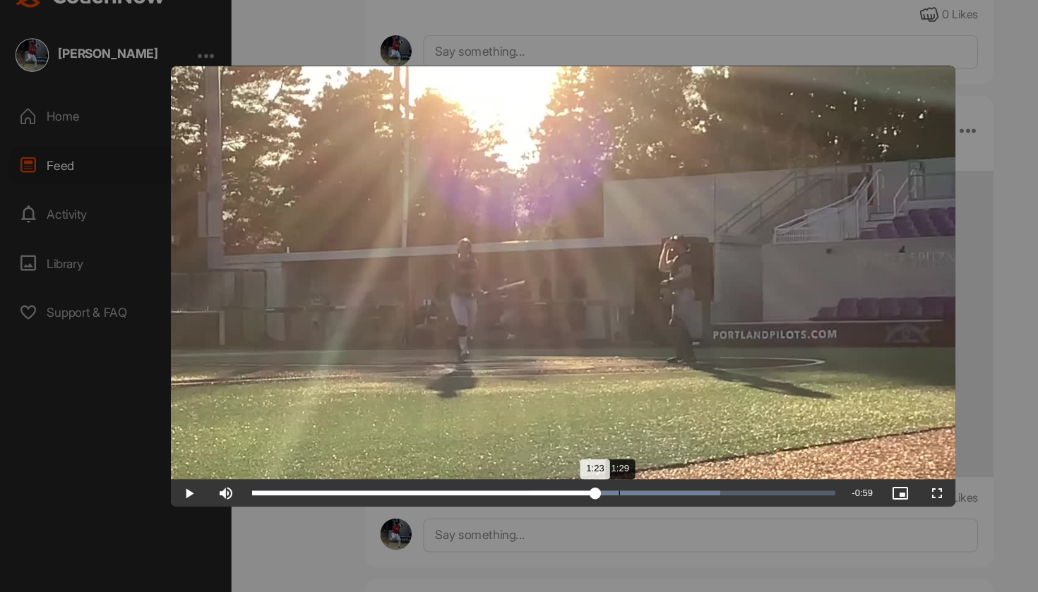
click at [598, 474] on div "Loaded : 80.35% 1:29 1:23" at bounding box center [500, 486] width 551 height 25
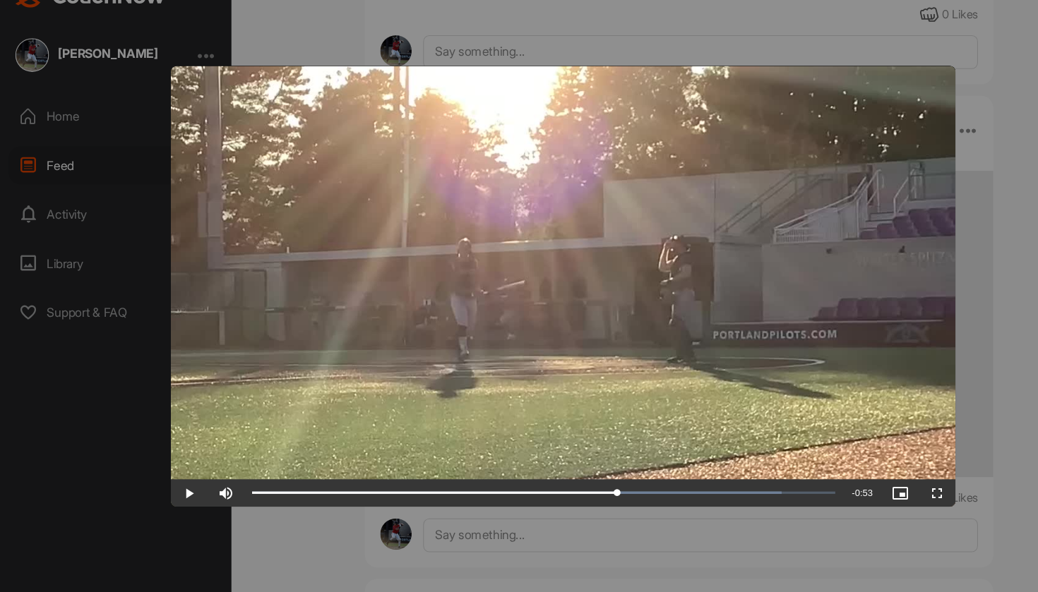
click at [169, 487] on span "Video Player" at bounding box center [174, 487] width 34 height 0
click at [173, 487] on span "Video Player" at bounding box center [174, 487] width 34 height 0
click at [174, 487] on span "Video Player" at bounding box center [174, 487] width 34 height 0
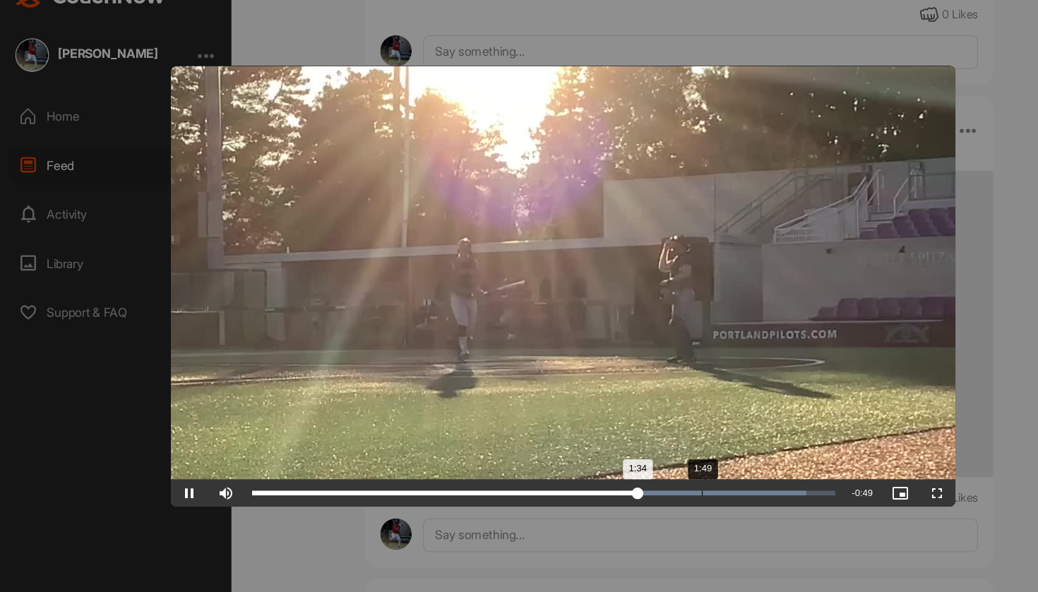
click at [653, 485] on div "Progress Bar" at bounding box center [656, 487] width 172 height 4
click at [671, 474] on div "Loaded : 100.00% 1:47 1:56" at bounding box center [500, 486] width 551 height 25
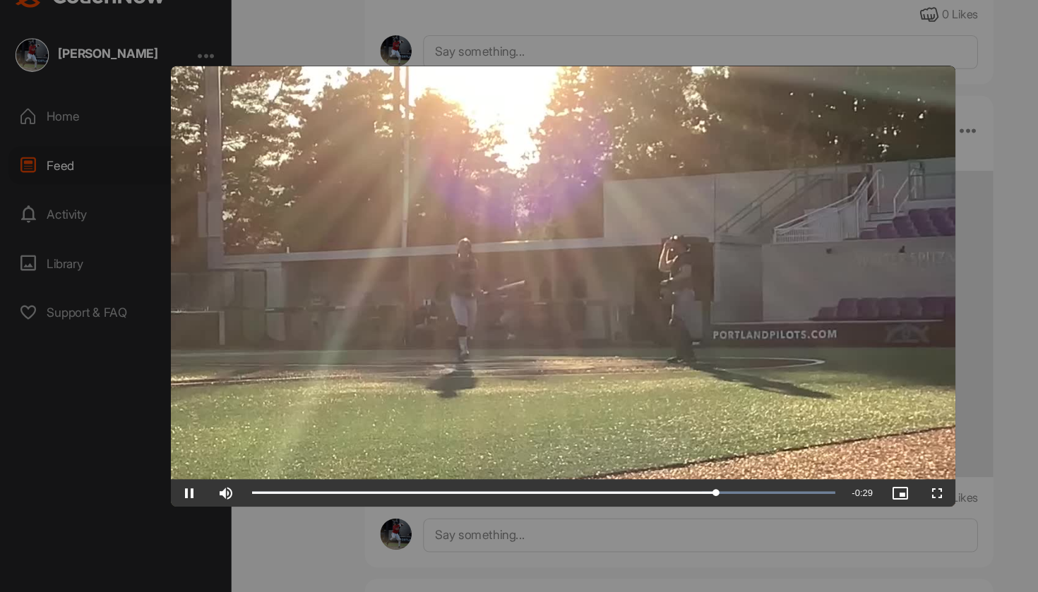
click at [175, 487] on span "Video Player" at bounding box center [174, 487] width 34 height 0
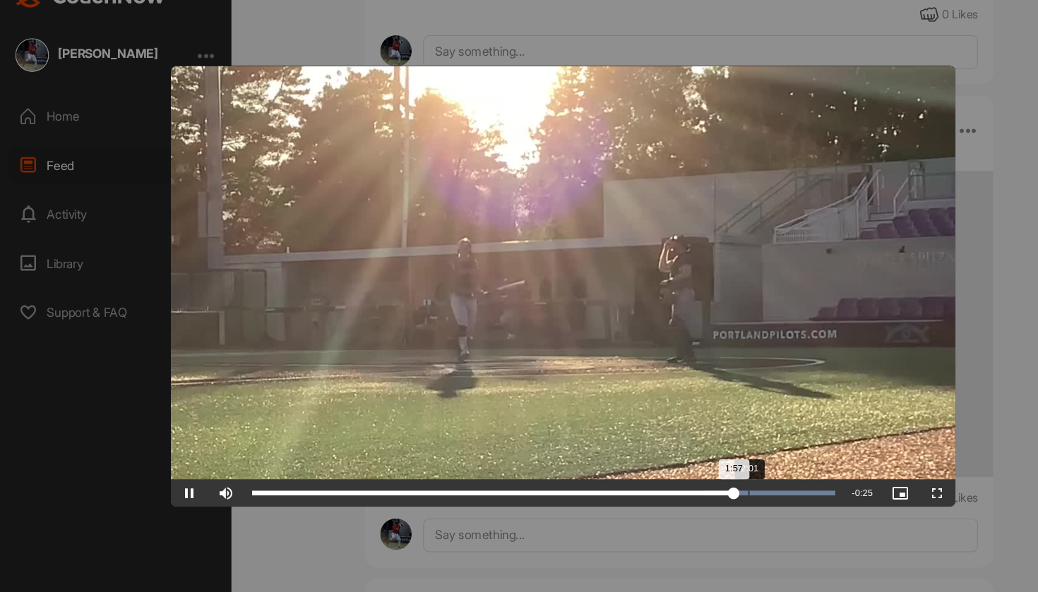
click at [729, 474] on div "Loaded : 100.00% 2:01 1:57" at bounding box center [500, 486] width 551 height 25
click at [743, 485] on div "Progress Bar" at bounding box center [708, 487] width 123 height 4
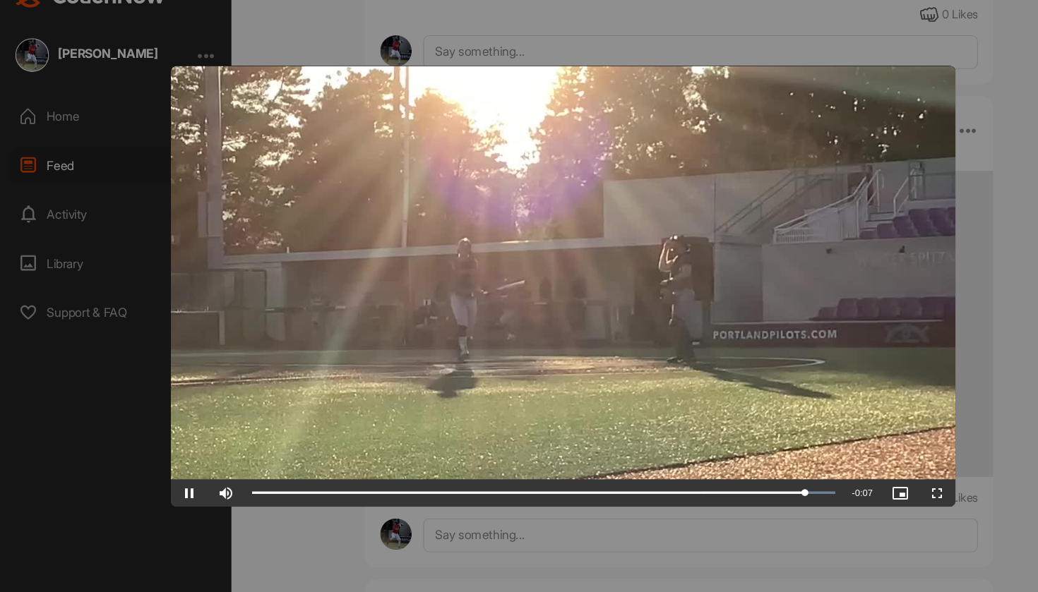
click at [171, 487] on span "Video Player" at bounding box center [174, 487] width 34 height 0
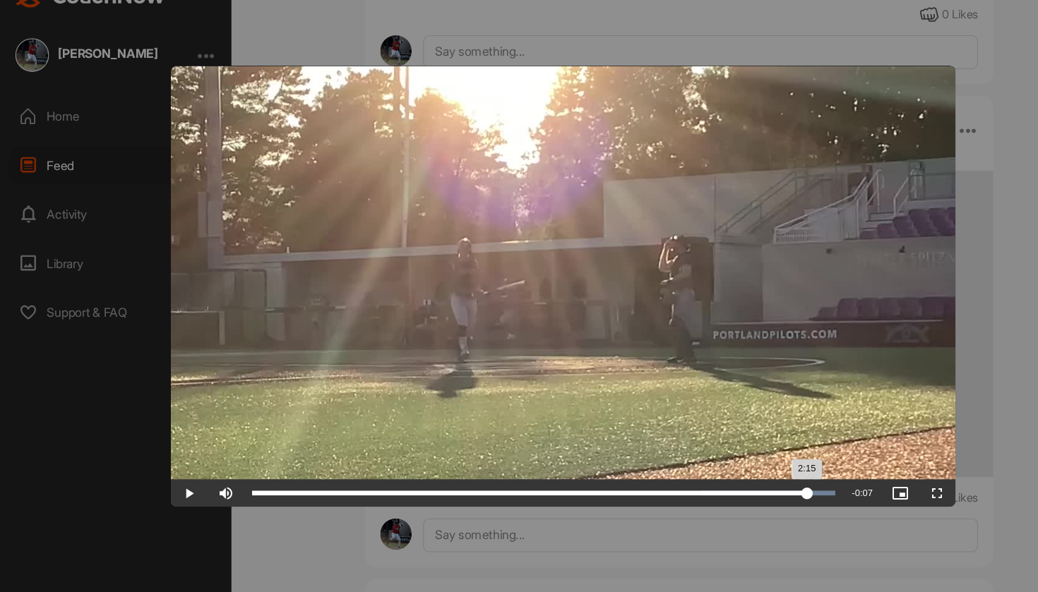
click at [751, 485] on div "Progress Bar" at bounding box center [708, 487] width 123 height 4
click at [737, 485] on div "Loaded : 100.00% 2:03 2:15" at bounding box center [500, 487] width 537 height 4
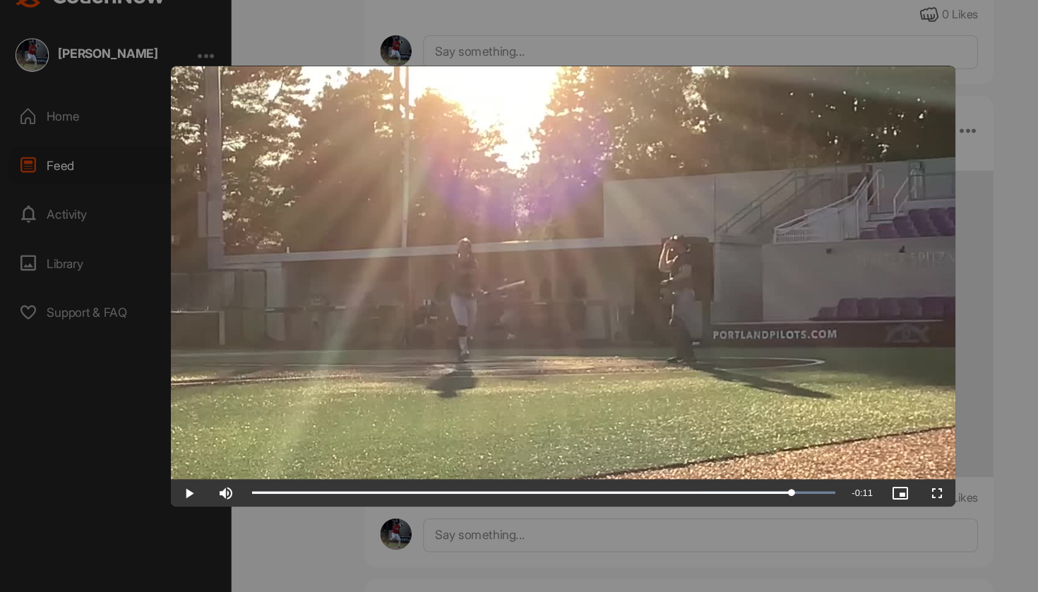
click at [175, 487] on span "Video Player" at bounding box center [174, 487] width 34 height 0
click at [171, 487] on span "Video Player" at bounding box center [174, 487] width 34 height 0
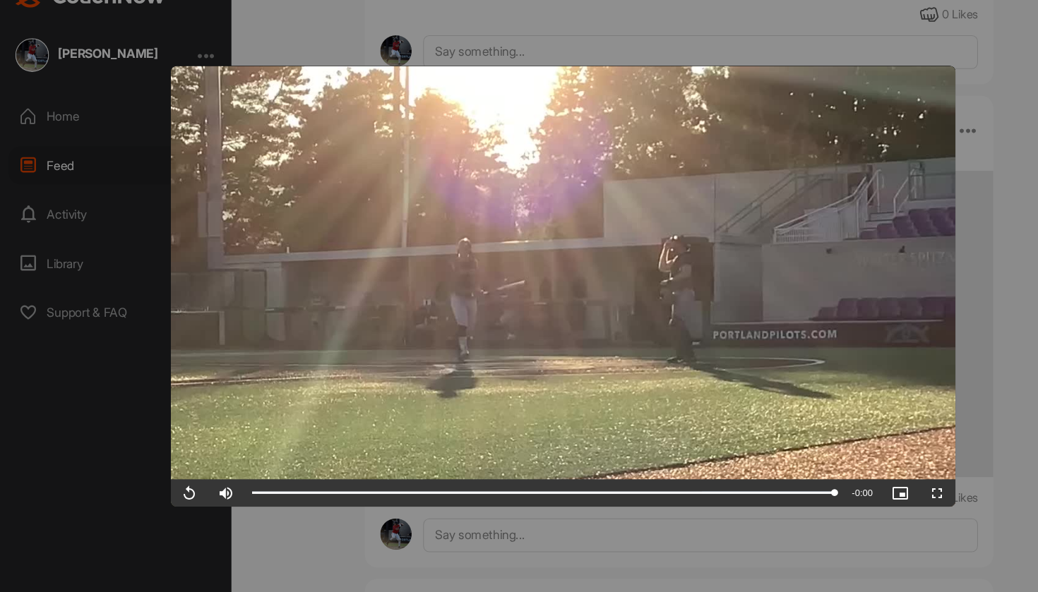
click at [895, 306] on div at bounding box center [519, 296] width 1038 height 592
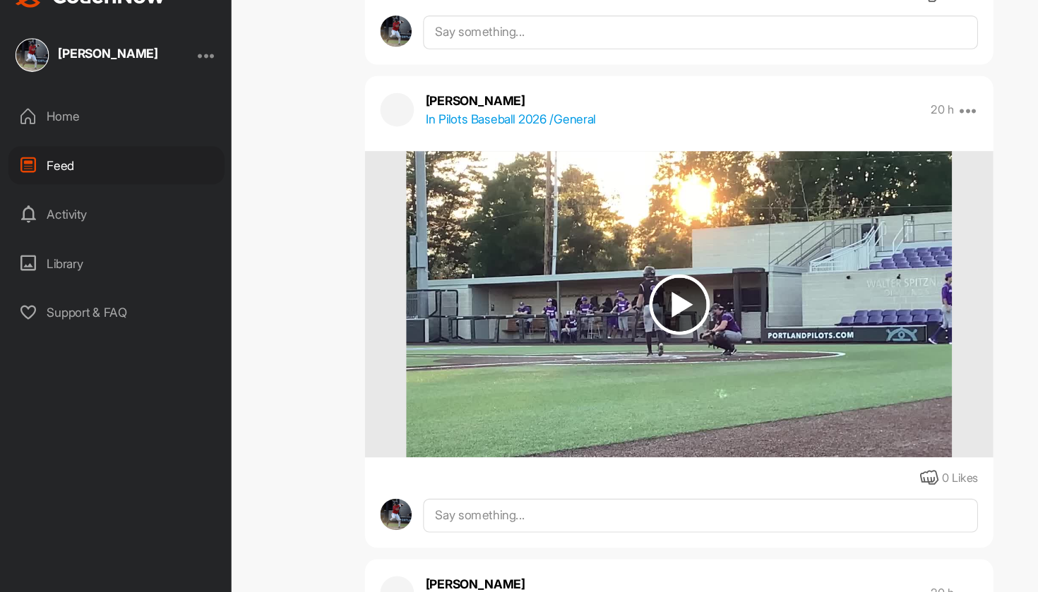
scroll to position [20141, 0]
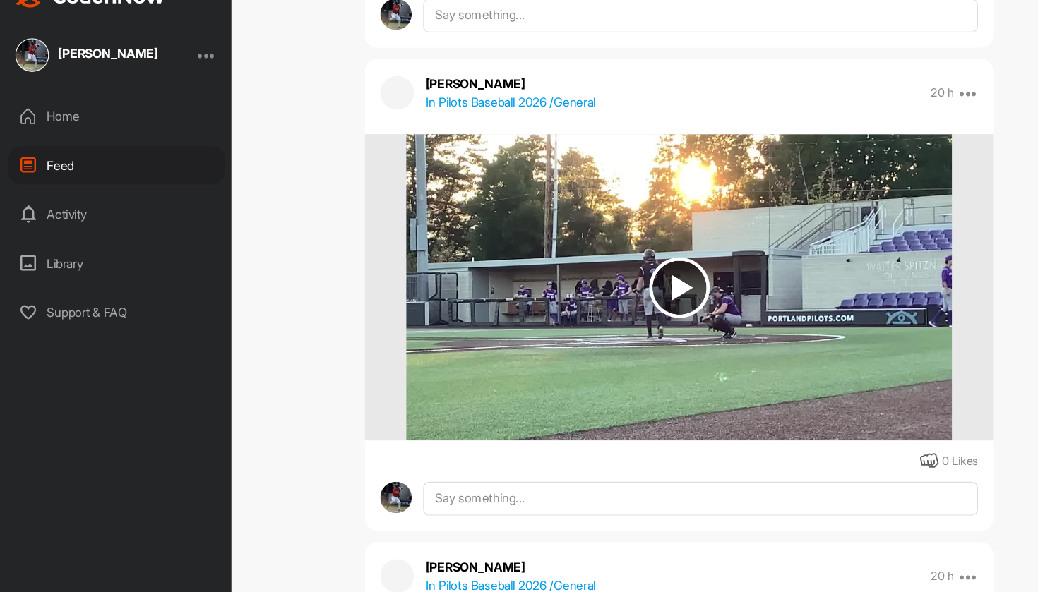
click at [771, 280] on img at bounding box center [625, 297] width 502 height 282
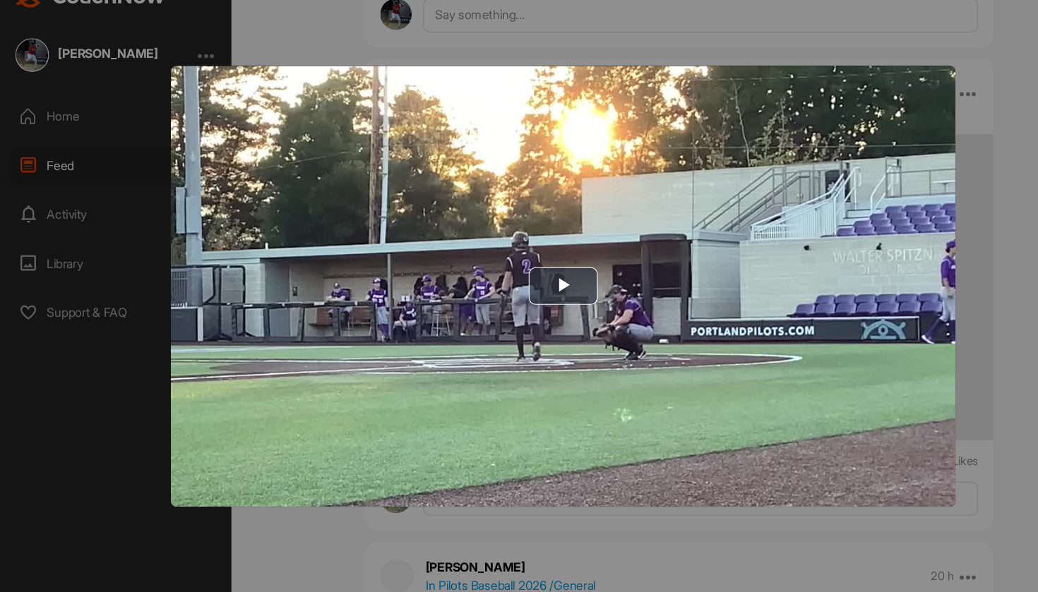
click at [771, 280] on img "Video Player" at bounding box center [518, 296] width 723 height 407
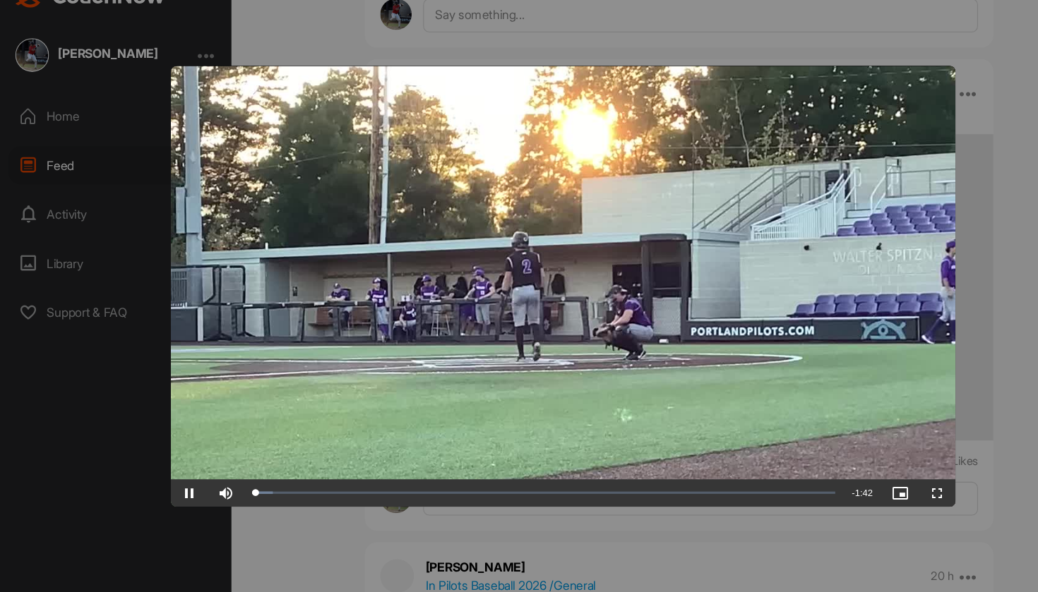
click at [863, 487] on span "Video Player" at bounding box center [864, 487] width 34 height 0
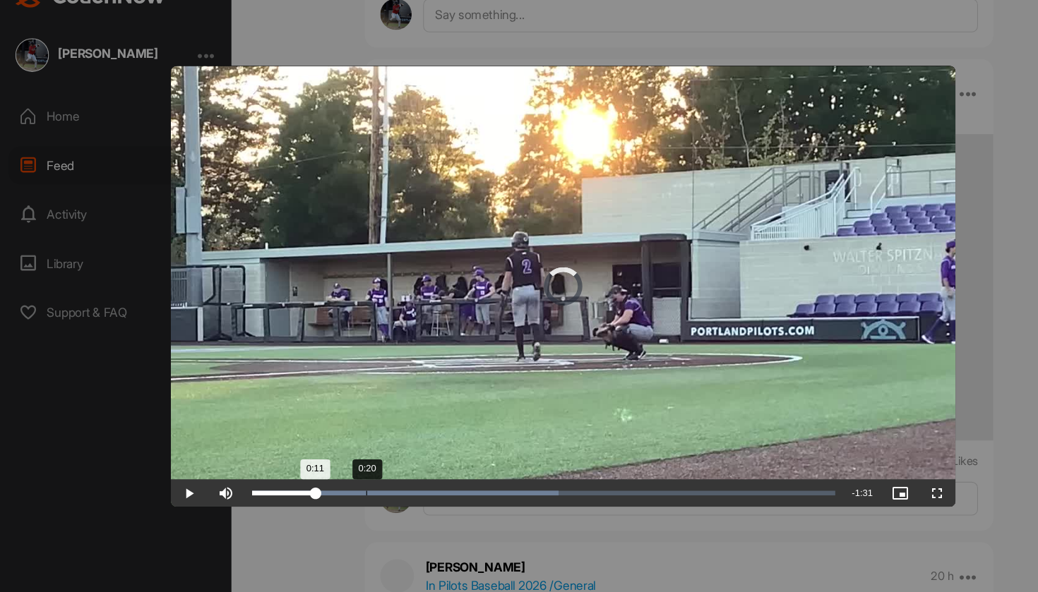
click at [347, 474] on div "Loaded : 52.65% 0:20 0:11" at bounding box center [500, 486] width 551 height 25
click at [332, 485] on div "0:20" at bounding box center [286, 487] width 109 height 4
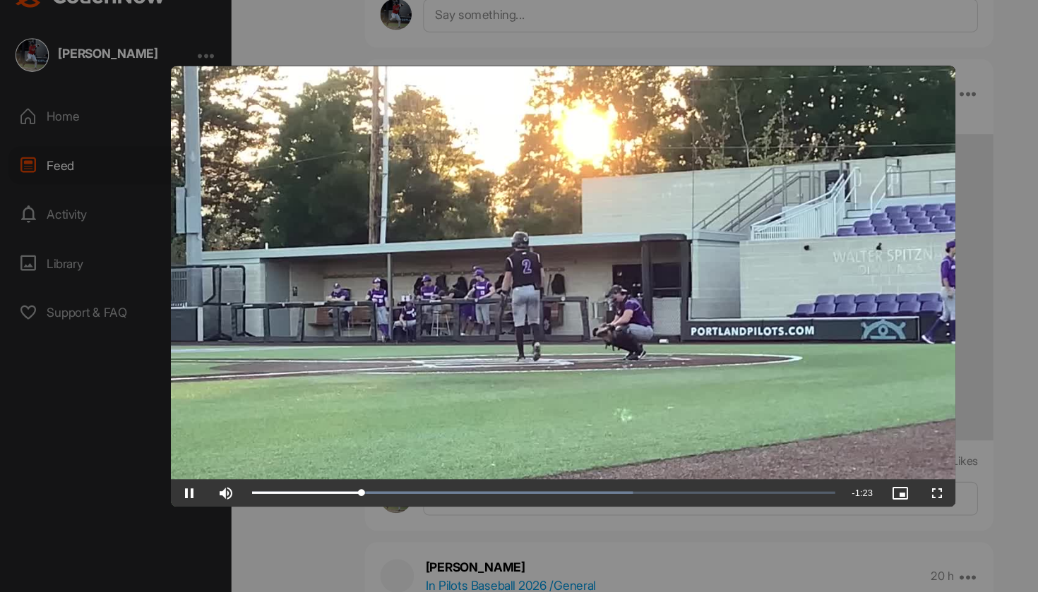
click at [172, 487] on span "Video Player" at bounding box center [174, 487] width 34 height 0
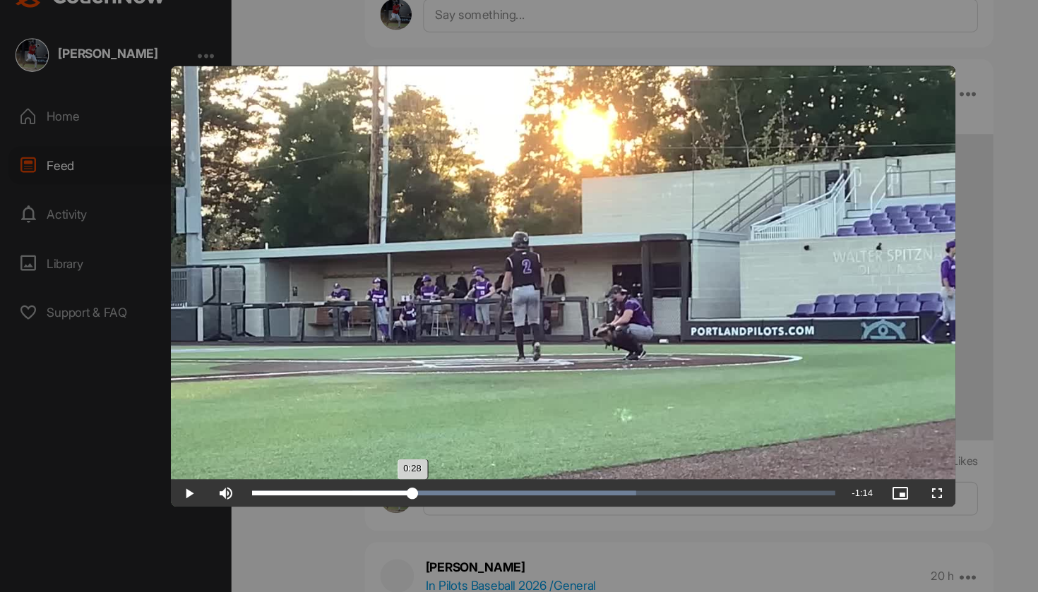
click at [393, 474] on div "Loaded : 65.85% 0:28 0:28" at bounding box center [500, 486] width 551 height 25
click at [170, 487] on span "Video Player" at bounding box center [174, 487] width 34 height 0
click at [516, 474] on div "Loaded : 83.90% 0:49 0:49" at bounding box center [500, 486] width 551 height 25
click at [172, 487] on span "Video Player" at bounding box center [174, 487] width 34 height 0
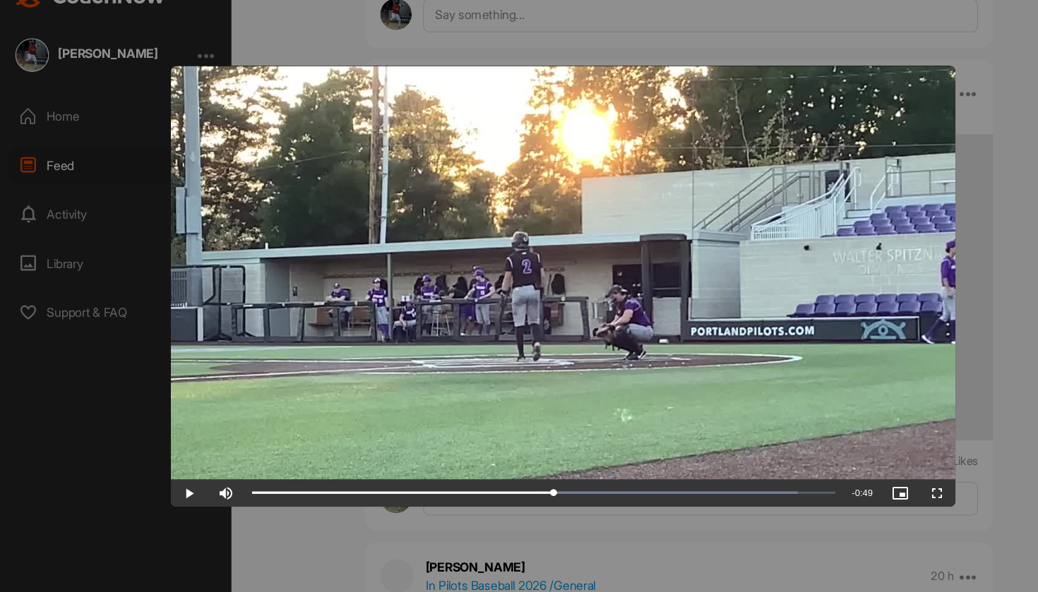
click at [172, 487] on span "Video Player" at bounding box center [174, 487] width 34 height 0
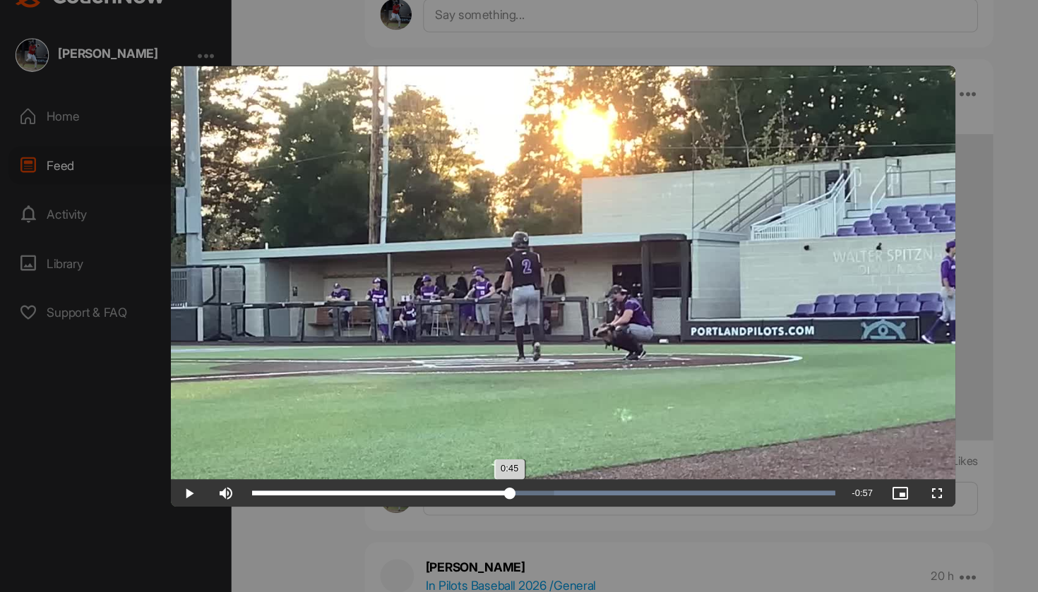
click at [489, 485] on div "Loaded : 100.00% 0:45 0:45" at bounding box center [500, 487] width 537 height 4
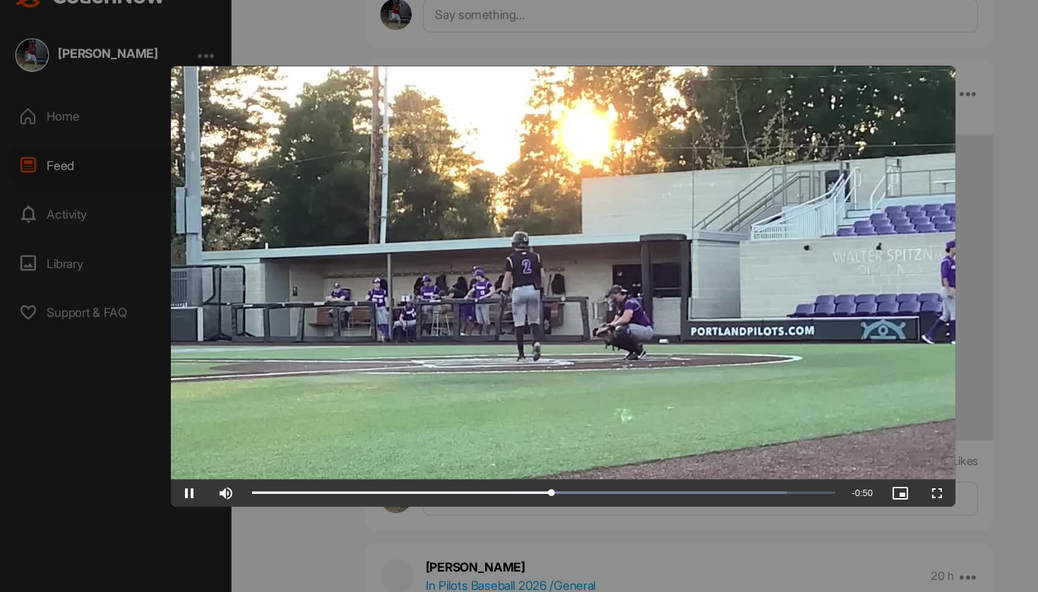
click at [172, 487] on span "Video Player" at bounding box center [174, 487] width 34 height 0
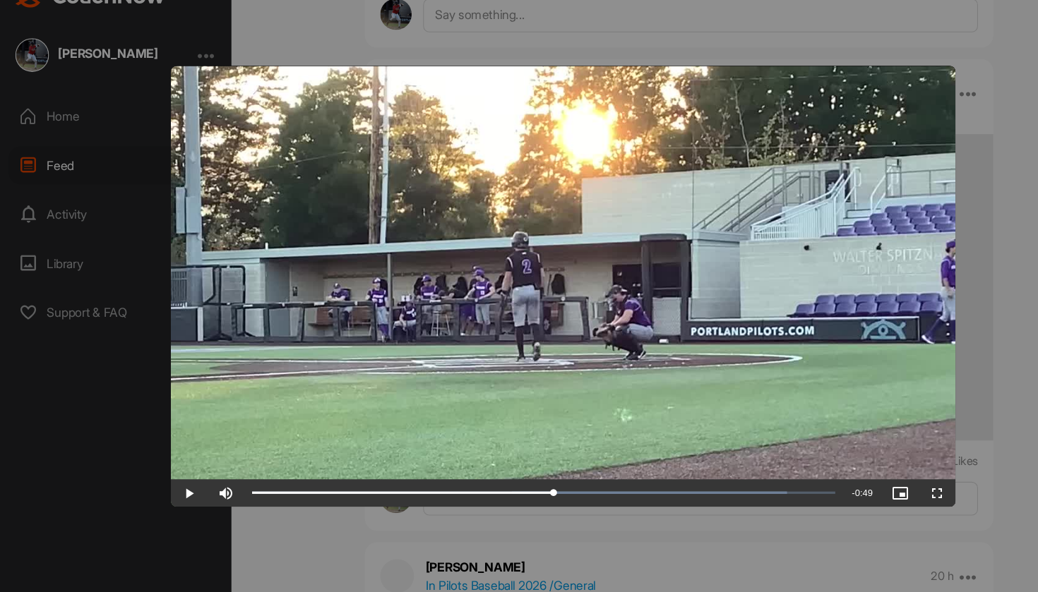
click at [172, 487] on span "Video Player" at bounding box center [174, 487] width 34 height 0
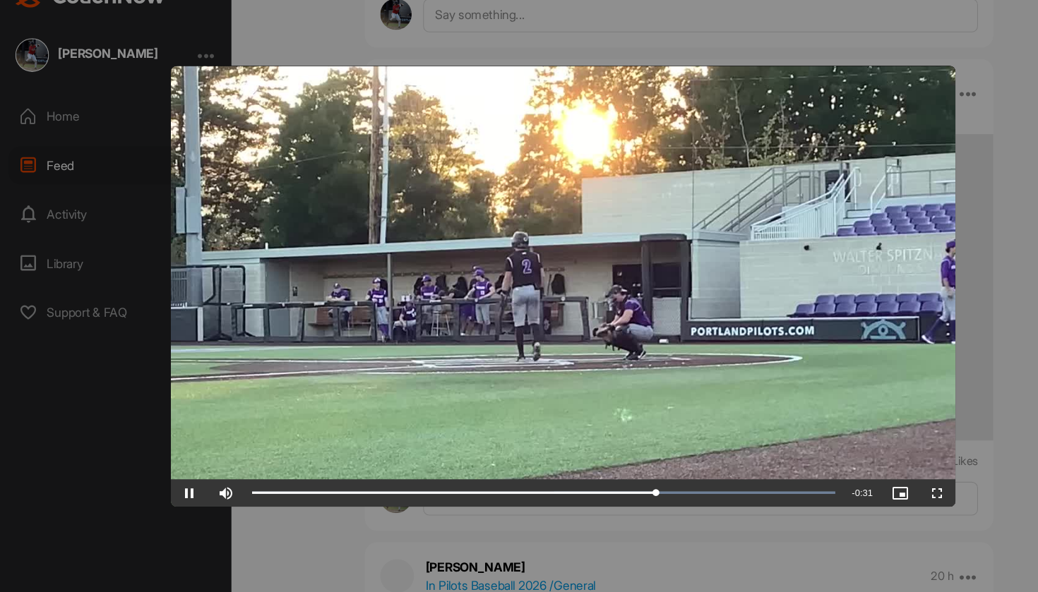
click at [172, 487] on span "Video Player" at bounding box center [174, 487] width 34 height 0
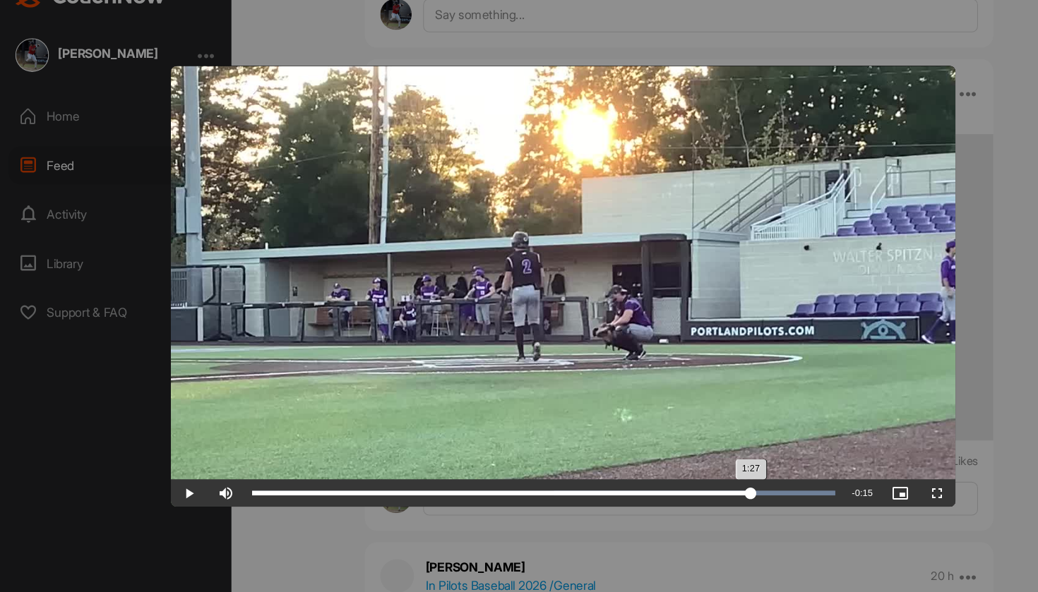
drag, startPoint x: 704, startPoint y: 454, endPoint x: 731, endPoint y: 450, distance: 27.9
click at [731, 474] on div "Loaded : 100.00% 1:27 1:27" at bounding box center [500, 486] width 551 height 25
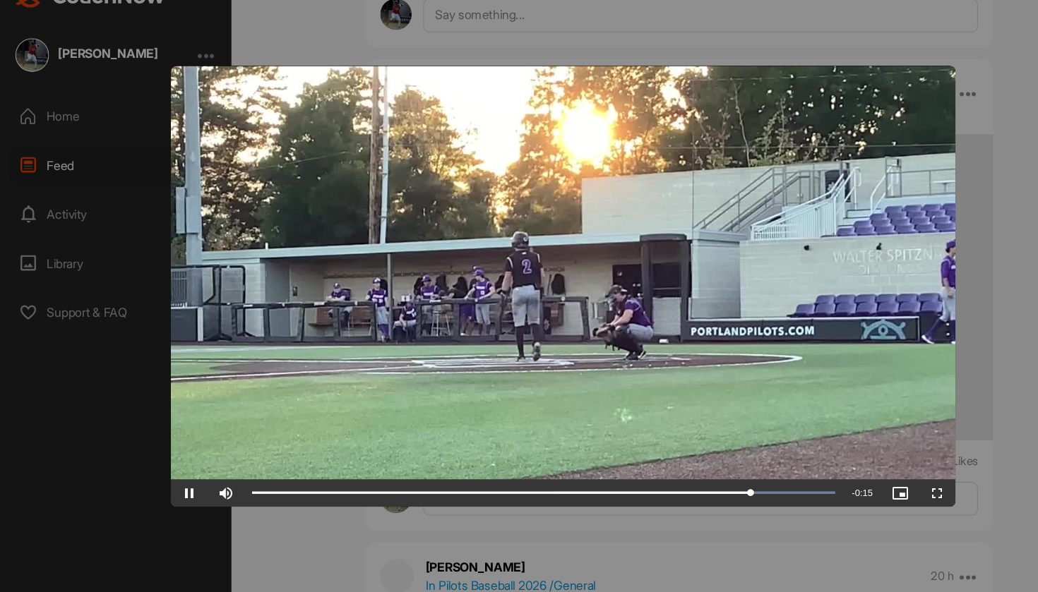
click at [690, 394] on video "Video Player" at bounding box center [518, 296] width 723 height 407
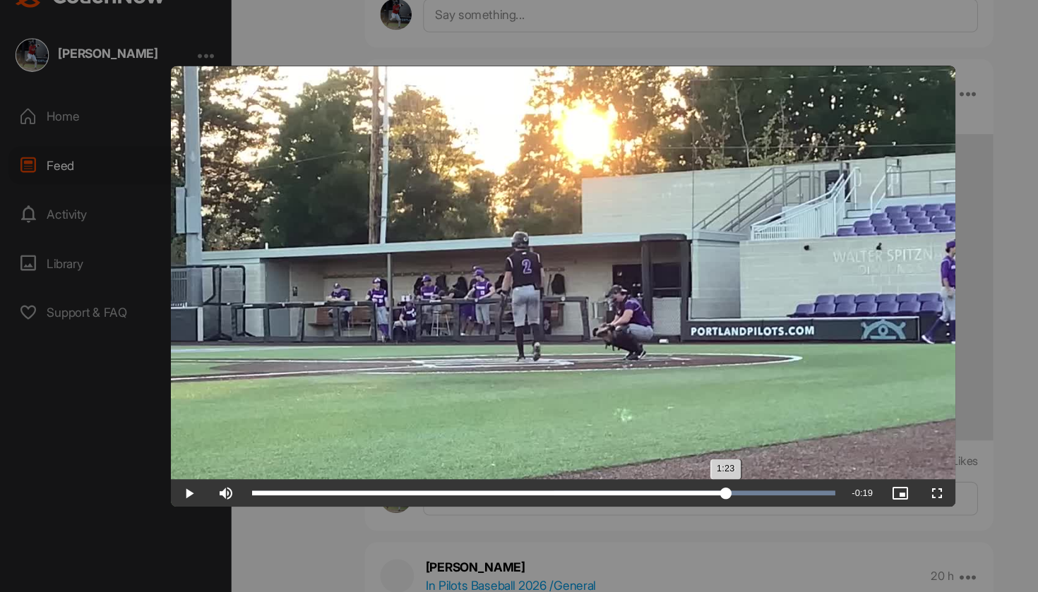
click at [706, 474] on div "Loaded : 100.00% 1:23 1:23" at bounding box center [500, 486] width 551 height 25
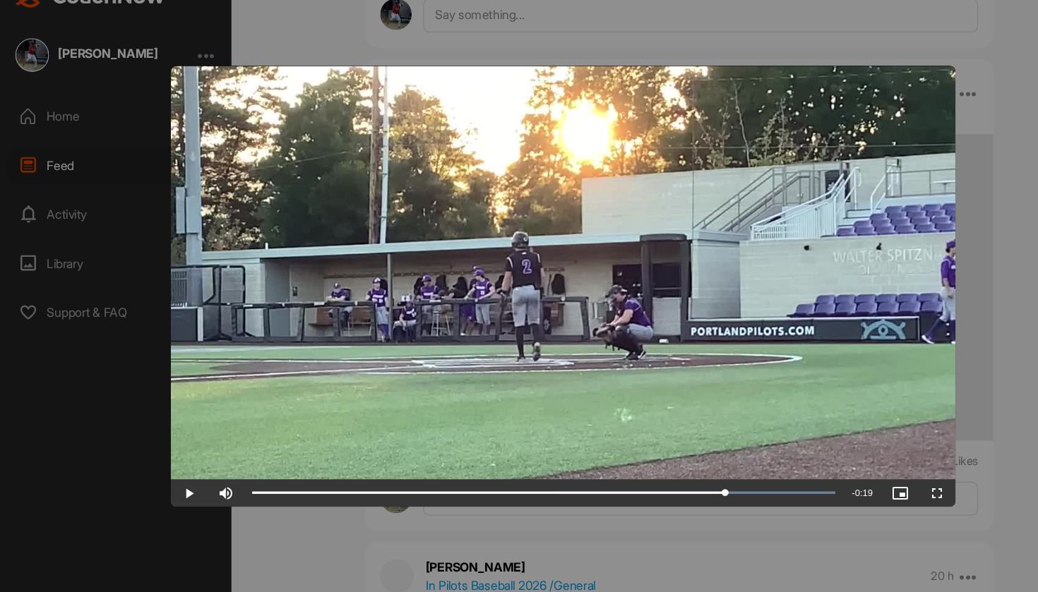
click at [176, 487] on span "Video Player" at bounding box center [174, 487] width 34 height 0
click at [173, 487] on span "Video Player" at bounding box center [174, 487] width 34 height 0
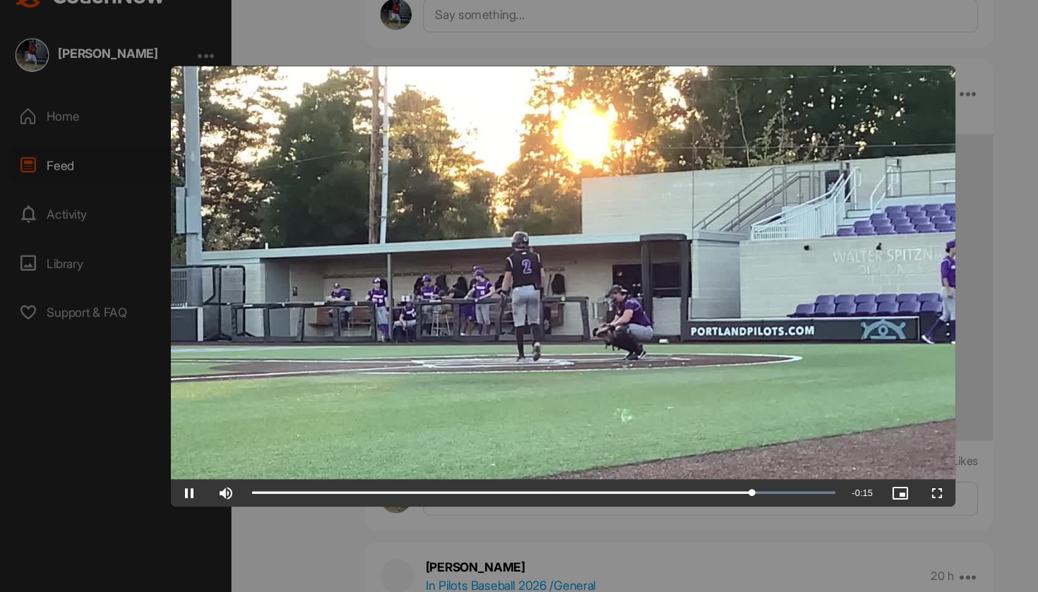
click at [173, 487] on span "Video Player" at bounding box center [174, 487] width 34 height 0
click at [916, 278] on div at bounding box center [519, 296] width 1038 height 592
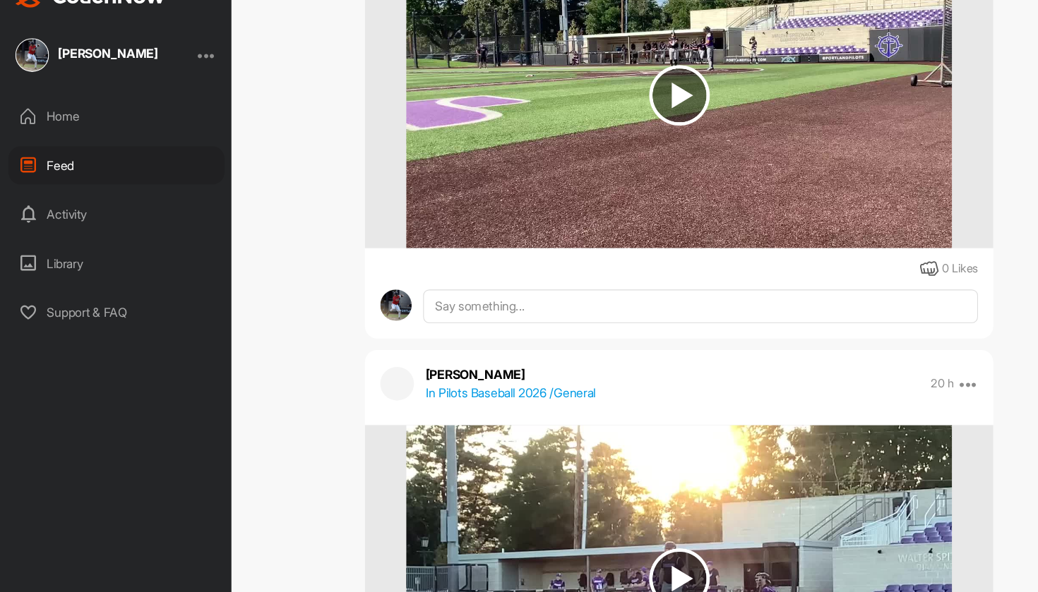
scroll to position [19403, 0]
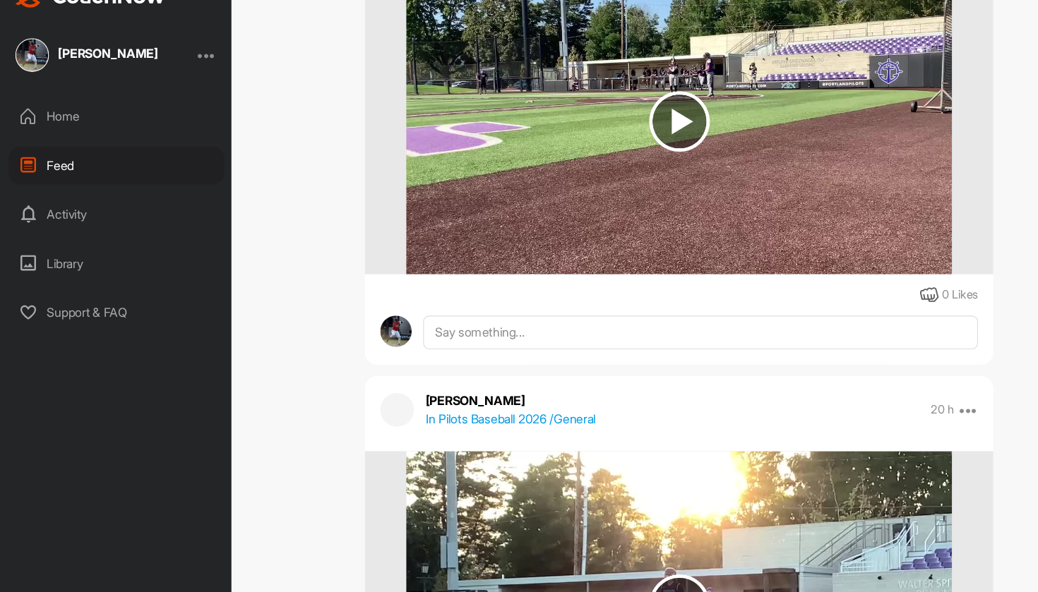
click at [682, 207] on img at bounding box center [625, 144] width 502 height 282
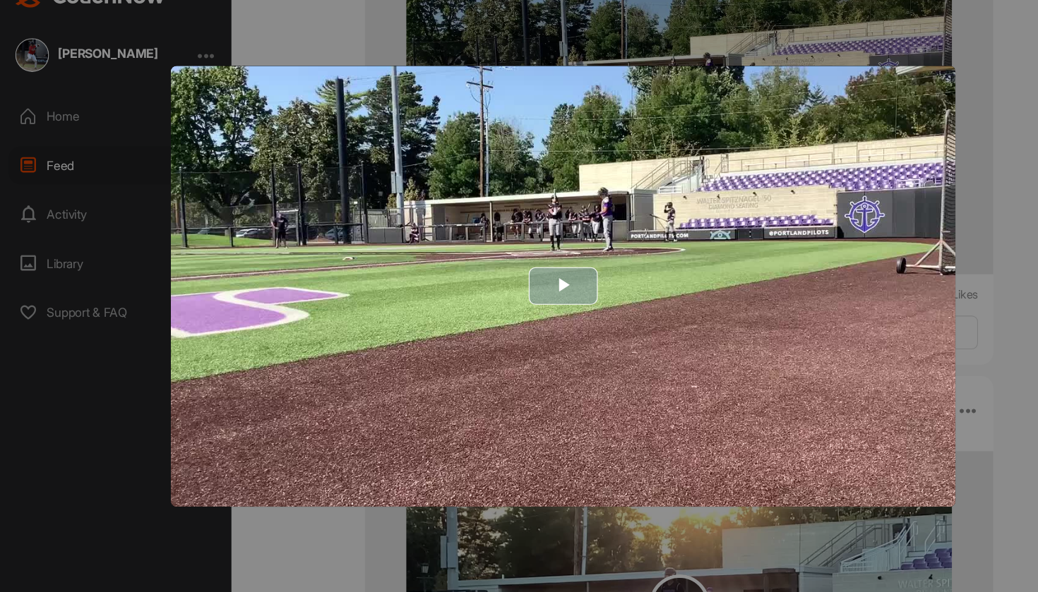
click at [595, 254] on img "Video Player" at bounding box center [518, 296] width 723 height 407
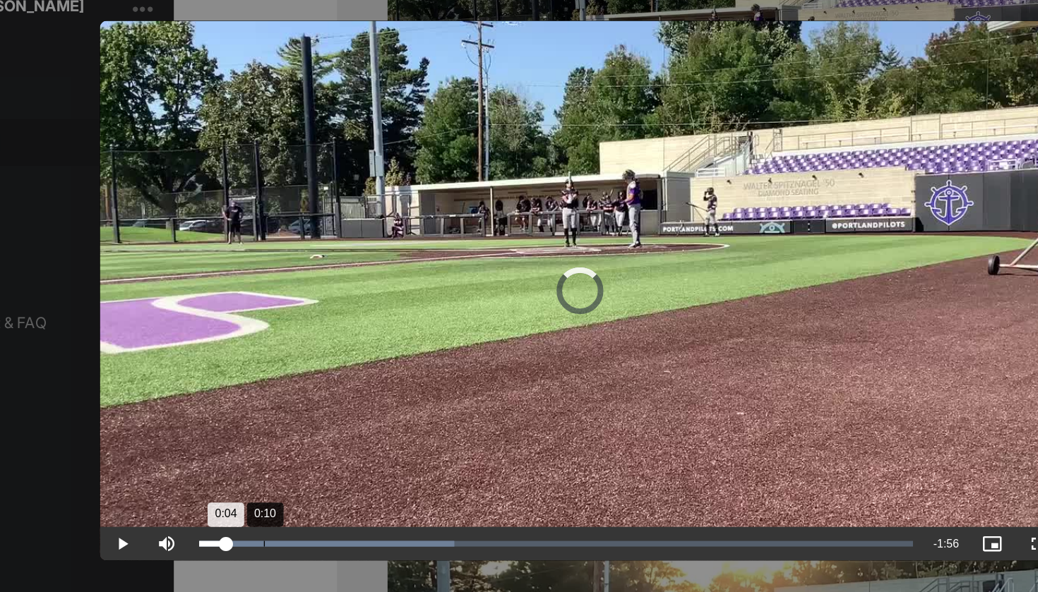
click at [232, 485] on div "Progress Bar" at bounding box center [328, 487] width 192 height 4
click at [225, 474] on div "Loaded : 43.08% 0:12 0:11" at bounding box center [500, 486] width 551 height 25
click at [241, 474] on div "Loaded : 47.72% 0:14 0:12" at bounding box center [500, 486] width 551 height 25
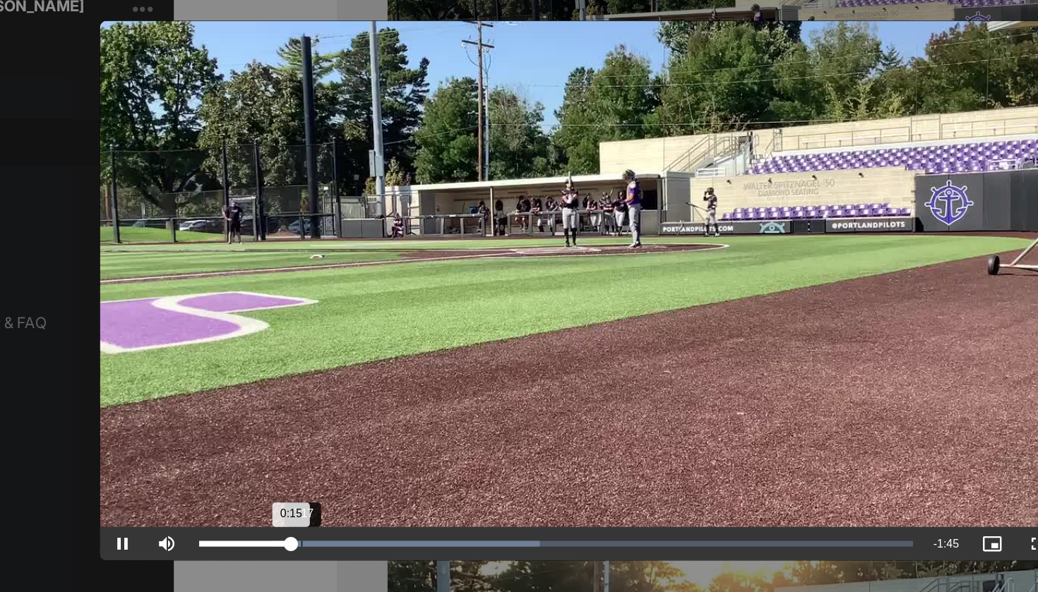
click at [255, 474] on div "Loaded : 47.72% 0:17 0:15" at bounding box center [500, 486] width 551 height 25
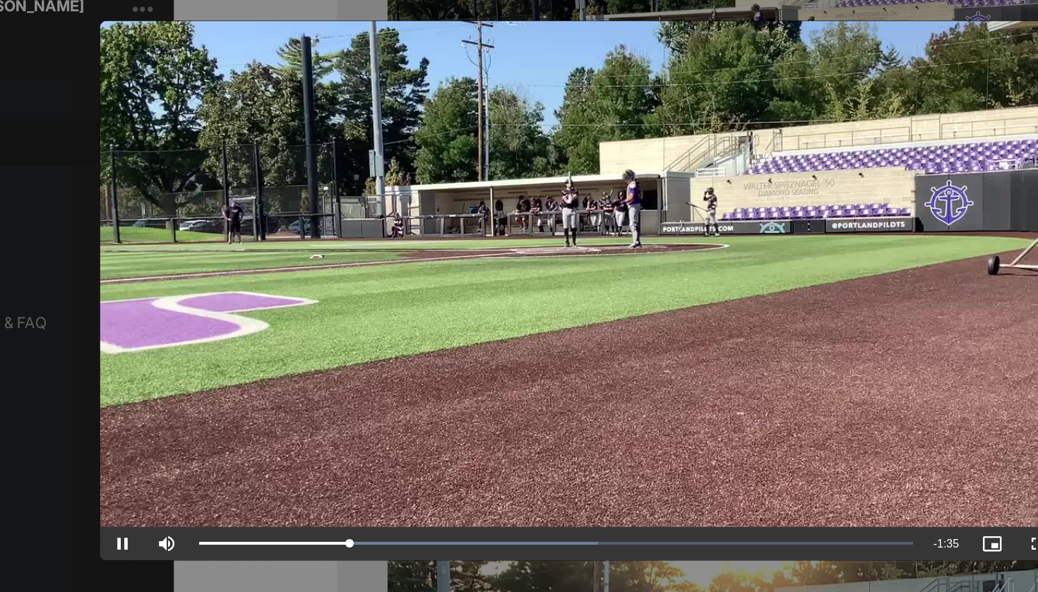
click at [157, 487] on span "Video Player" at bounding box center [174, 487] width 34 height 0
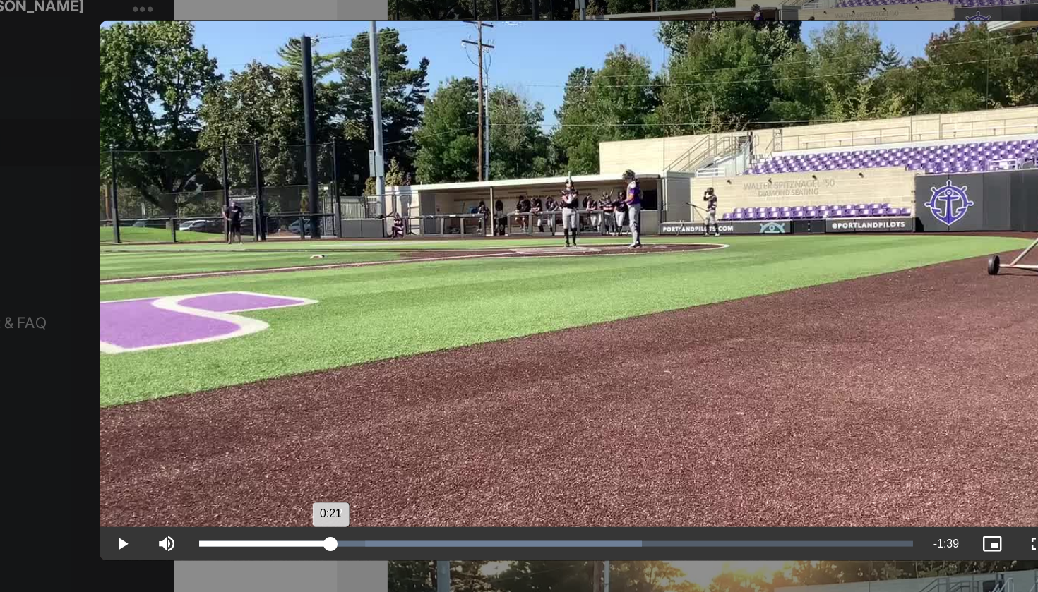
click at [283, 474] on div "Loaded : 62.08% 0:22 0:21" at bounding box center [500, 486] width 551 height 25
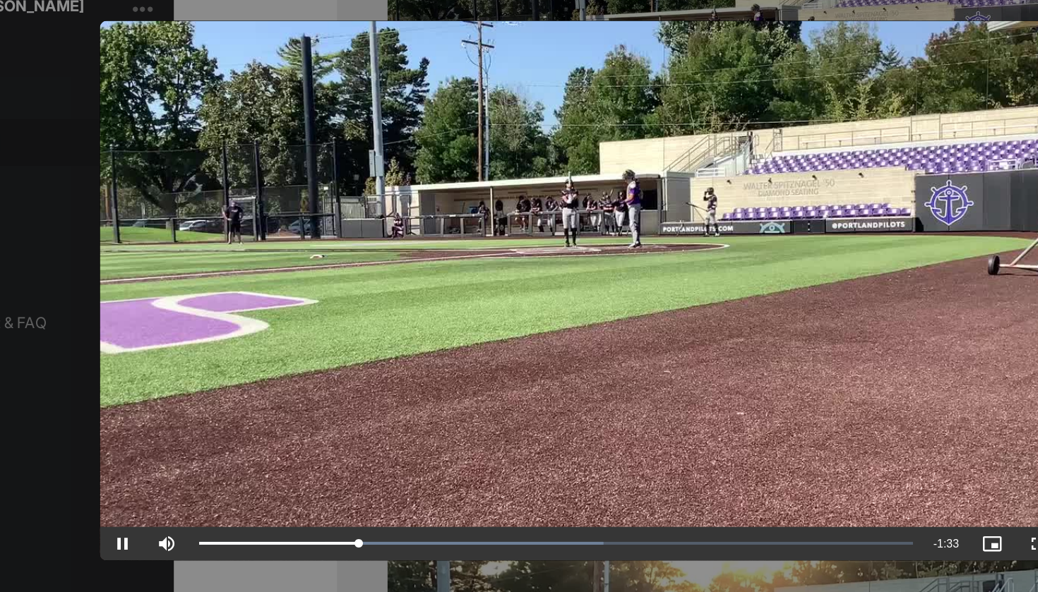
click at [157, 487] on span "Video Player" at bounding box center [174, 487] width 34 height 0
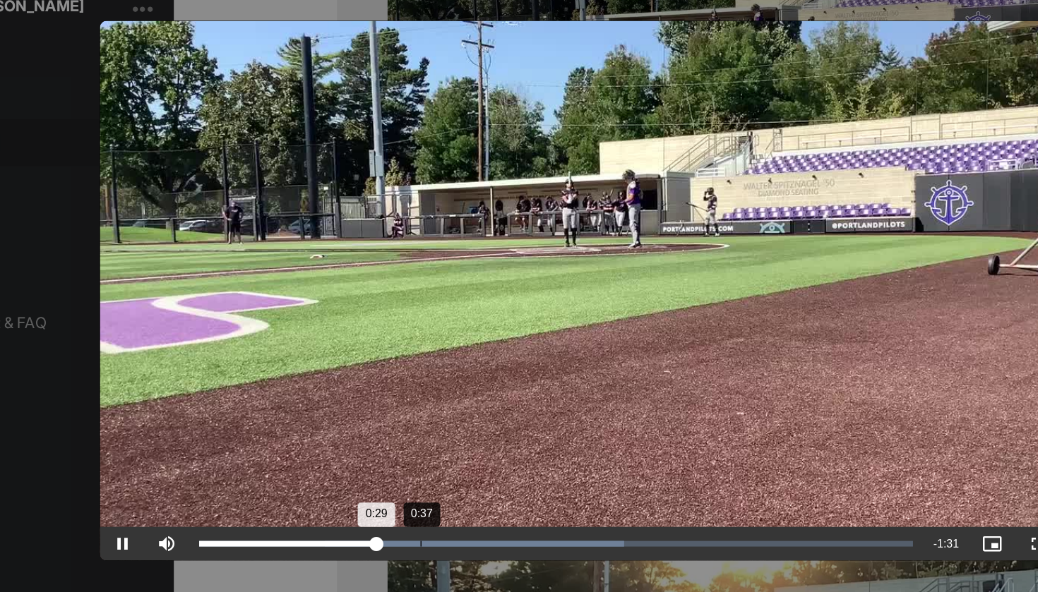
click at [340, 485] on div "Progress Bar" at bounding box center [439, 487] width 225 height 4
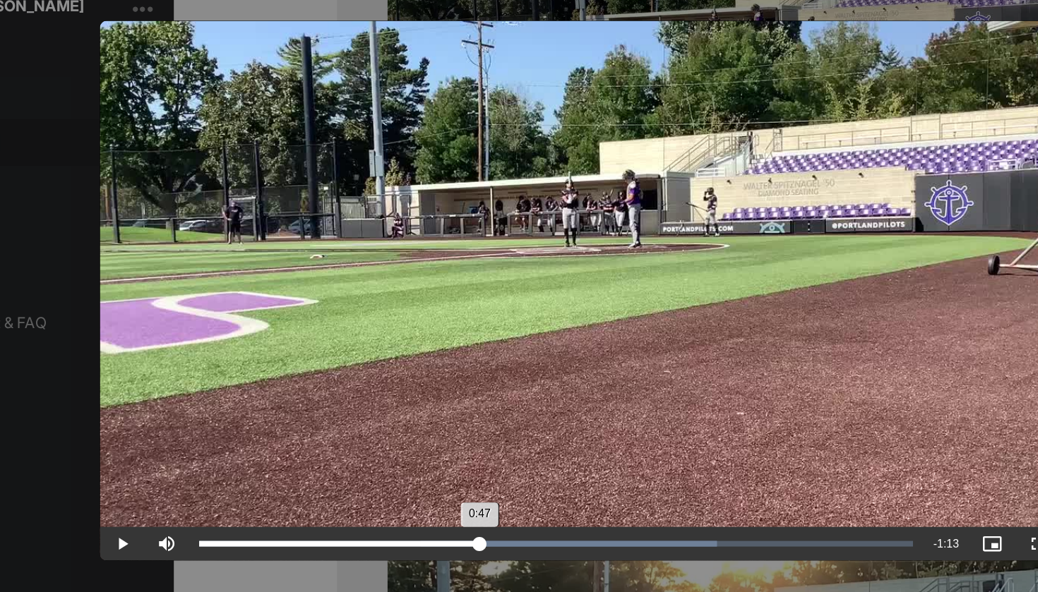
click at [399, 485] on div "Progress Bar" at bounding box center [510, 487] width 223 height 4
click at [348, 485] on div "0:47" at bounding box center [338, 487] width 213 height 4
click at [358, 485] on div "Loaded : 75.91%" at bounding box center [435, 487] width 407 height 4
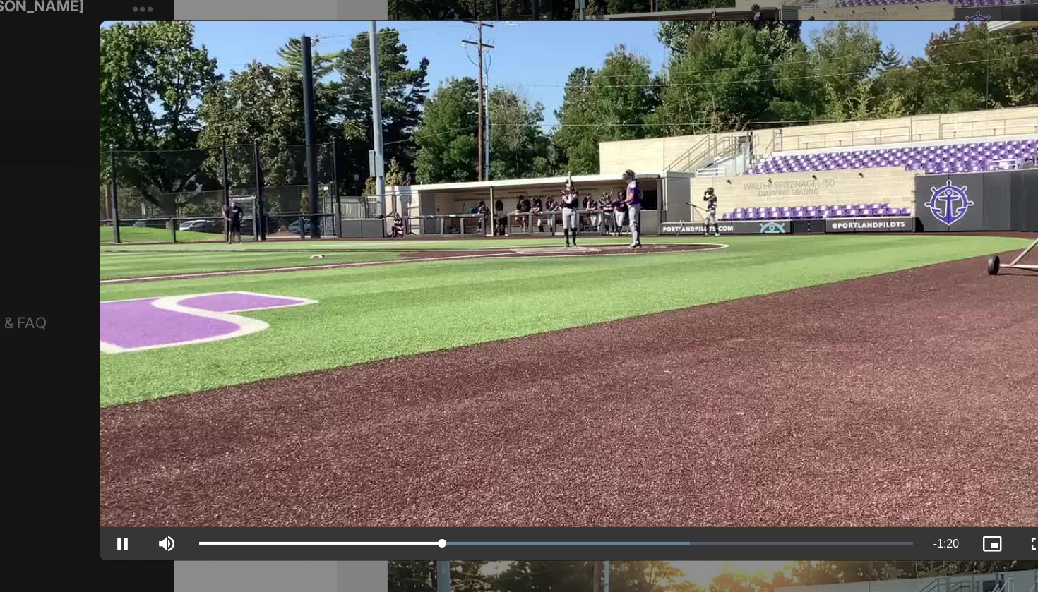
click at [157, 487] on span "Video Player" at bounding box center [174, 487] width 34 height 0
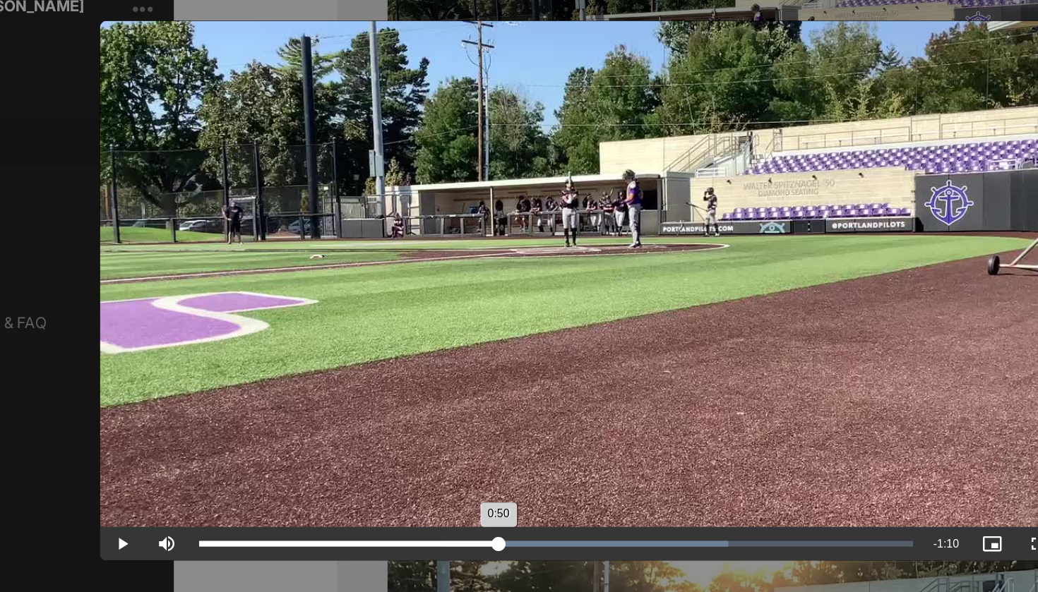
click at [451, 474] on div "Loaded : 74.10% 0:50 0:50" at bounding box center [500, 486] width 551 height 25
click at [157, 487] on span "Video Player" at bounding box center [174, 487] width 34 height 0
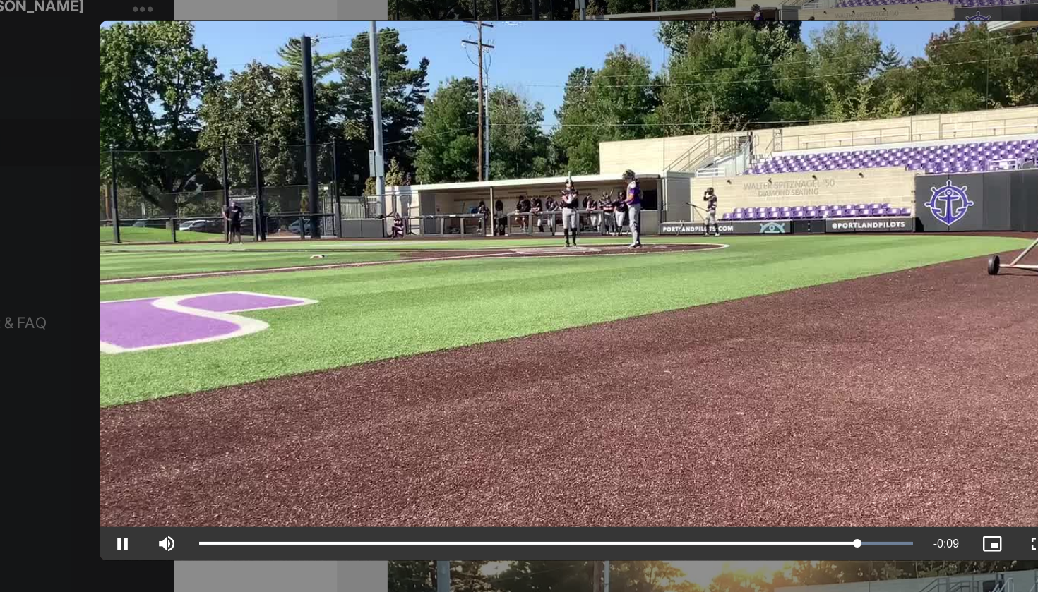
click at [157, 487] on span "Video Player" at bounding box center [174, 487] width 34 height 0
click at [64, 165] on div at bounding box center [519, 296] width 1038 height 592
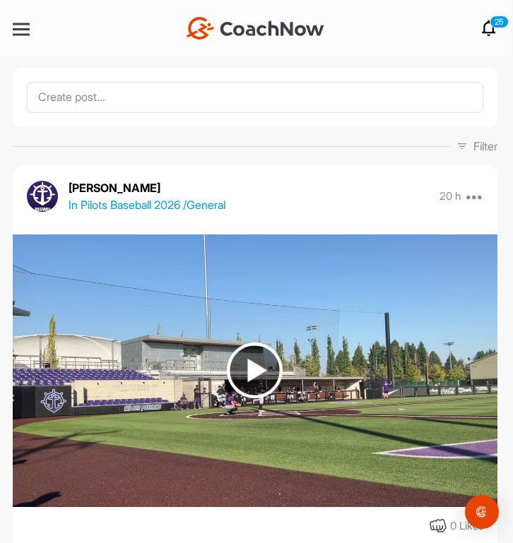
click at [270, 312] on img at bounding box center [255, 370] width 484 height 273
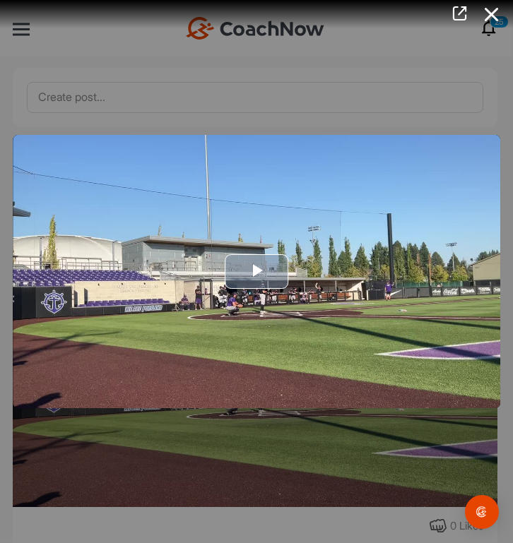
click at [352, 288] on img "Video Player" at bounding box center [256, 272] width 487 height 274
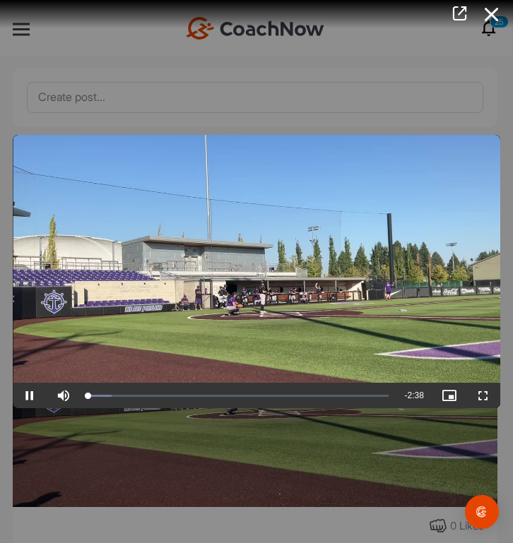
click at [480, 395] on span "Video Player" at bounding box center [483, 395] width 34 height 0
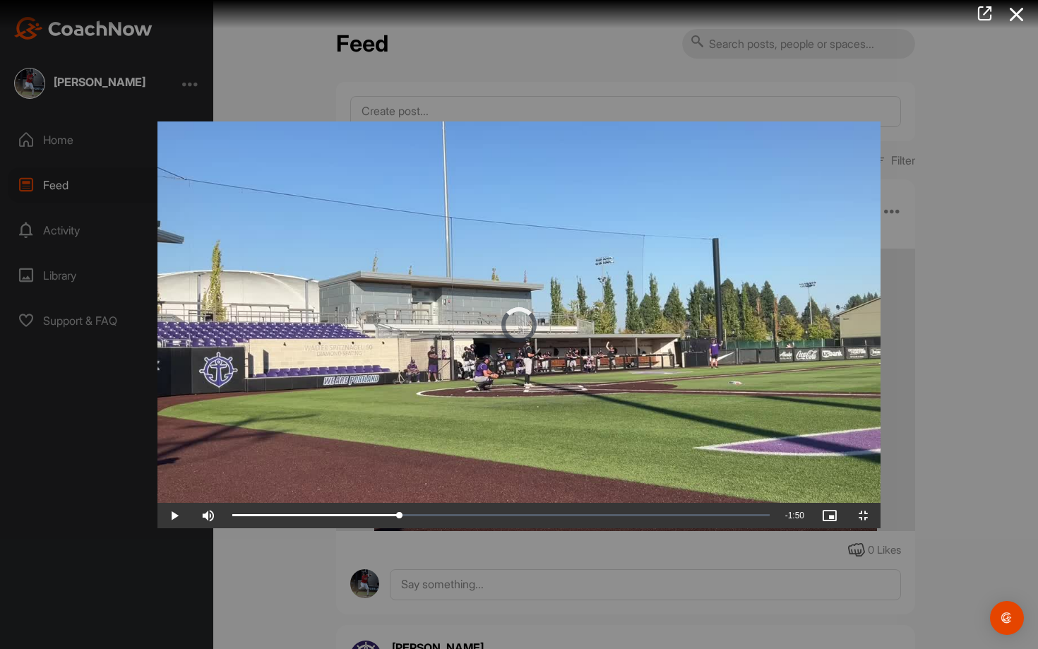
drag, startPoint x: 334, startPoint y: 636, endPoint x: 590, endPoint y: 609, distance: 257.0
click at [512, 528] on div "Video Player is loading. Play Video Play Skip Backward Skip Forward Mute Curren…" at bounding box center [518, 324] width 723 height 407
click at [512, 515] on span "Video Player" at bounding box center [864, 515] width 34 height 0
